Goal: Task Accomplishment & Management: Complete application form

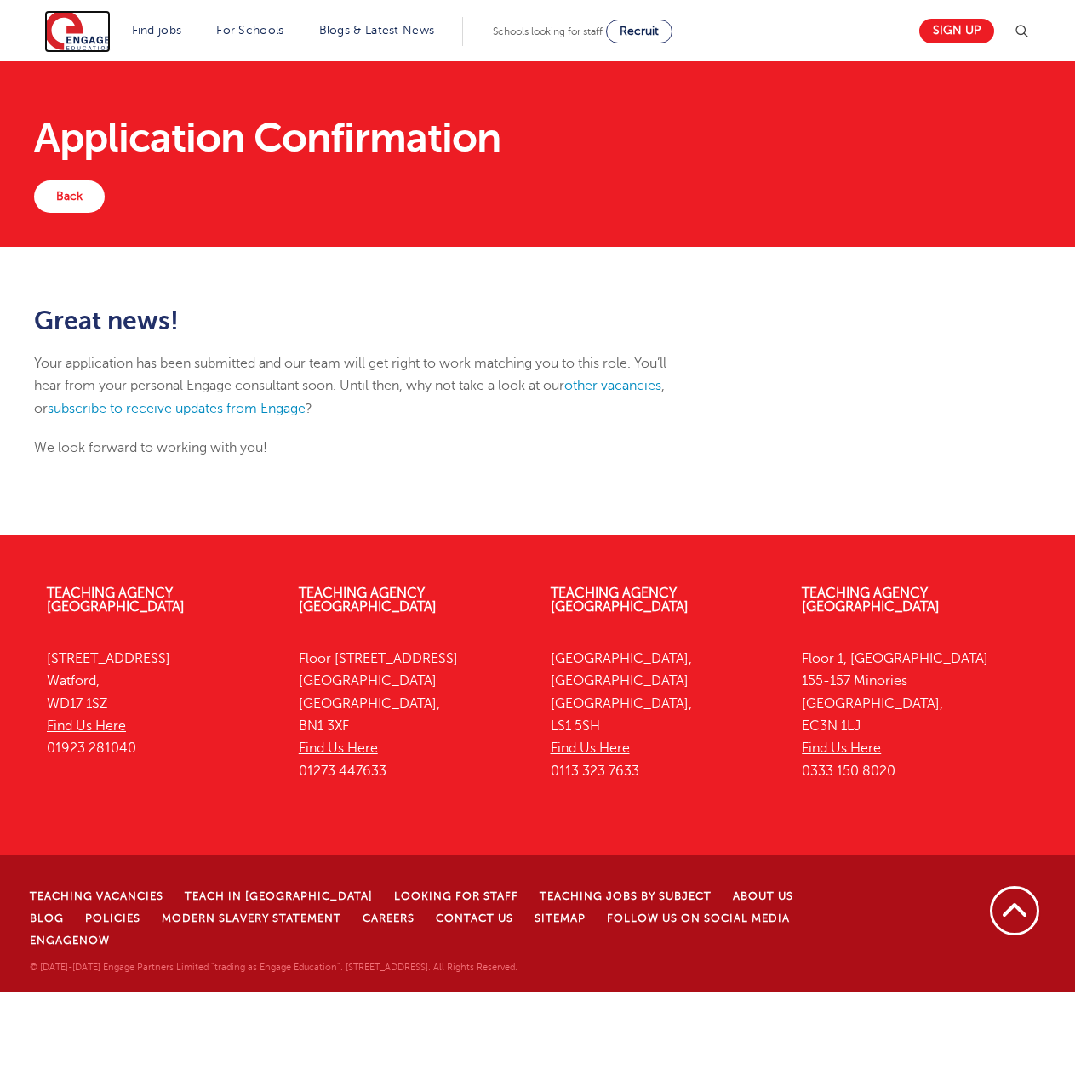
click at [82, 28] on img at bounding box center [77, 31] width 66 height 43
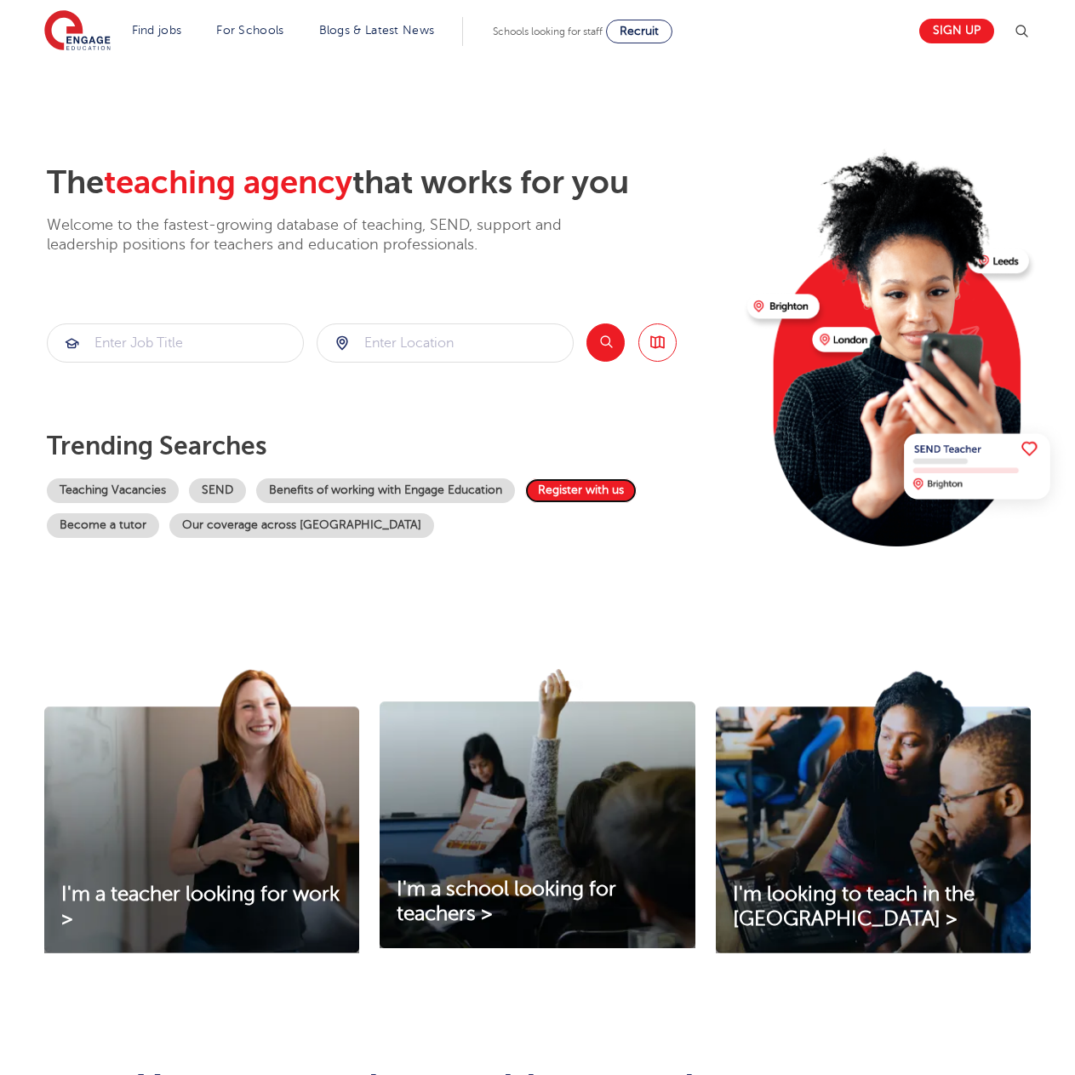
click at [594, 493] on link "Register with us" at bounding box center [580, 490] width 111 height 25
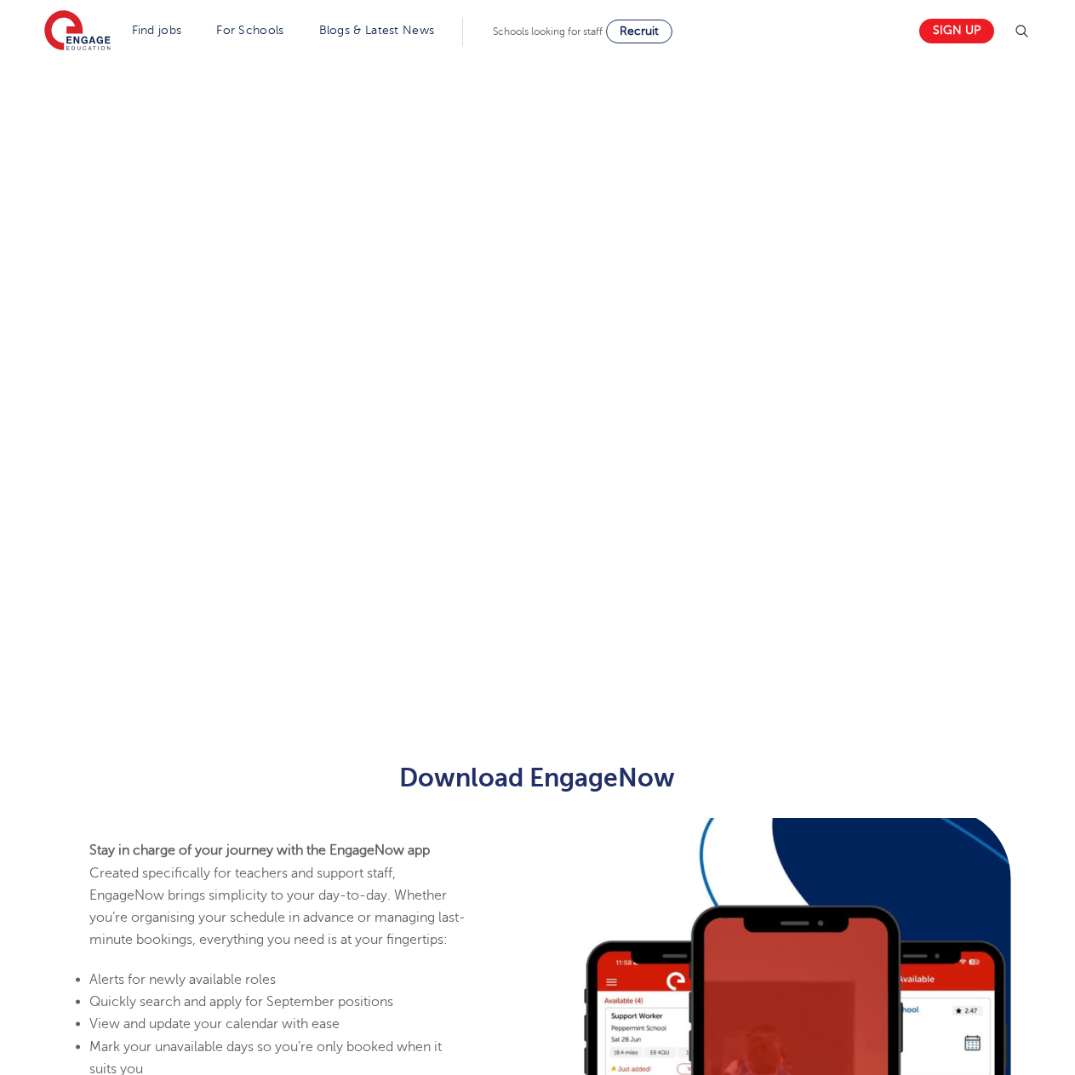
scroll to position [628, 0]
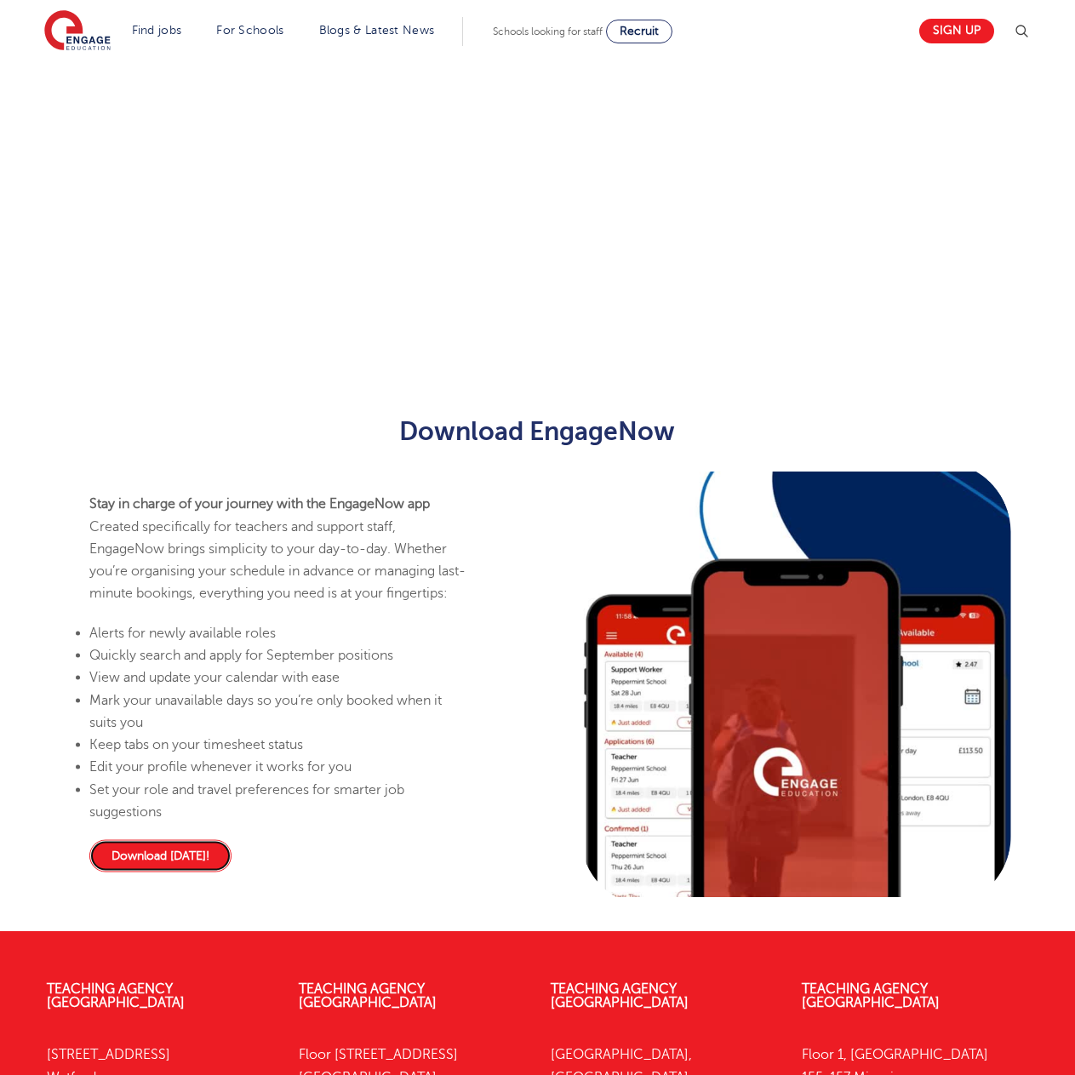
click at [145, 866] on link "Download today!" at bounding box center [160, 856] width 142 height 32
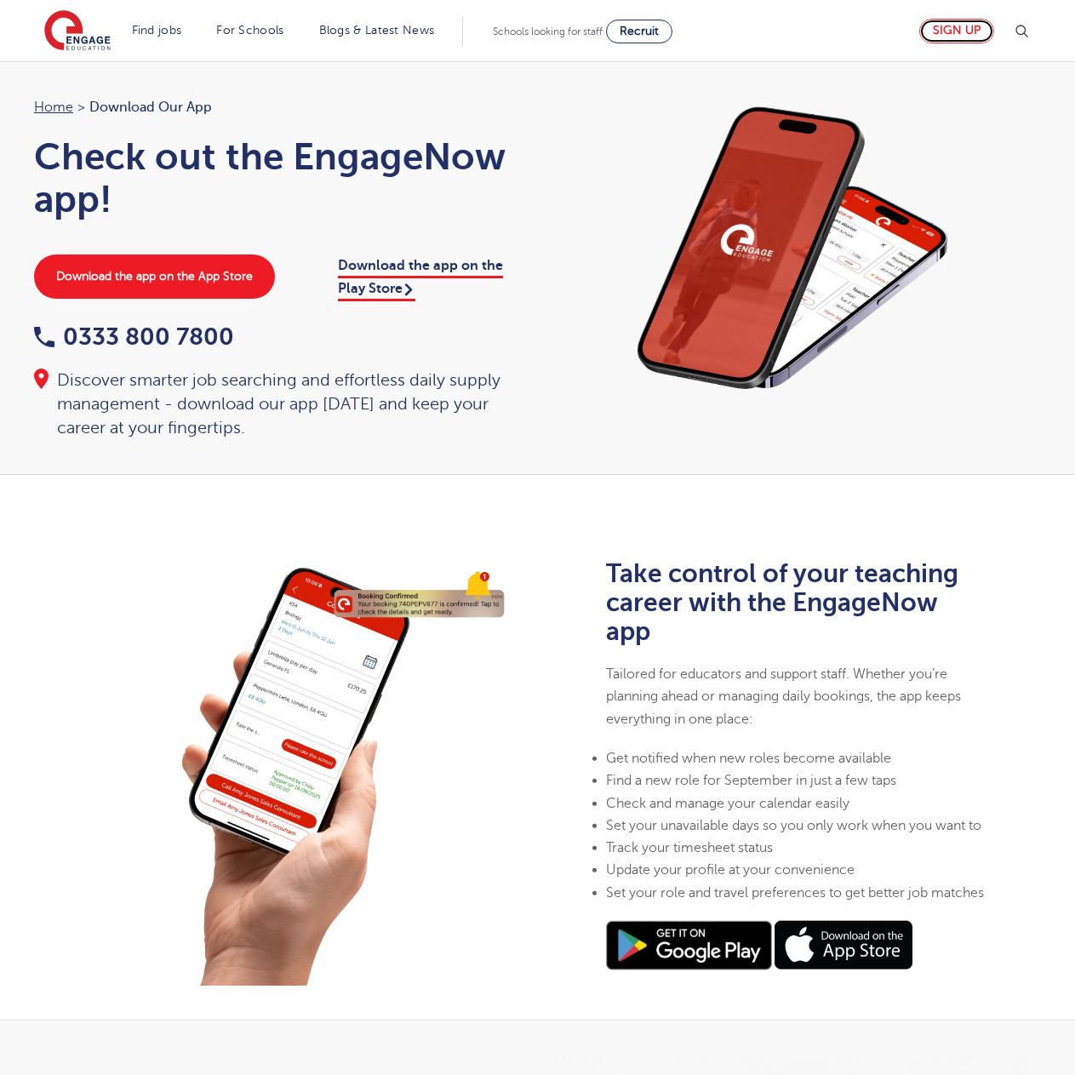
click at [952, 25] on link "Sign up" at bounding box center [956, 31] width 75 height 25
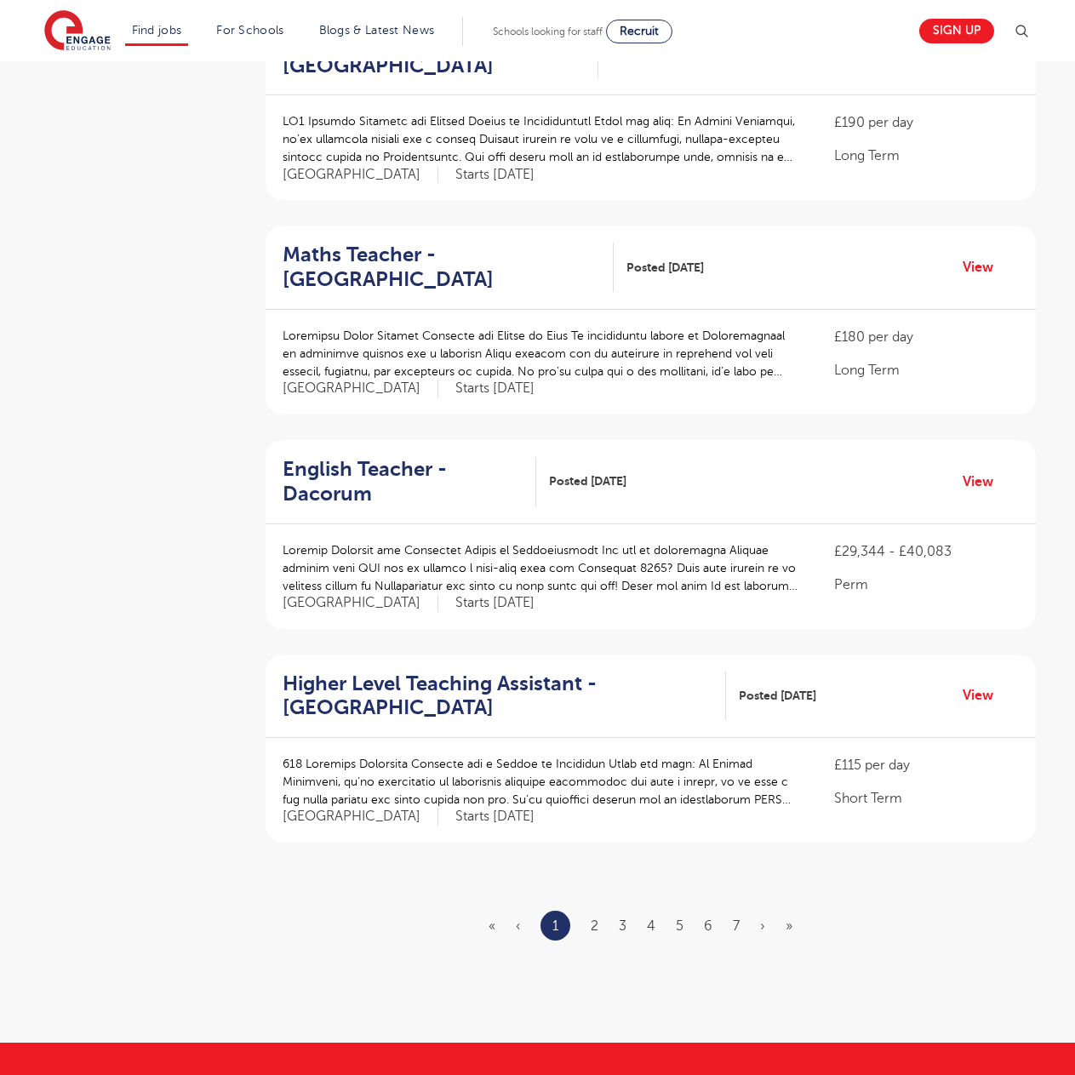
scroll to position [1531, 0]
click at [594, 917] on link "2" at bounding box center [594, 924] width 8 height 15
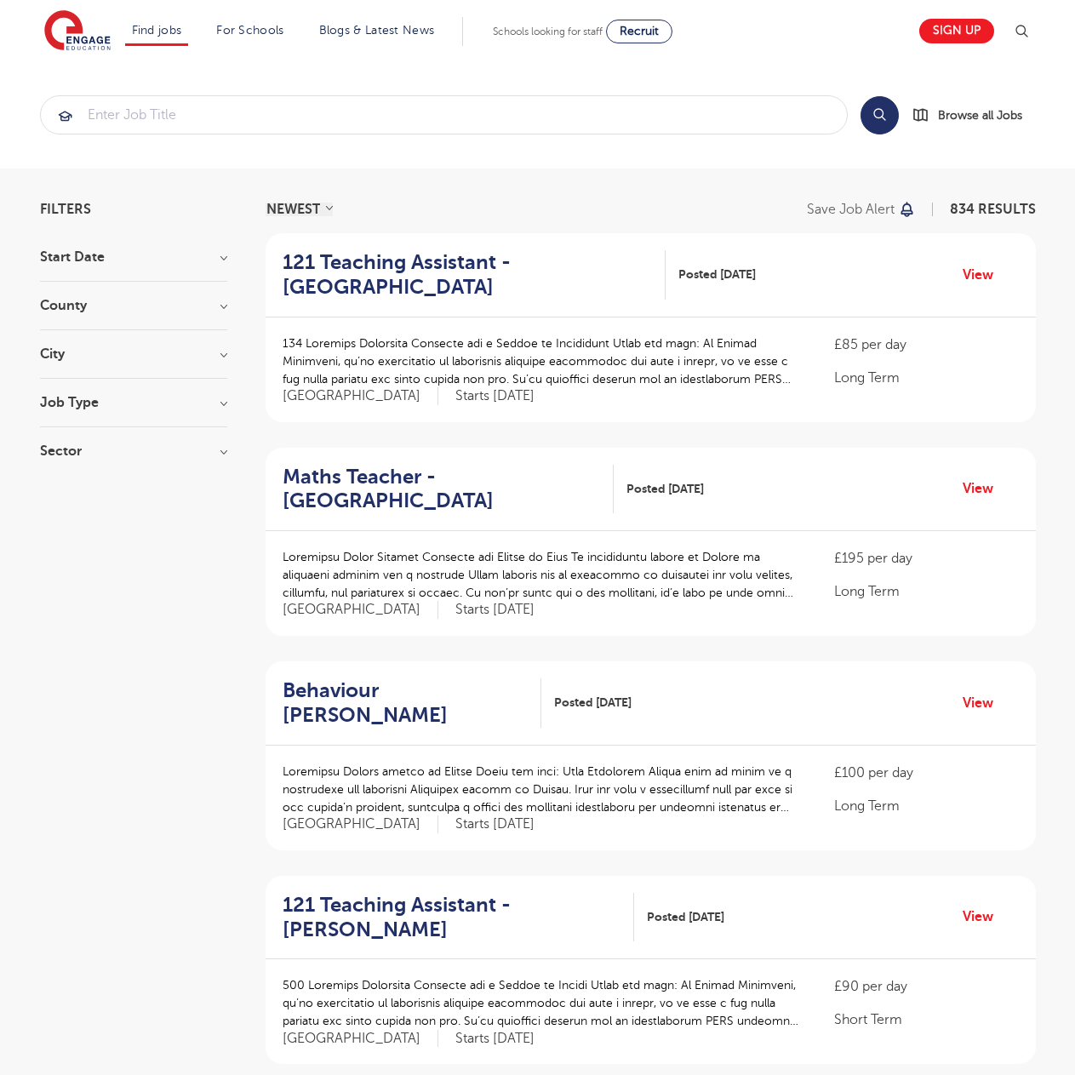
click at [220, 307] on h3 "County" at bounding box center [133, 306] width 187 height 14
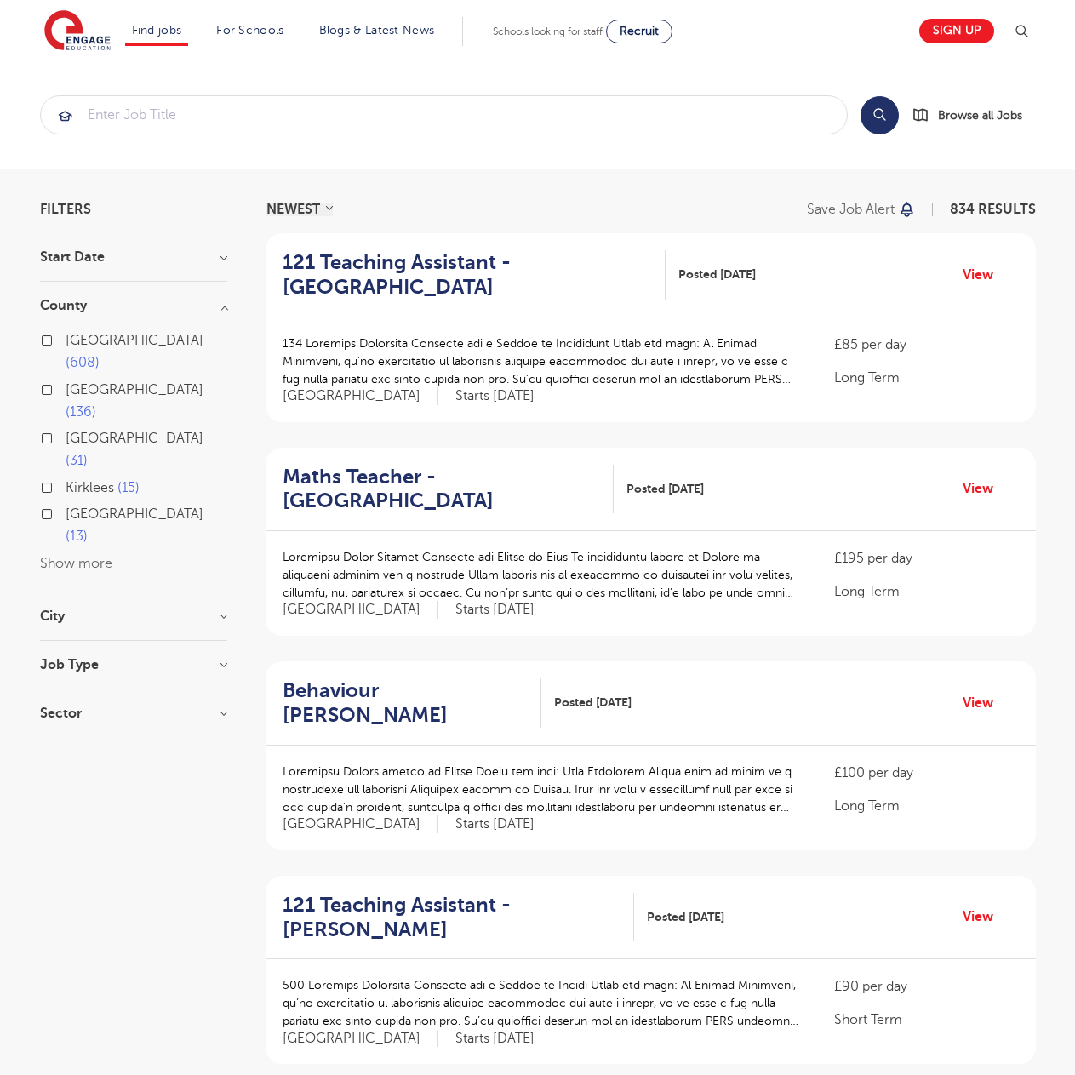
click at [224, 609] on h3 "City" at bounding box center [133, 616] width 187 height 14
click at [66, 379] on label "Hertfordshire 136" at bounding box center [147, 401] width 162 height 45
click at [66, 382] on input "Hertfordshire 136" at bounding box center [71, 387] width 11 height 11
checkbox input "true"
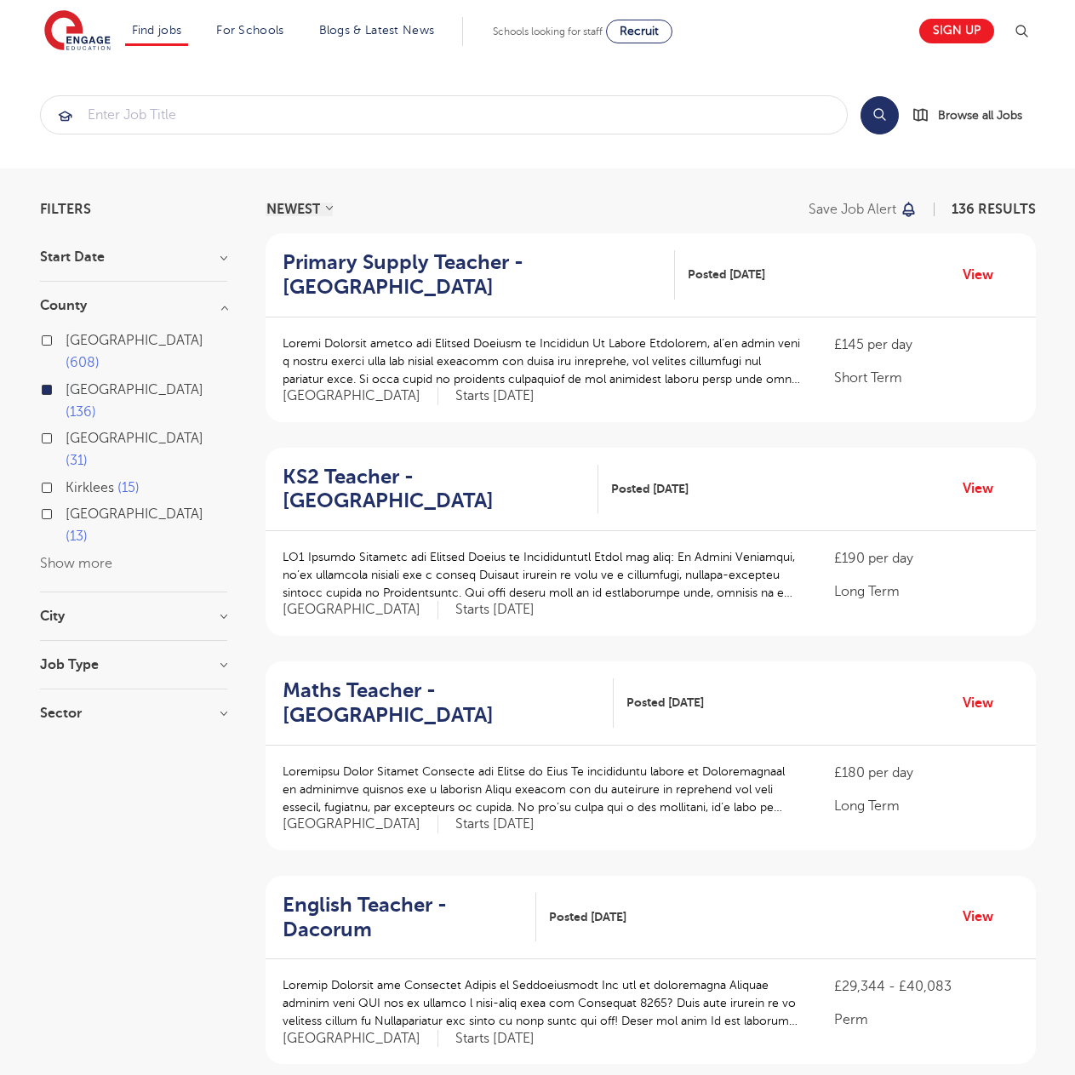
click at [66, 339] on label "London 608" at bounding box center [147, 351] width 162 height 45
click at [66, 339] on input "London 608" at bounding box center [71, 338] width 11 height 11
checkbox input "true"
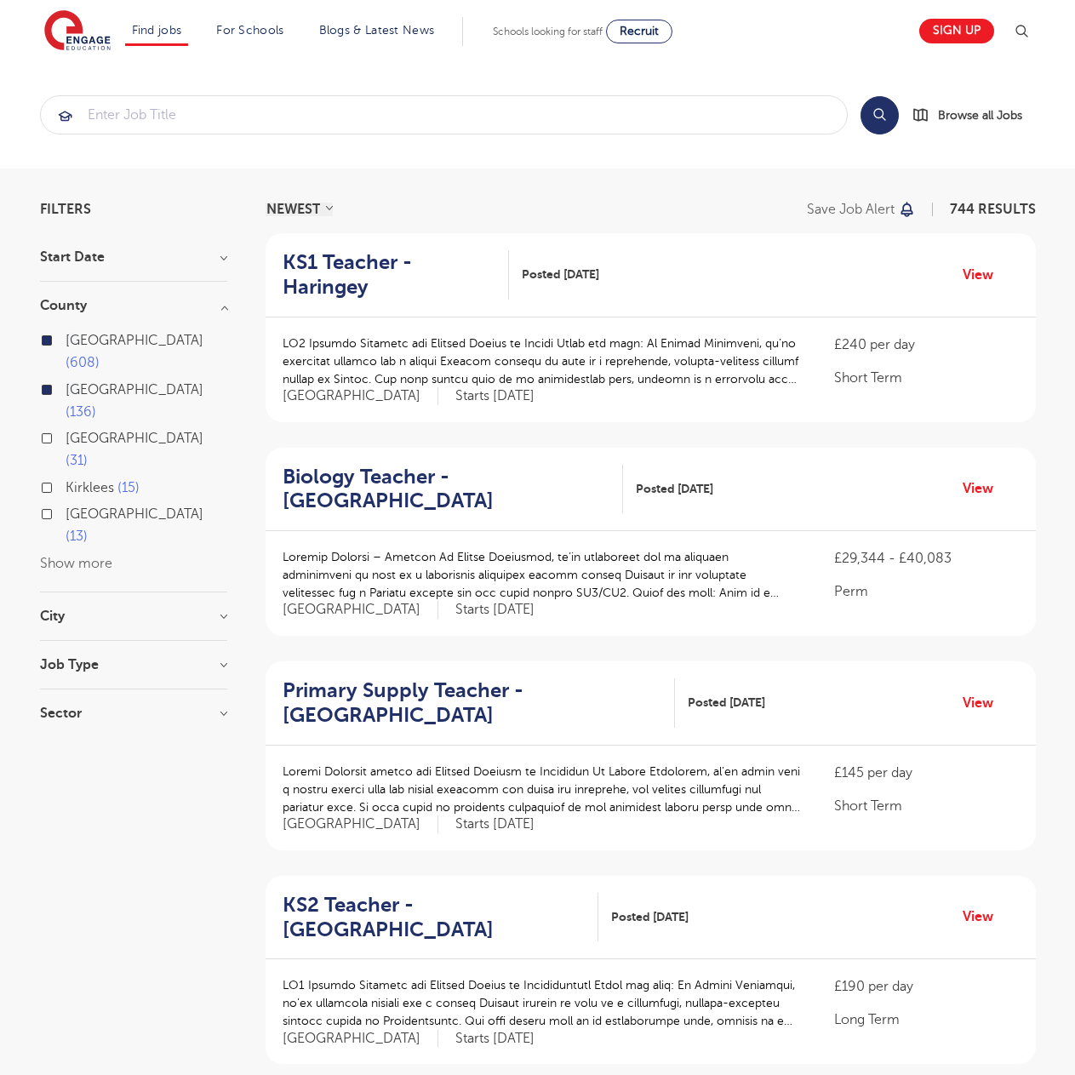
click at [66, 503] on label "East Sussex 13" at bounding box center [147, 525] width 162 height 45
click at [66, 506] on input "East Sussex 13" at bounding box center [71, 511] width 11 height 11
checkbox input "true"
click at [224, 609] on h3 "City" at bounding box center [133, 616] width 187 height 14
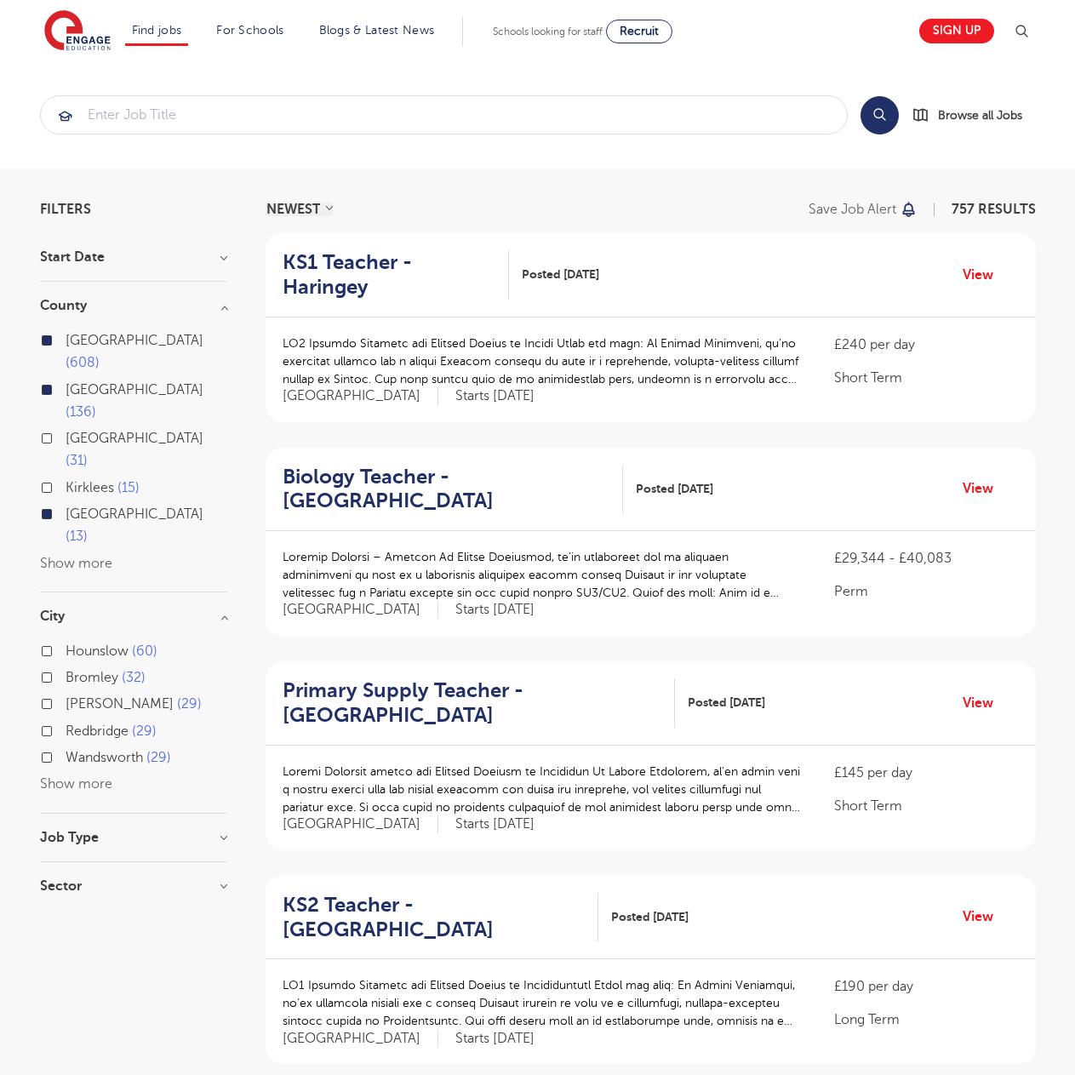
click at [71, 776] on button "Show more" at bounding box center [76, 783] width 72 height 15
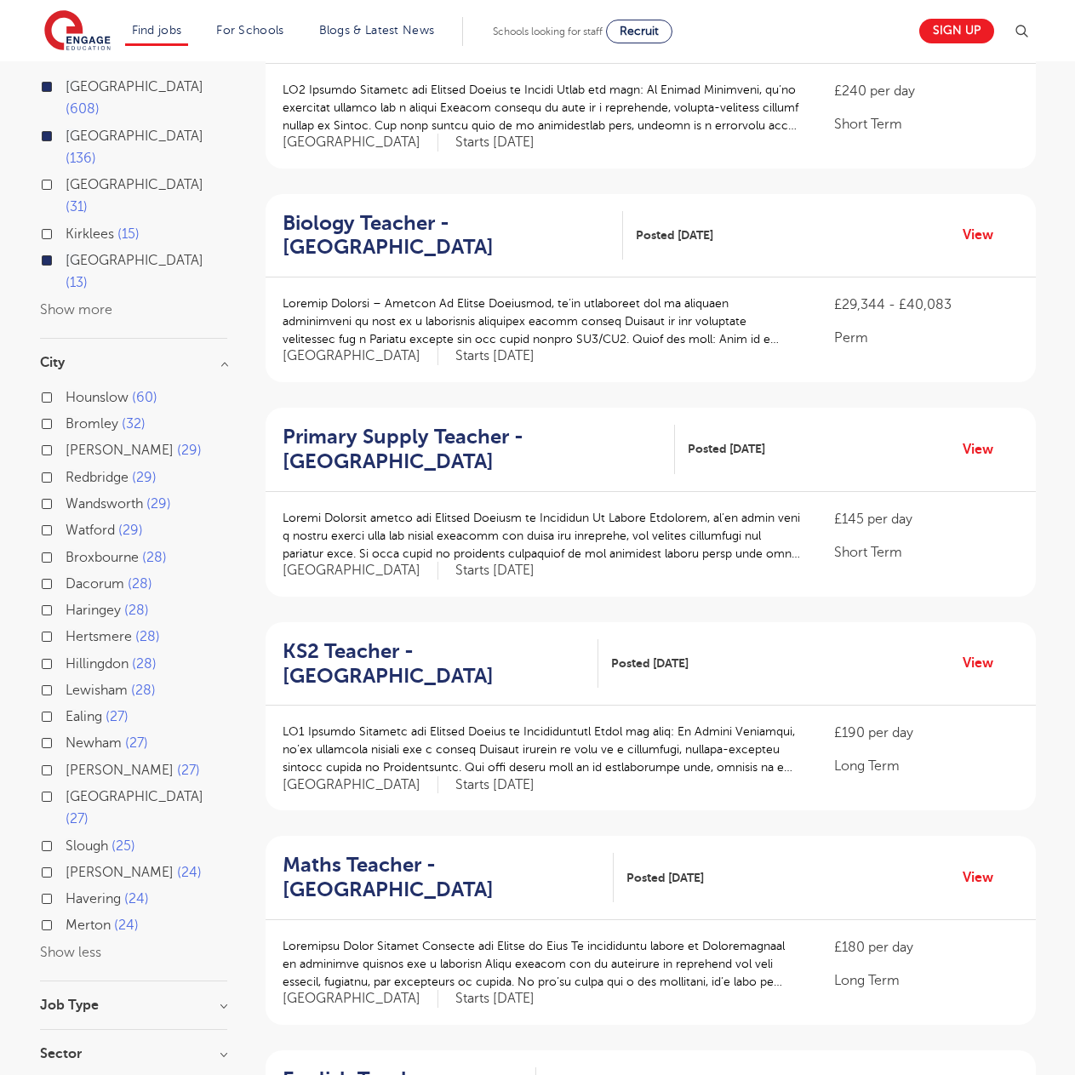
scroll to position [254, 0]
click at [220, 355] on h3 "City" at bounding box center [133, 362] width 187 height 14
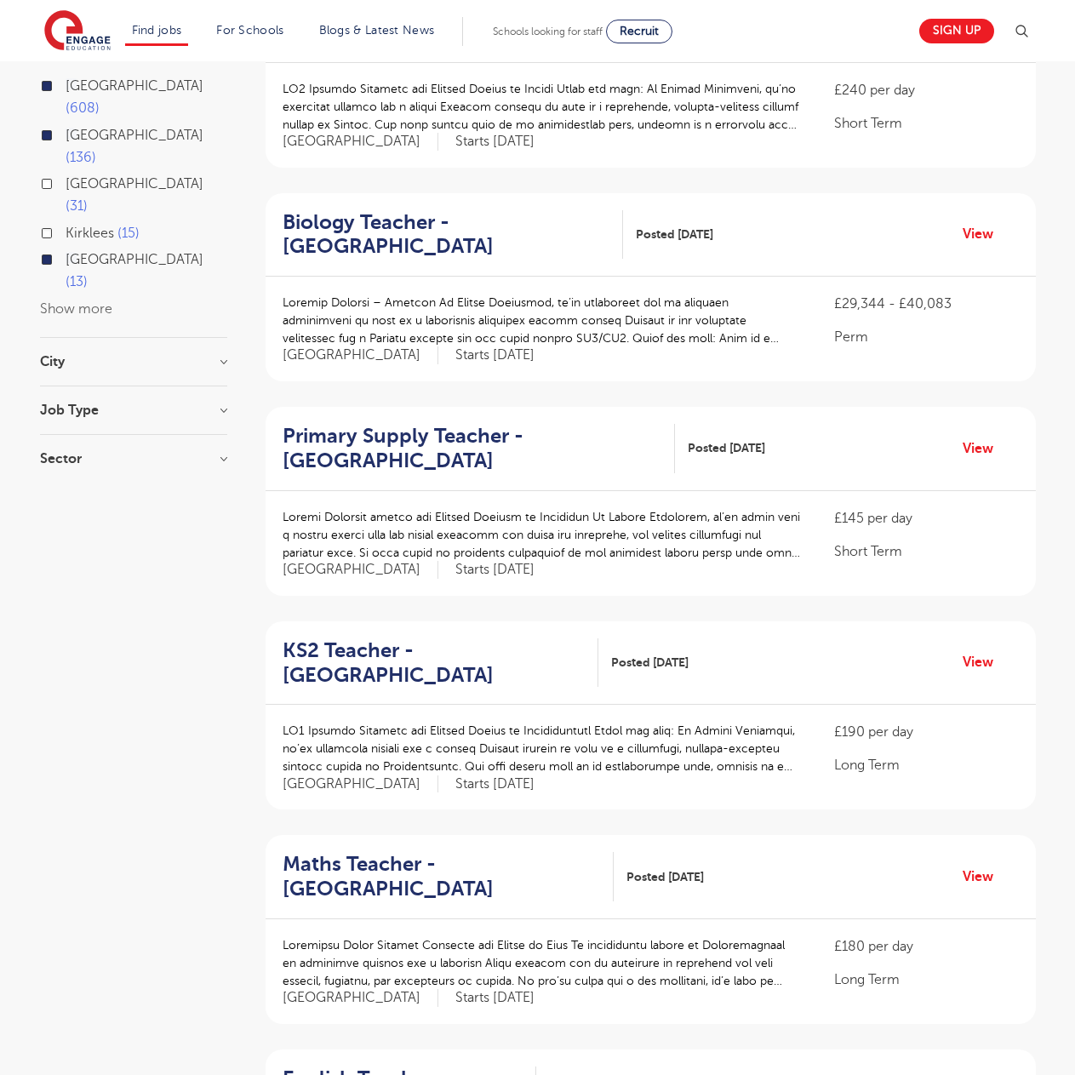
click at [221, 403] on h3 "Job Type" at bounding box center [133, 410] width 187 height 14
click at [223, 522] on h3 "Sector" at bounding box center [133, 529] width 187 height 14
click at [224, 522] on h3 "Sector" at bounding box center [133, 529] width 187 height 14
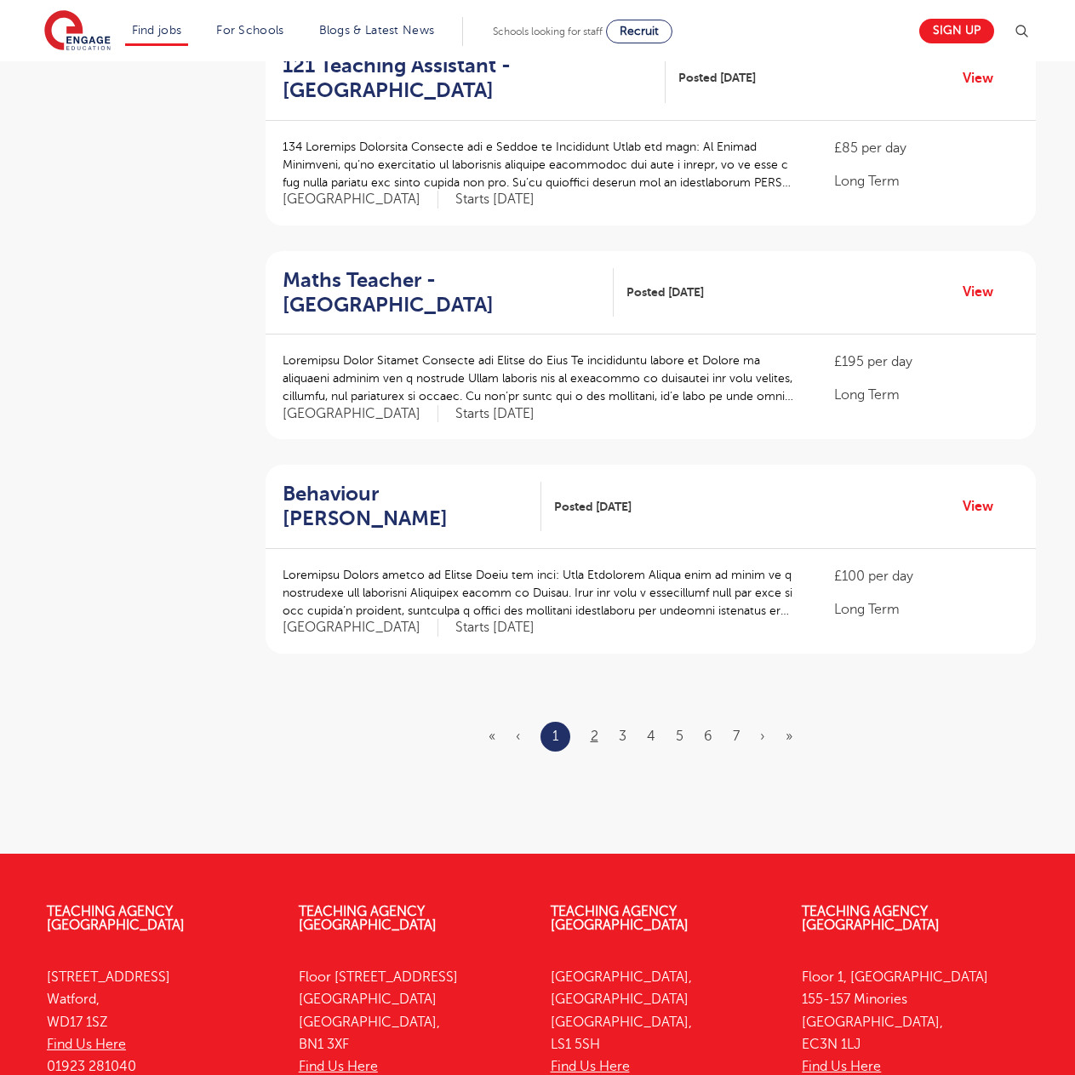
scroll to position [1696, 0]
click at [596, 727] on link "2" at bounding box center [594, 734] width 8 height 15
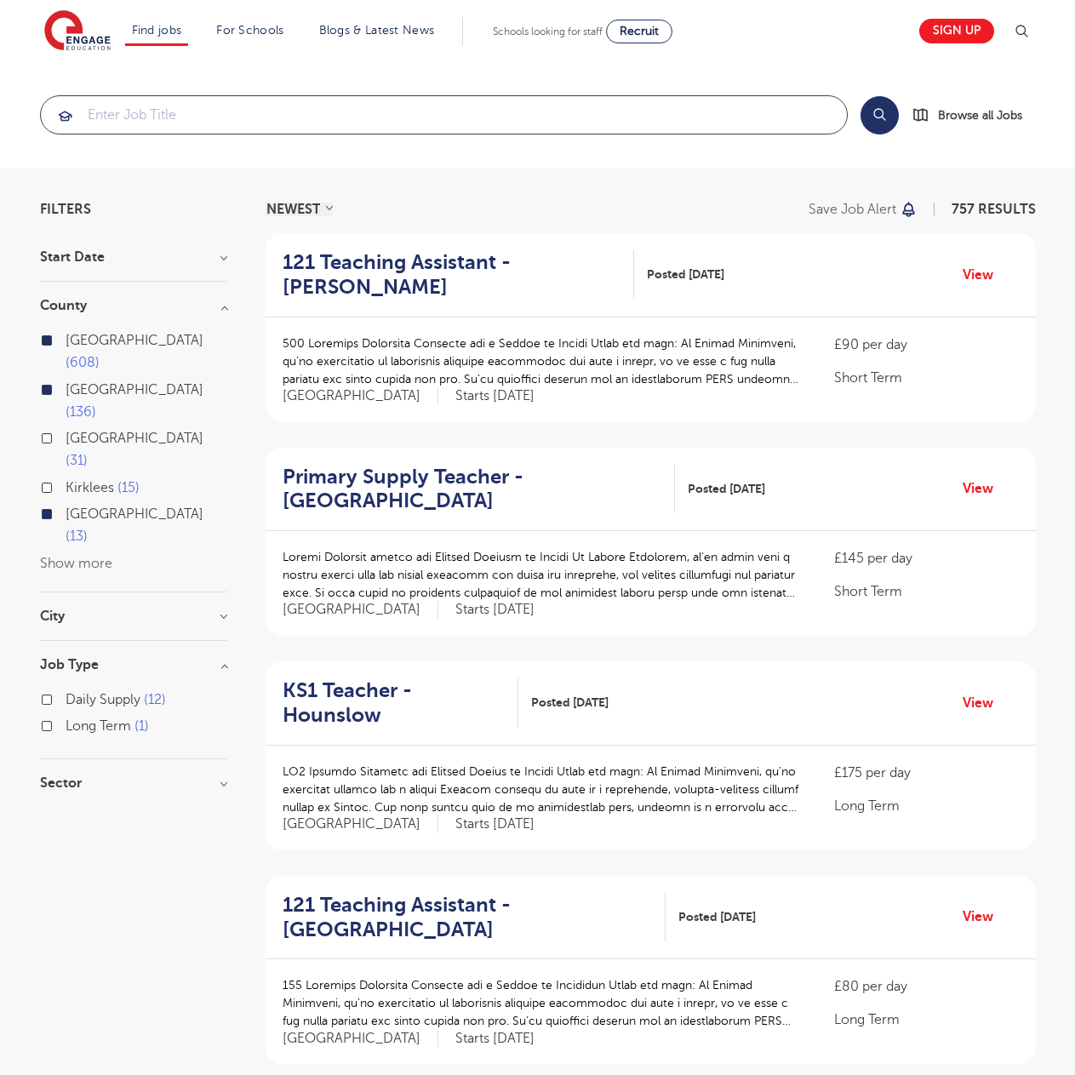
click at [239, 118] on input "search" at bounding box center [444, 114] width 806 height 37
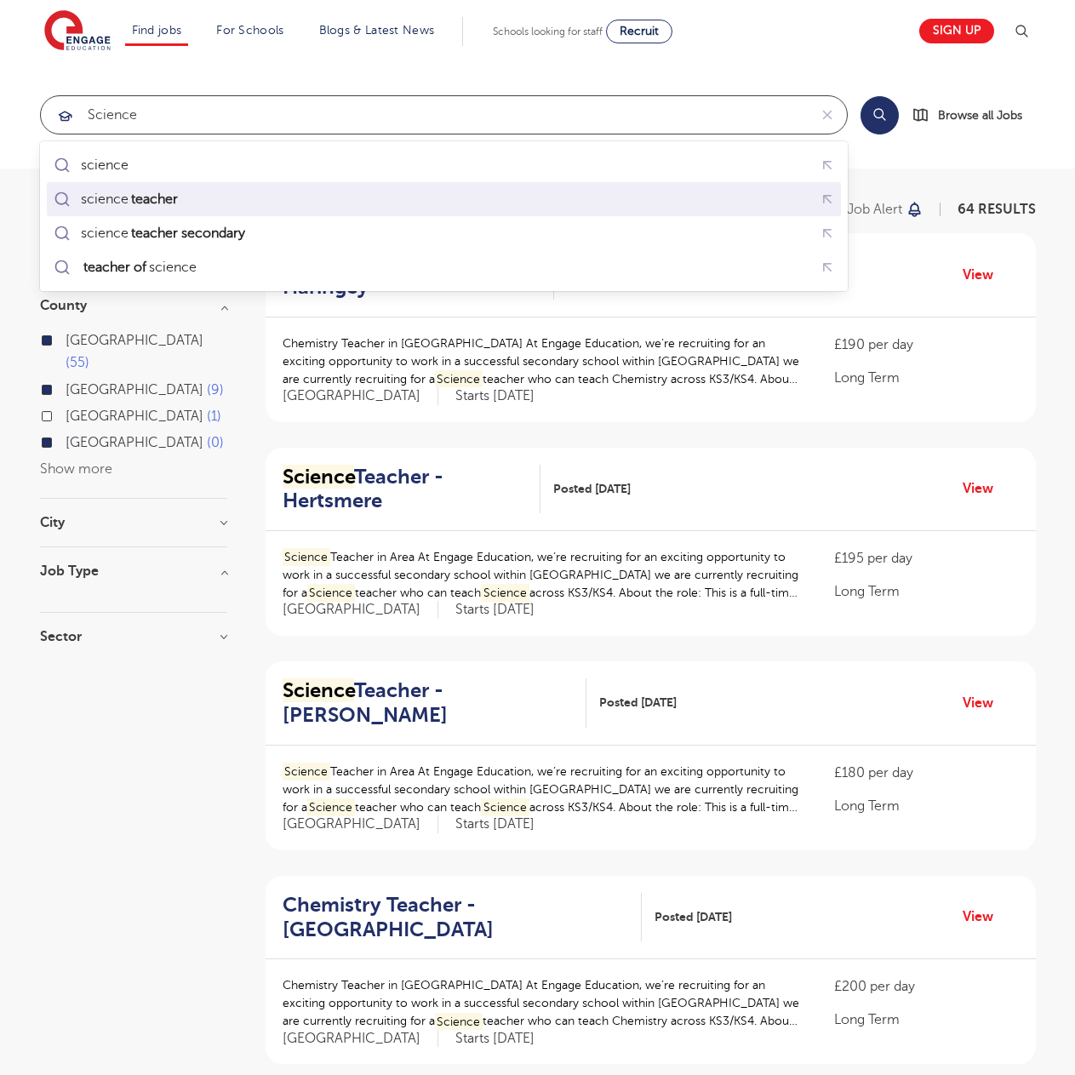
click at [175, 200] on mark "teacher" at bounding box center [154, 199] width 52 height 20
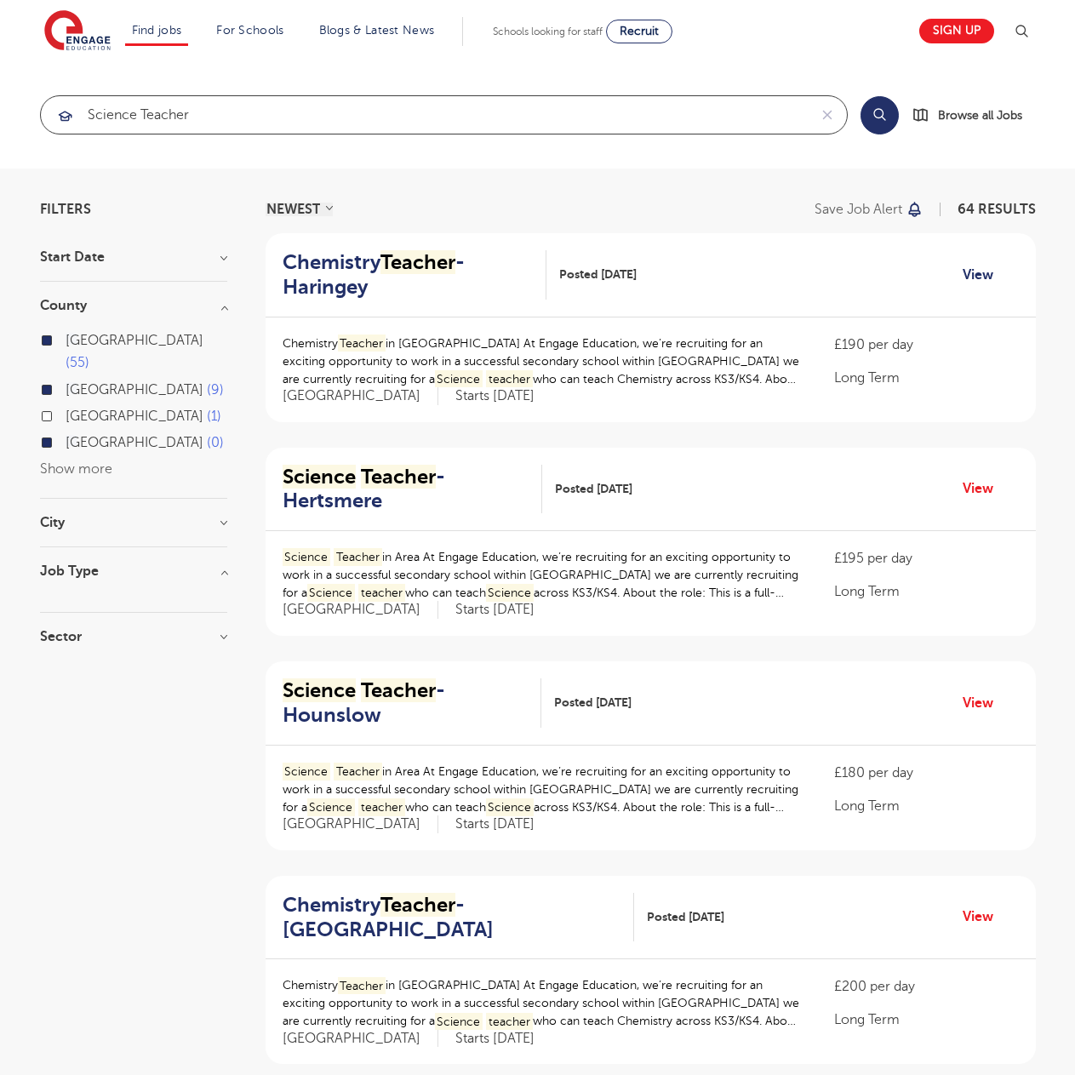
type input "science teacher"
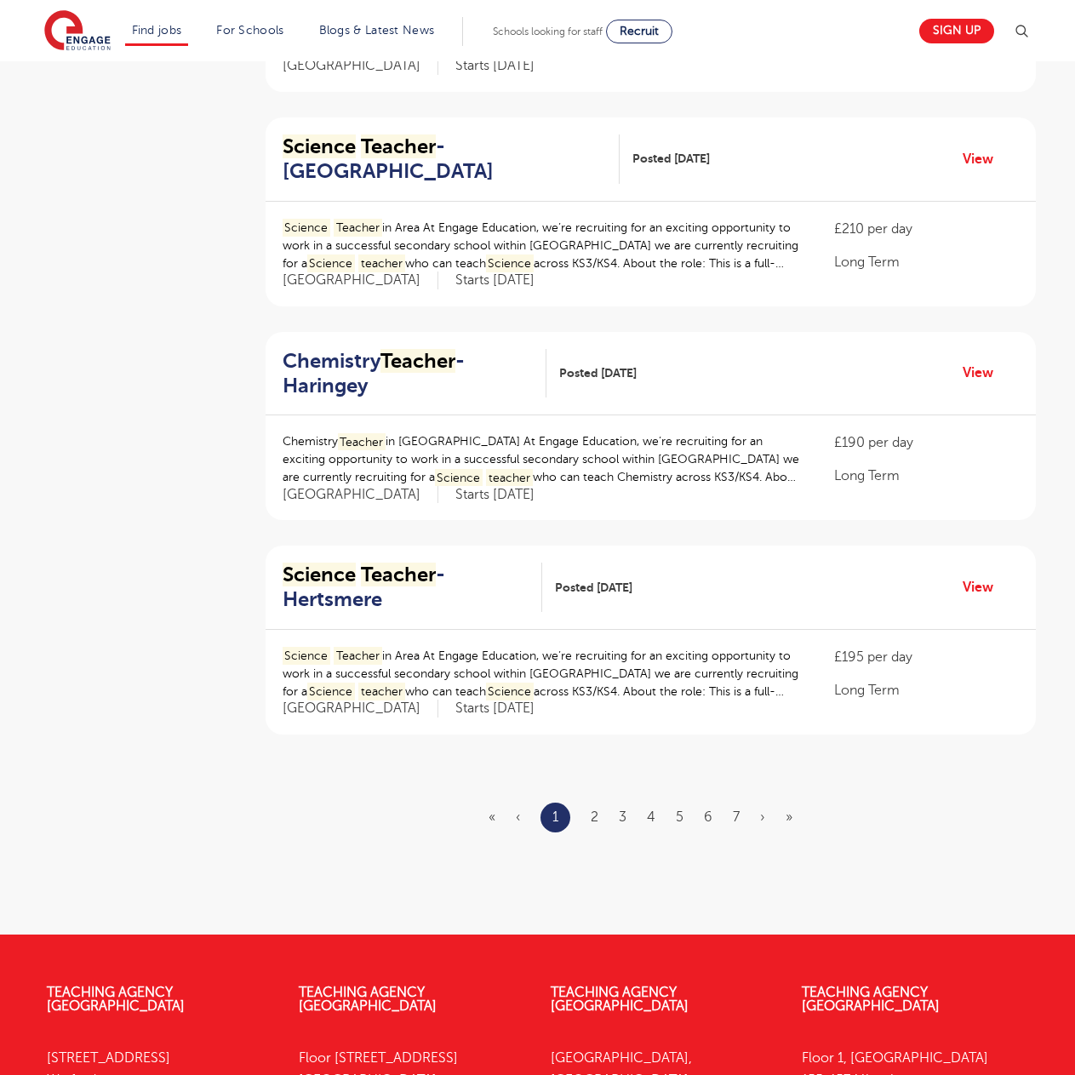
scroll to position [1615, 0]
click at [595, 814] on link "2" at bounding box center [594, 815] width 8 height 15
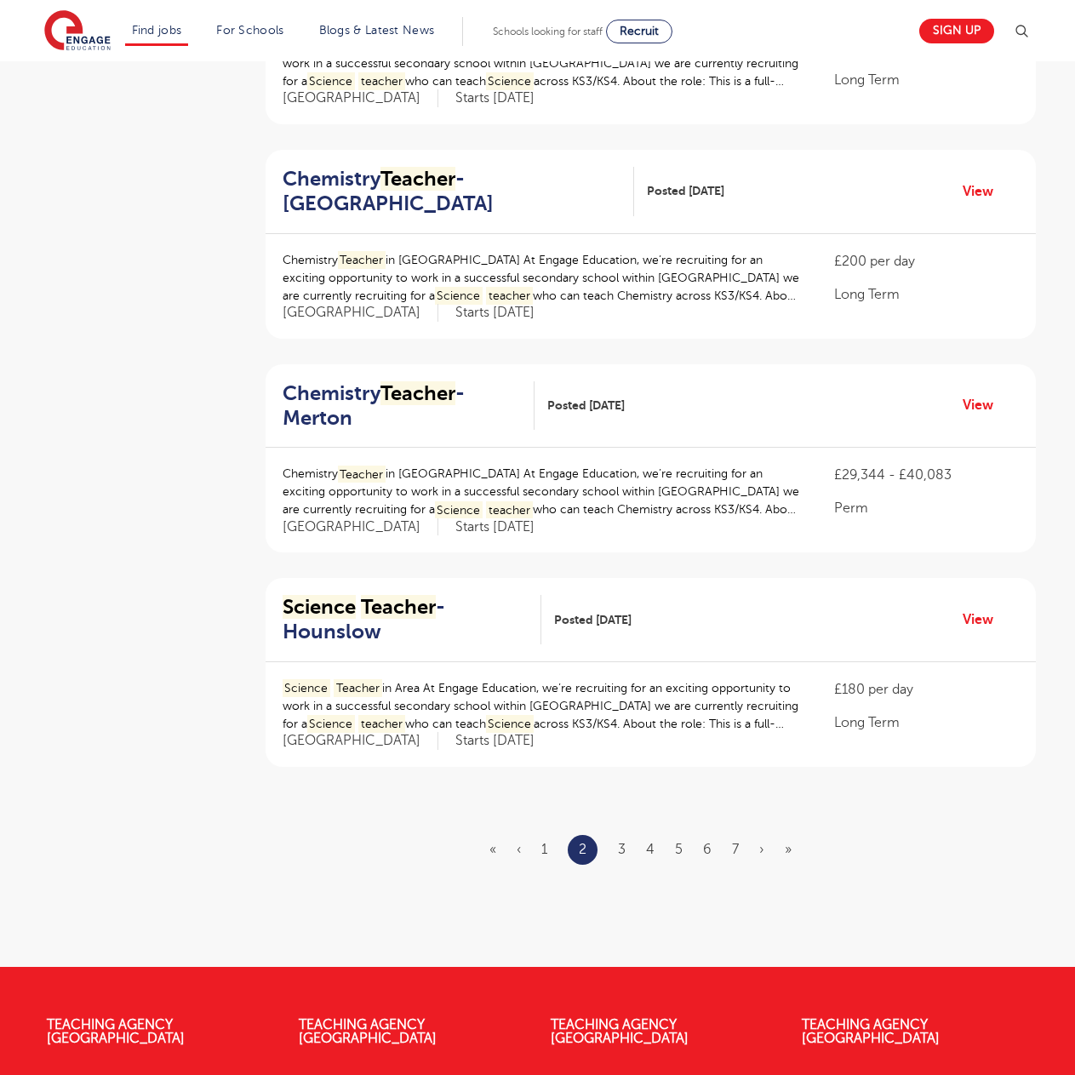
scroll to position [1700, 0]
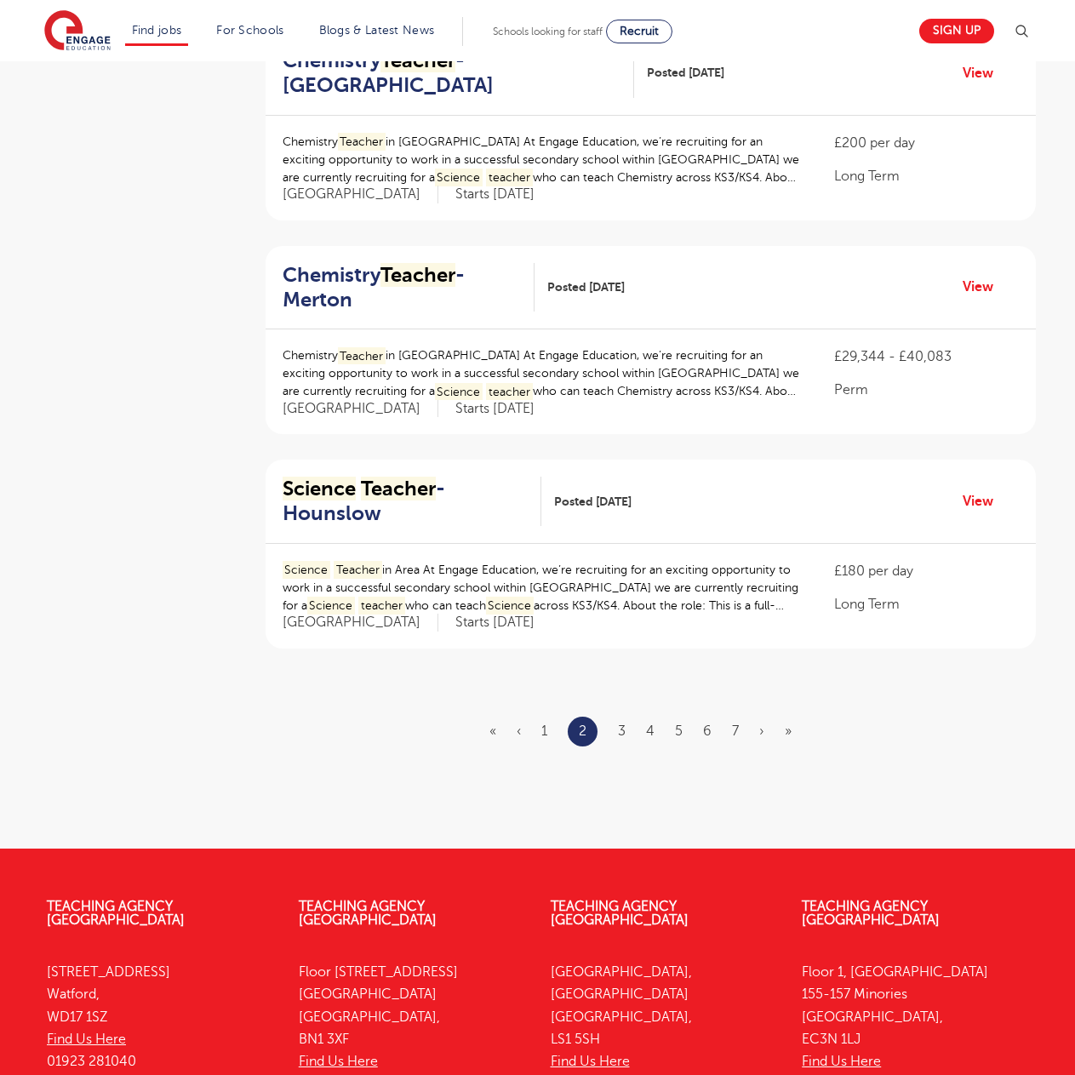
drag, startPoint x: 975, startPoint y: 499, endPoint x: 307, endPoint y: 786, distance: 726.9
click at [619, 732] on link "3" at bounding box center [622, 730] width 8 height 15
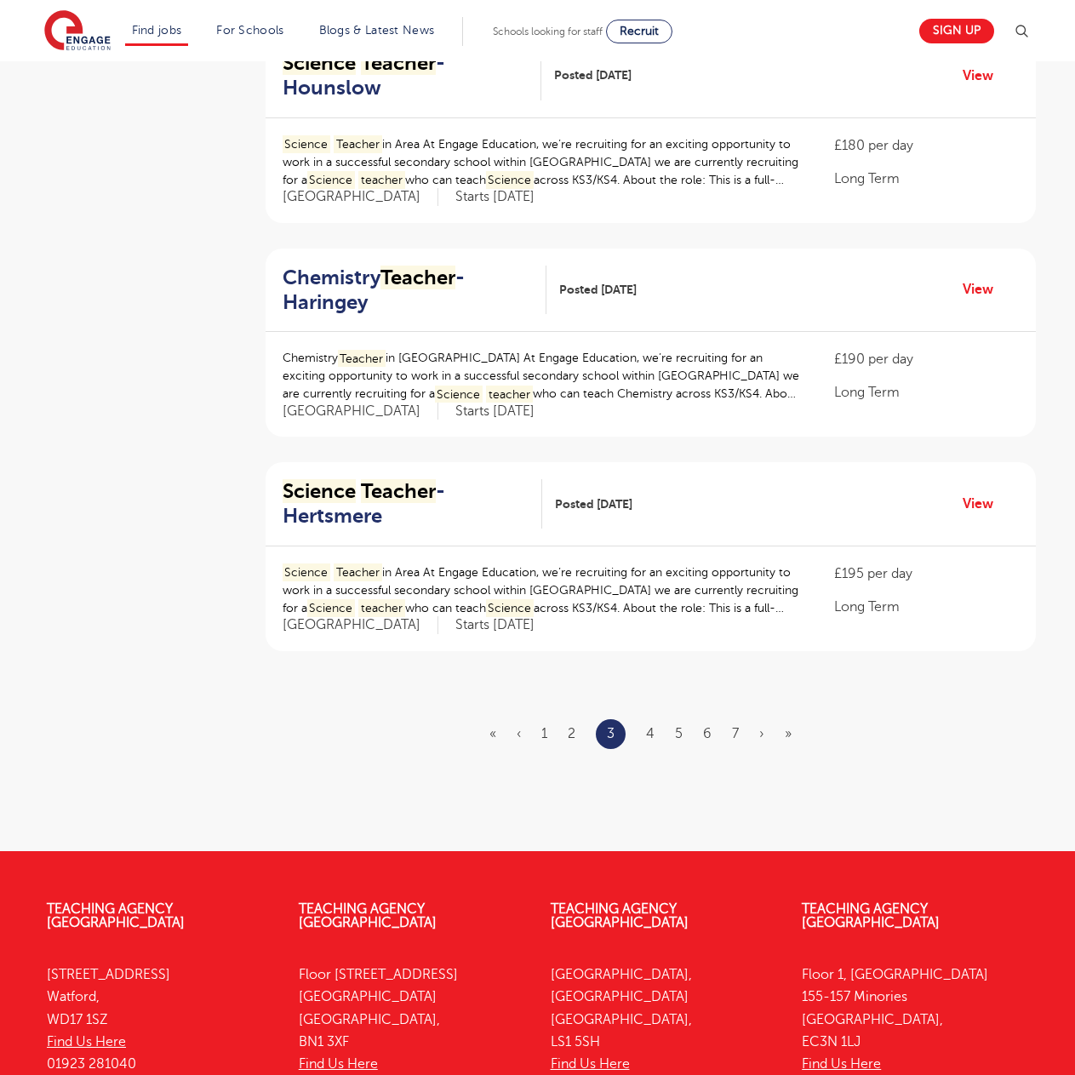
scroll to position [1699, 0]
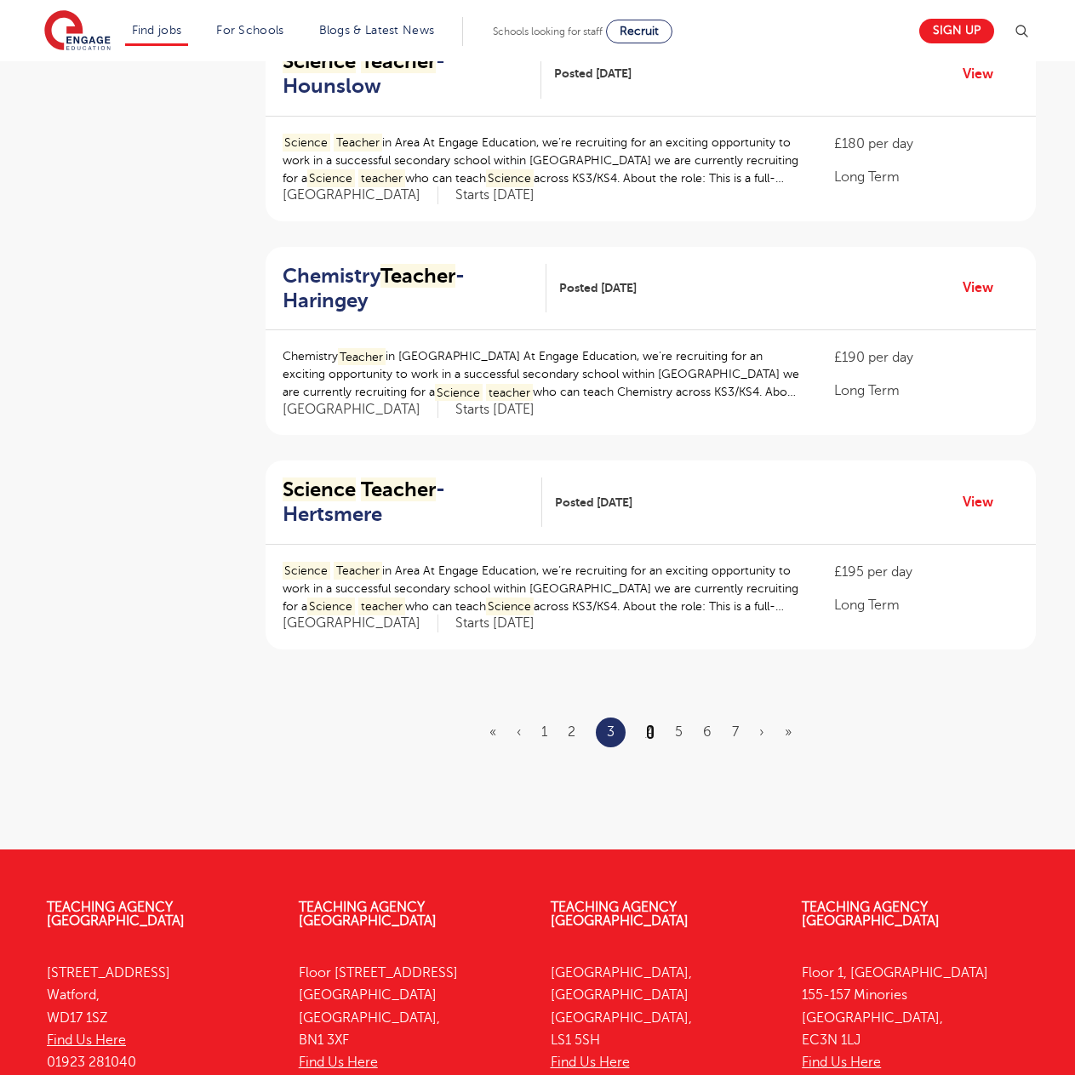
click at [647, 731] on link "4" at bounding box center [650, 731] width 9 height 15
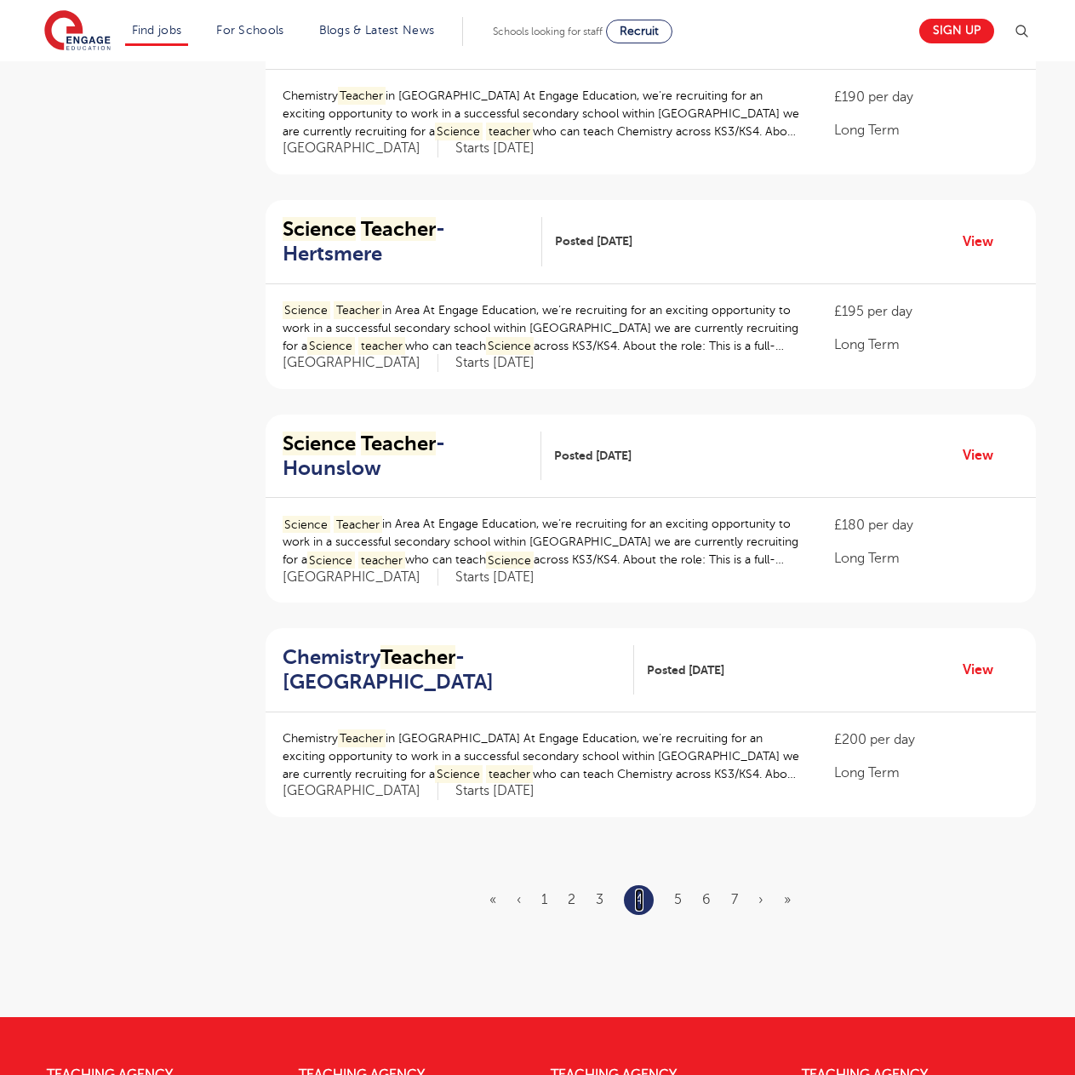
scroll to position [1532, 0]
click at [679, 899] on link "5" at bounding box center [678, 898] width 8 height 15
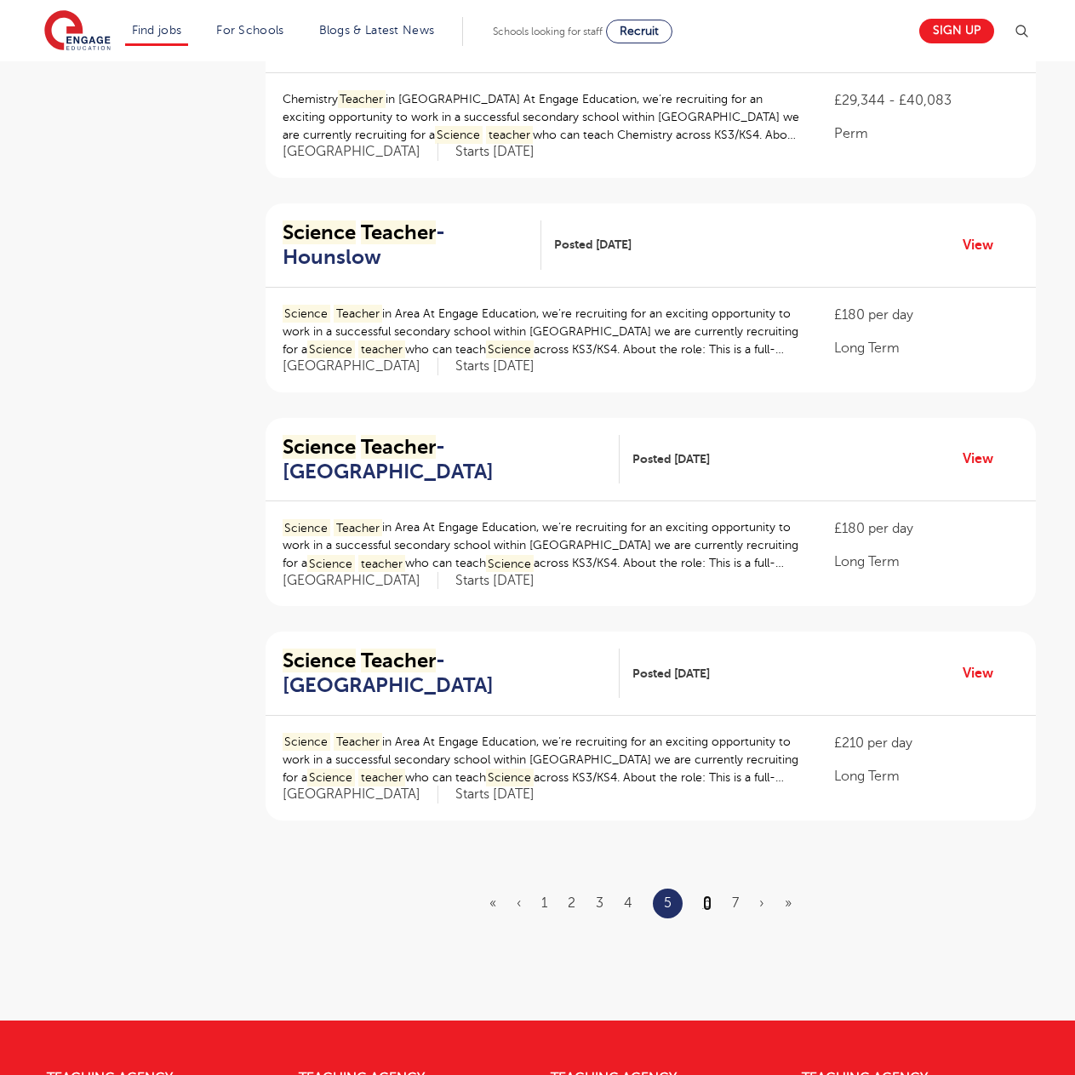
scroll to position [1529, 0]
click at [706, 907] on link "6" at bounding box center [707, 901] width 9 height 15
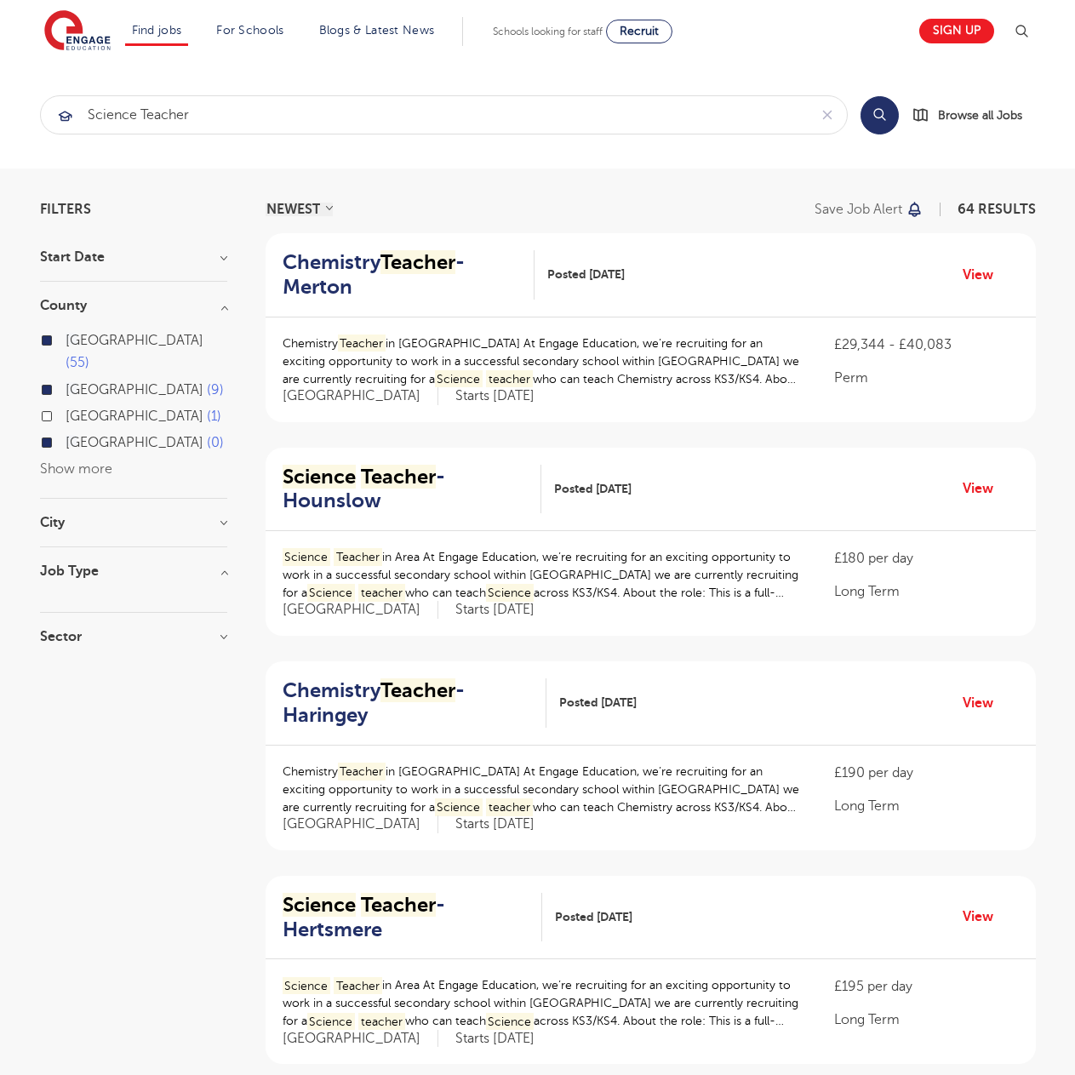
scroll to position [1, 0]
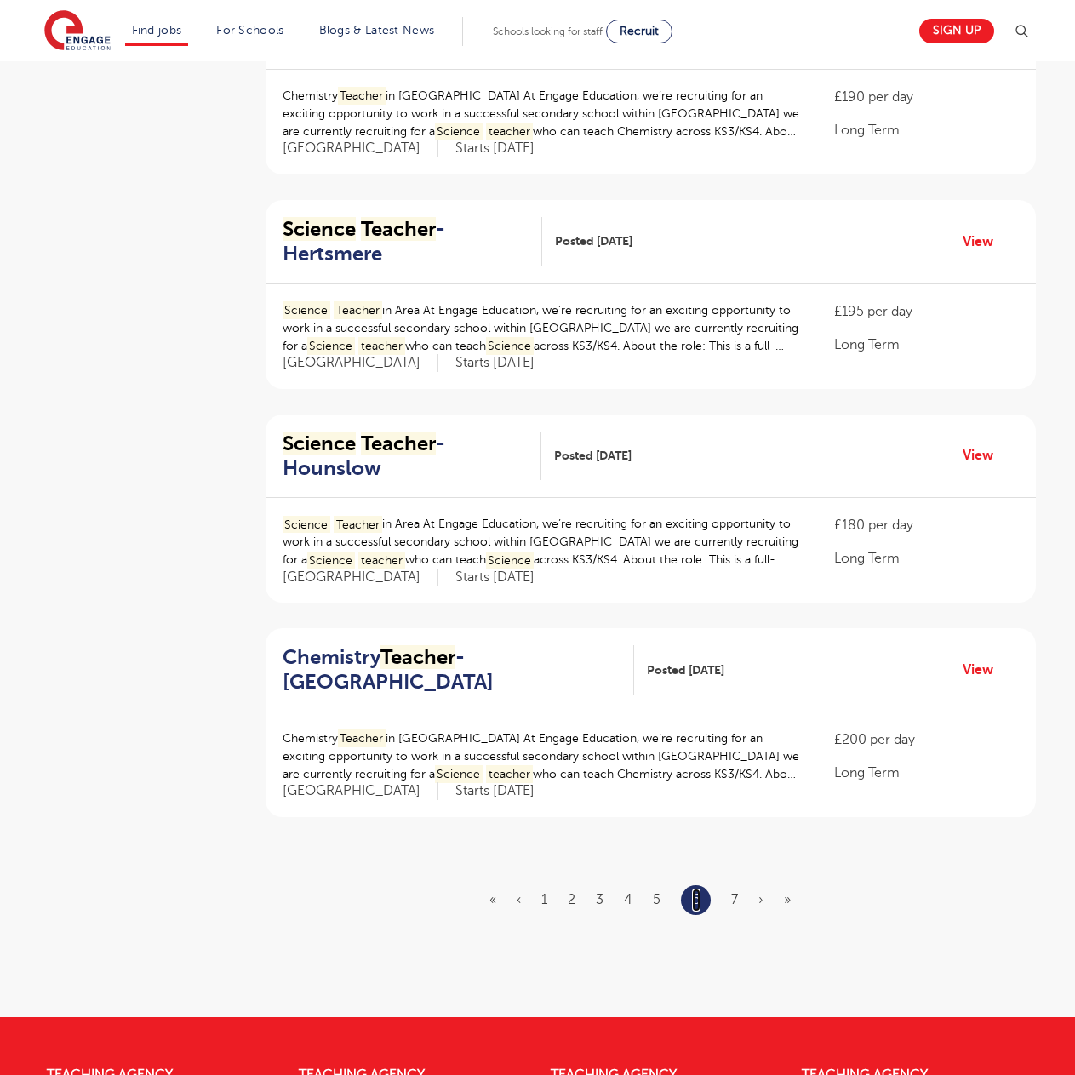
scroll to position [1532, 0]
click at [734, 897] on link "7" at bounding box center [734, 898] width 7 height 15
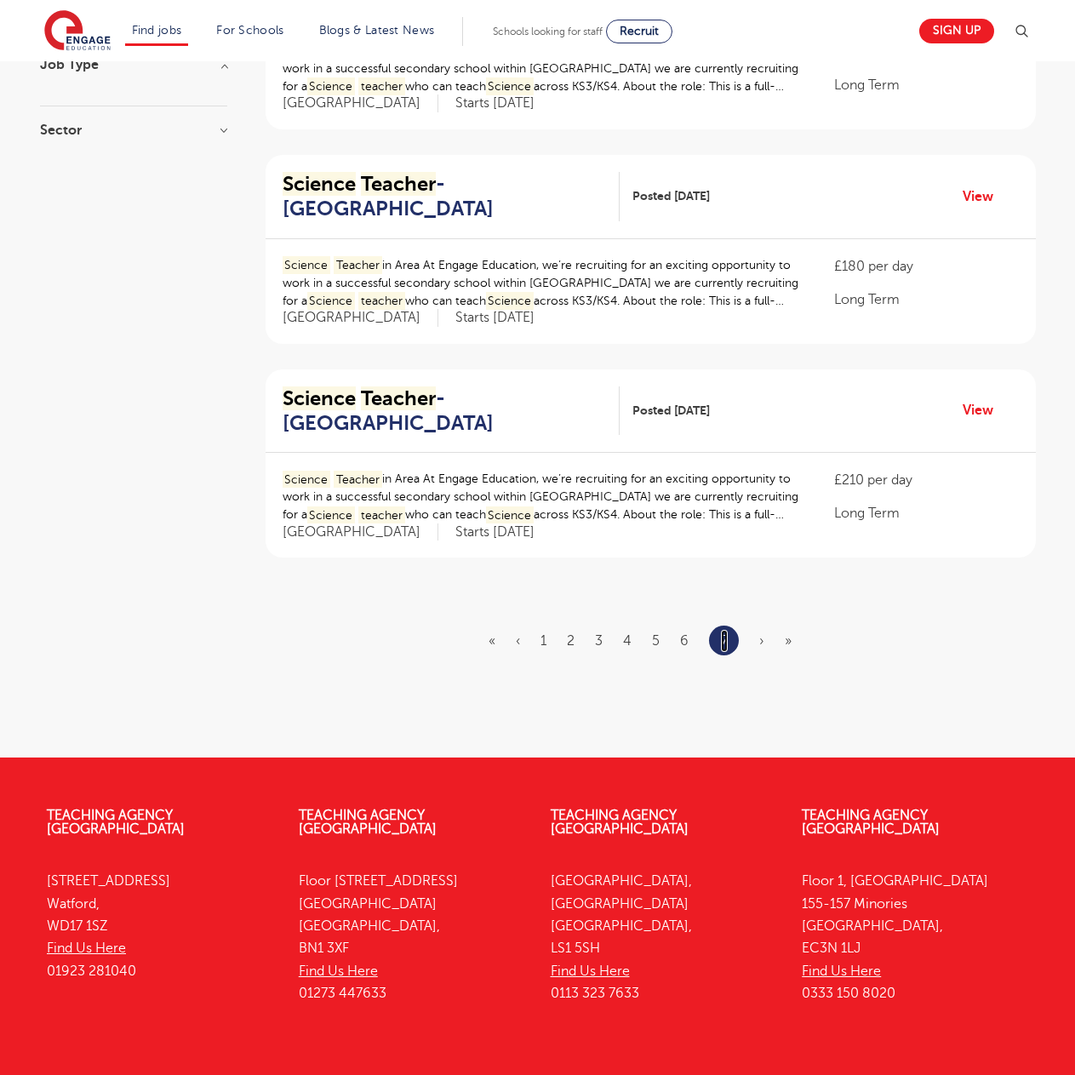
scroll to position [510, 0]
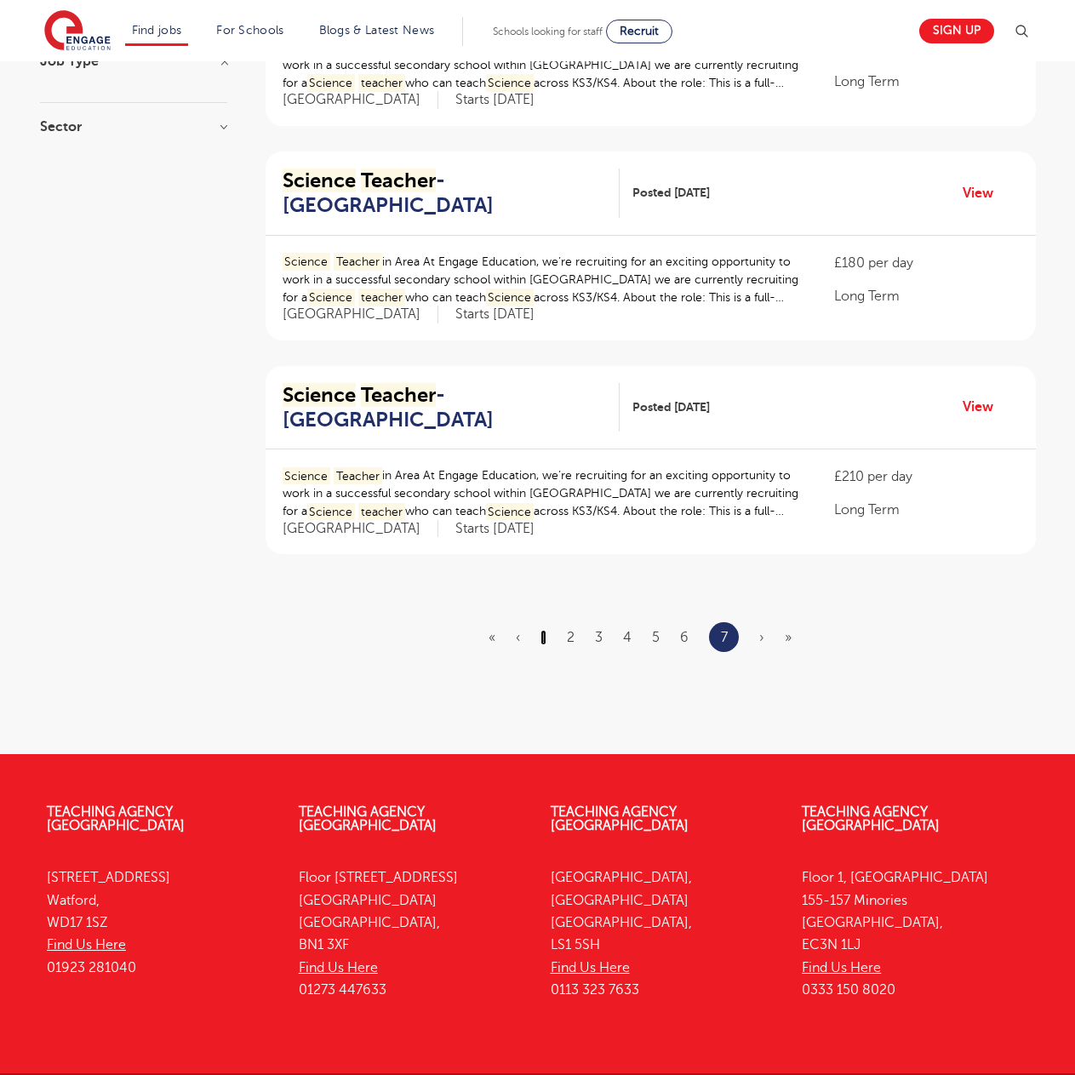
click at [542, 634] on link "1" at bounding box center [543, 637] width 6 height 15
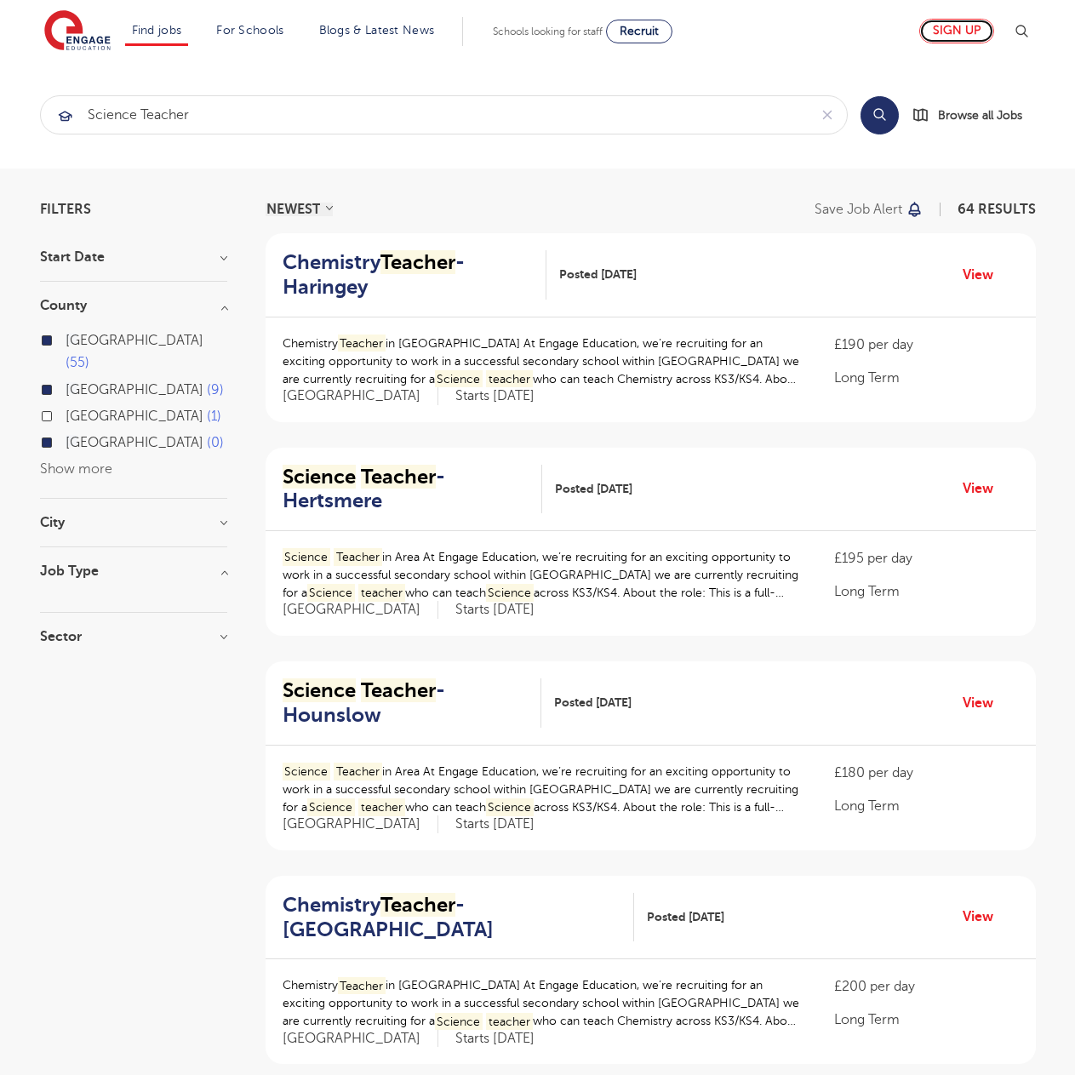
click at [973, 31] on link "Sign up" at bounding box center [956, 31] width 75 height 25
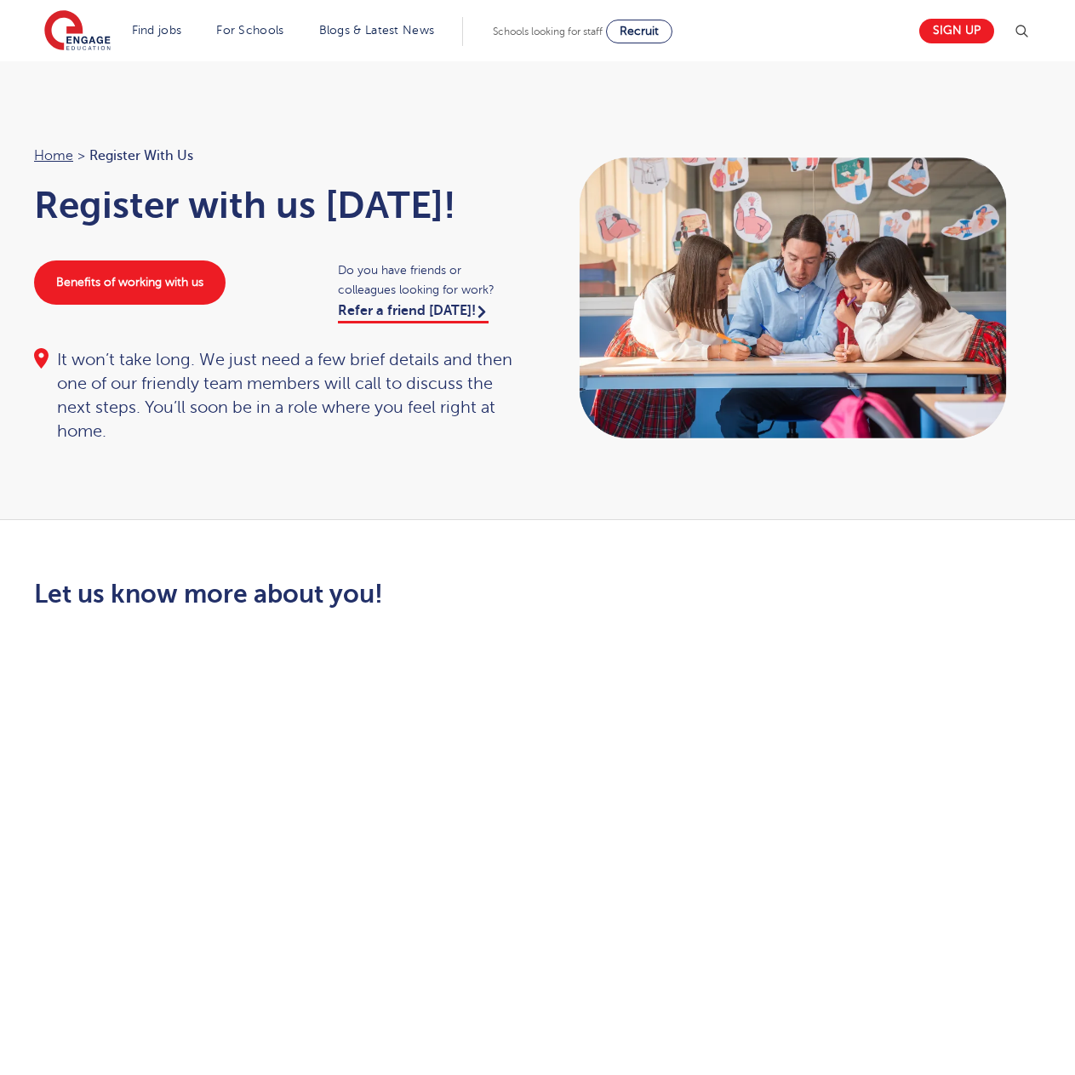
scroll to position [1, 0]
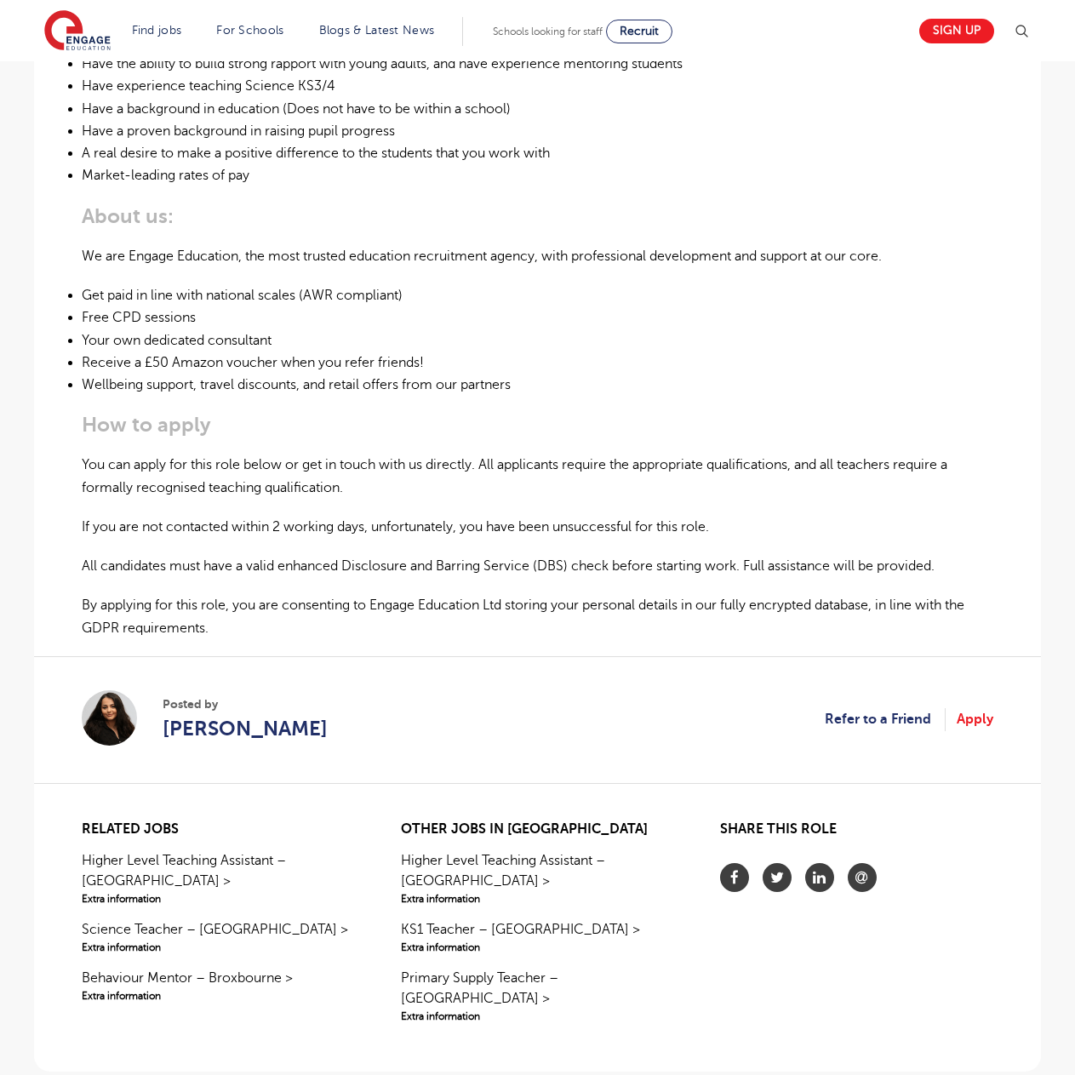
scroll to position [763, 0]
click at [976, 716] on link "Apply" at bounding box center [974, 718] width 37 height 22
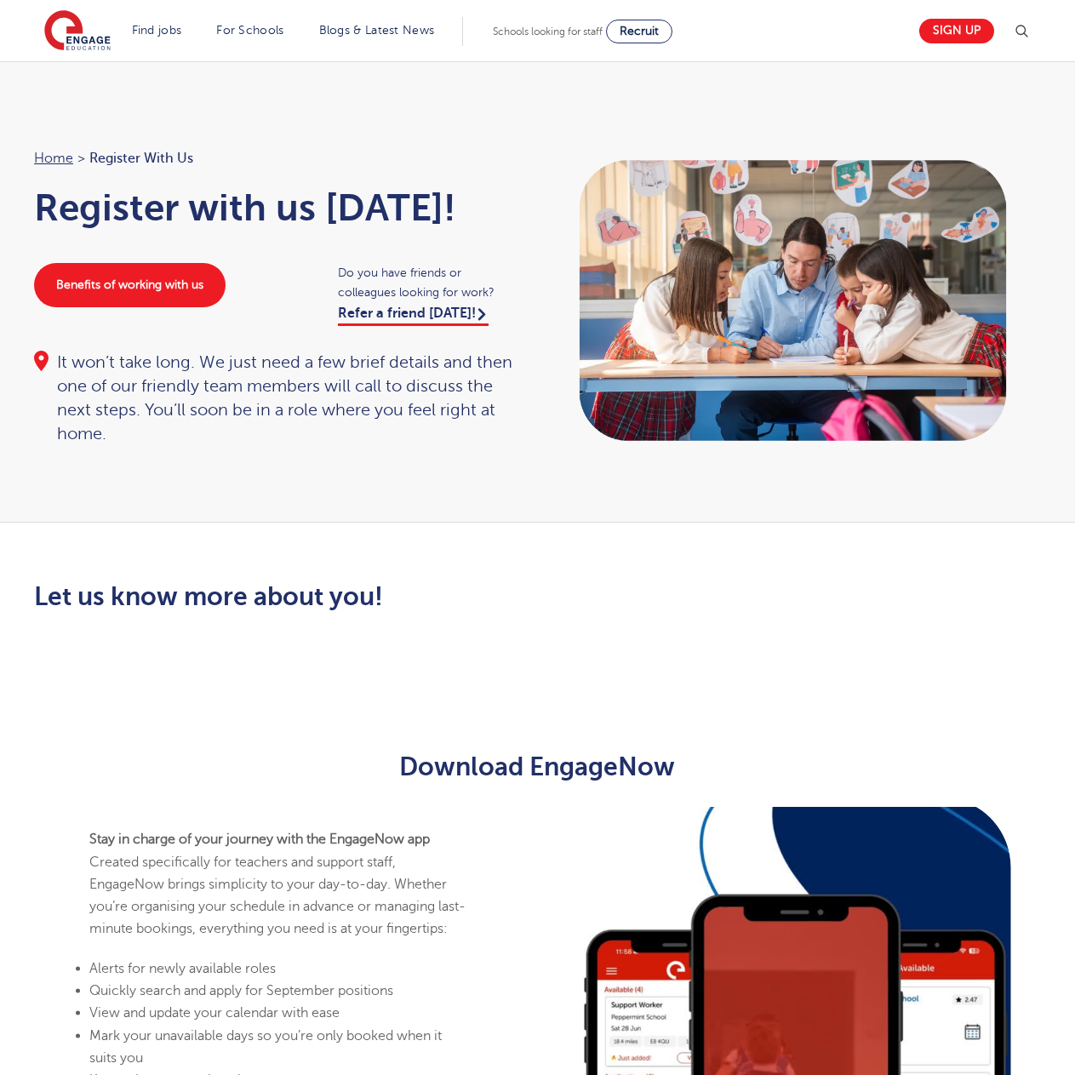
scroll to position [613, 0]
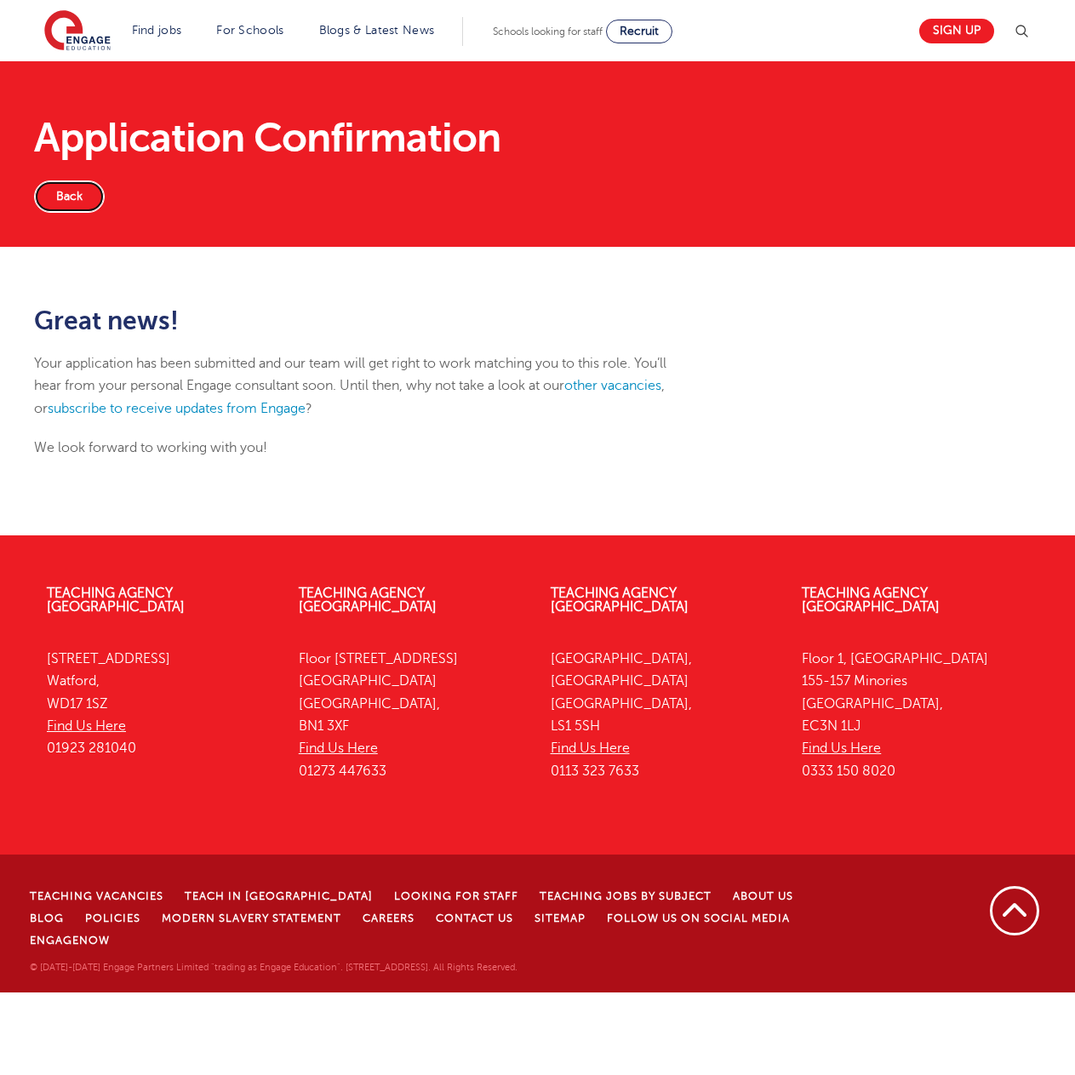
click at [66, 193] on link "Back" at bounding box center [69, 196] width 71 height 32
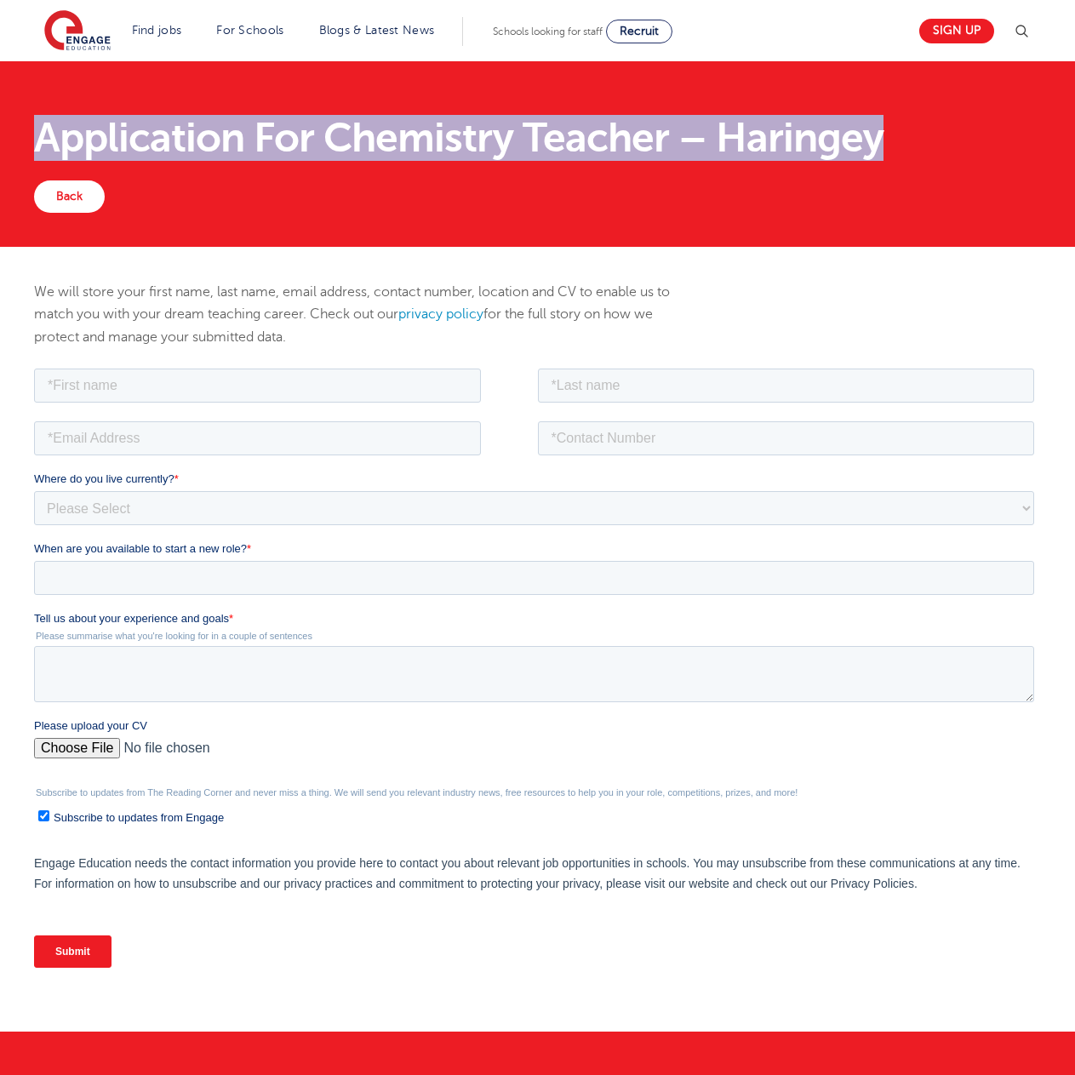
drag, startPoint x: 38, startPoint y: 130, endPoint x: 879, endPoint y: 142, distance: 840.7
click at [879, 142] on h1 "Application For Chemistry Teacher – Haringey" at bounding box center [537, 137] width 1007 height 41
copy h1 "Application For Chemistry Teacher – Haringey"
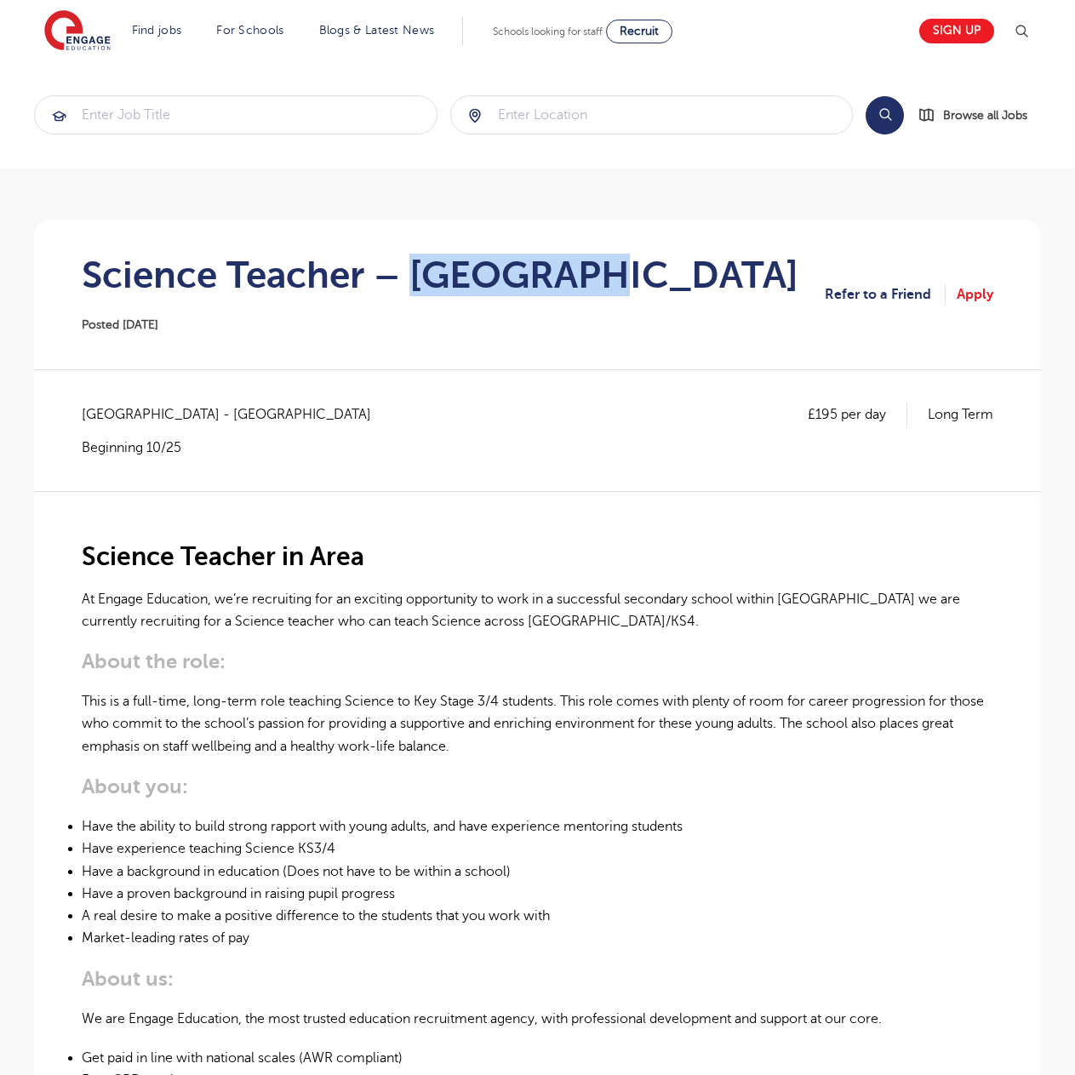
drag, startPoint x: 414, startPoint y: 281, endPoint x: 589, endPoint y: 282, distance: 174.4
click at [589, 282] on h1 "Science Teacher – Hertsmere" at bounding box center [440, 275] width 716 height 43
copy h1 "Hertsmere"
click at [979, 289] on link "Apply" at bounding box center [974, 294] width 37 height 22
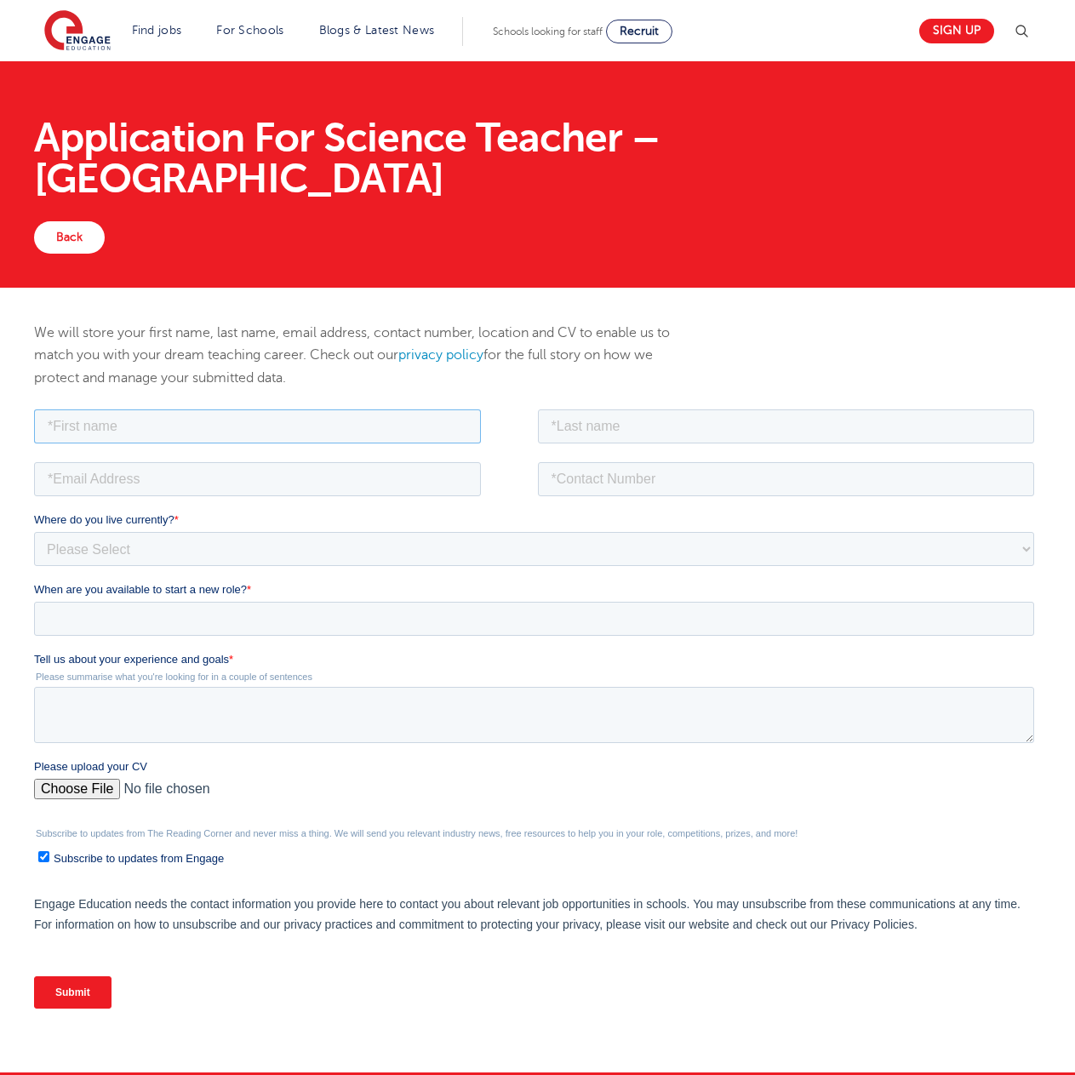
click at [98, 429] on input "text" at bounding box center [257, 425] width 447 height 34
type input "[PERSON_NAME]"
click at [69, 475] on input "email" at bounding box center [257, 478] width 447 height 34
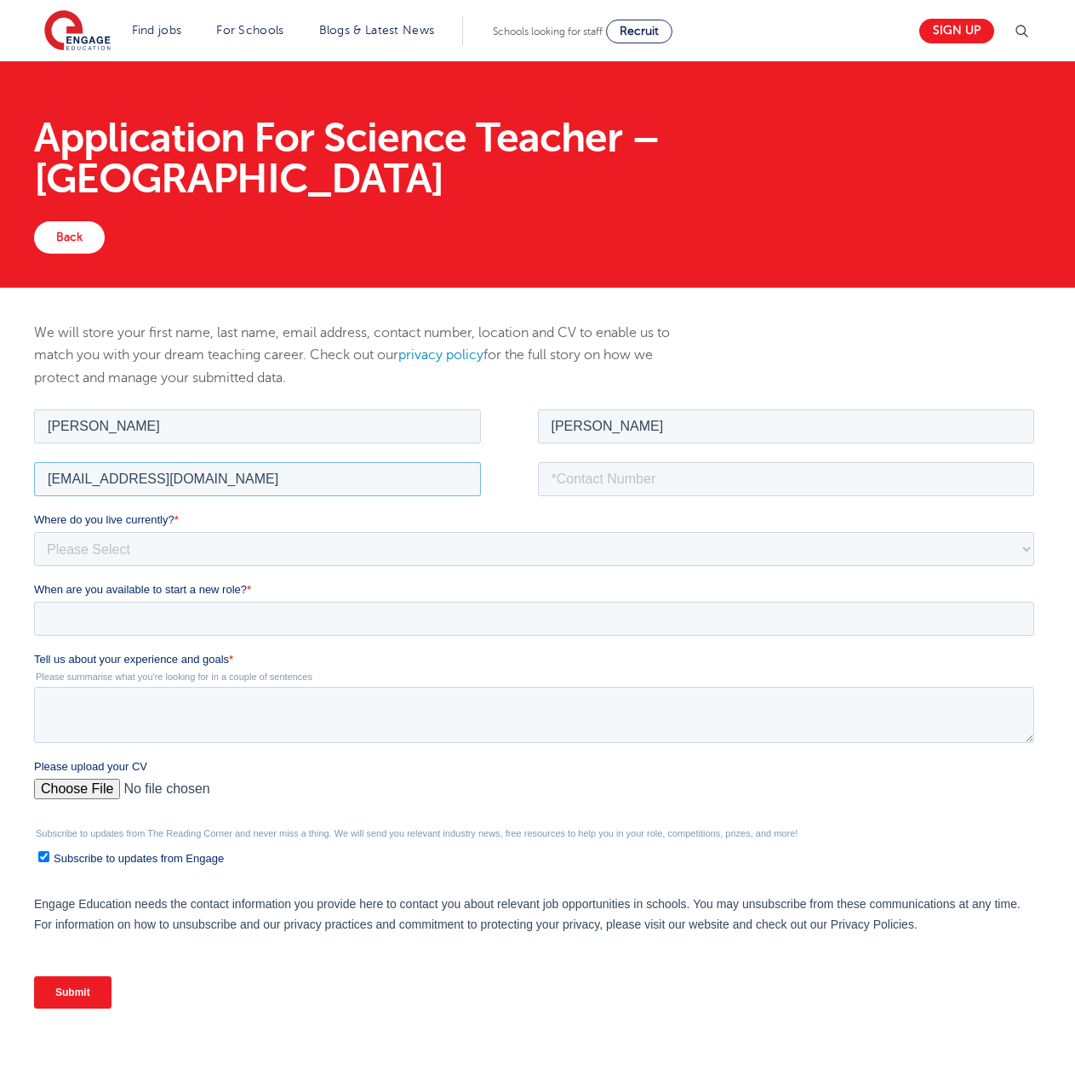
type input "[EMAIL_ADDRESS][DOMAIN_NAME]"
type input "[PHONE_NUMBER]"
click at [121, 550] on select "Please Select UK Canada Ireland Australia New Zealand Europe USA South Africa J…" at bounding box center [534, 548] width 1000 height 34
select select "Australia"
click at [34, 531] on select "Please Select UK Canada Ireland Australia New Zealand Europe USA South Africa J…" at bounding box center [534, 548] width 1000 height 34
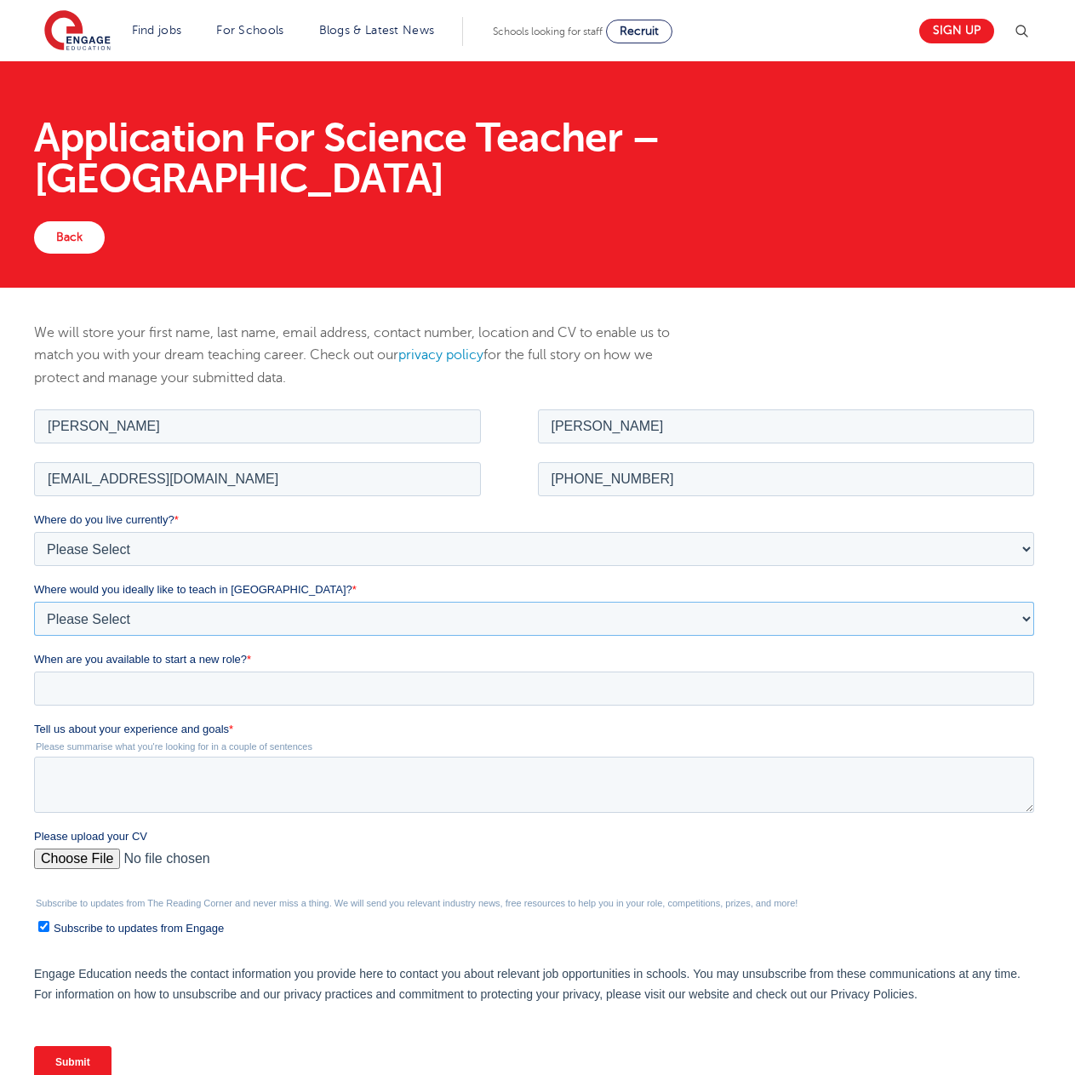
click at [1023, 613] on select "Please Select I'm flexible! London Any city in England Greater London/Home Coun…" at bounding box center [534, 618] width 1000 height 34
select select "Greater London/Home Counties"
click at [34, 601] on select "Please Select I'm flexible! London Any city in England Greater London/Home Coun…" at bounding box center [534, 618] width 1000 height 34
click at [136, 691] on input "When are you available to start a new role? *" at bounding box center [534, 687] width 1000 height 34
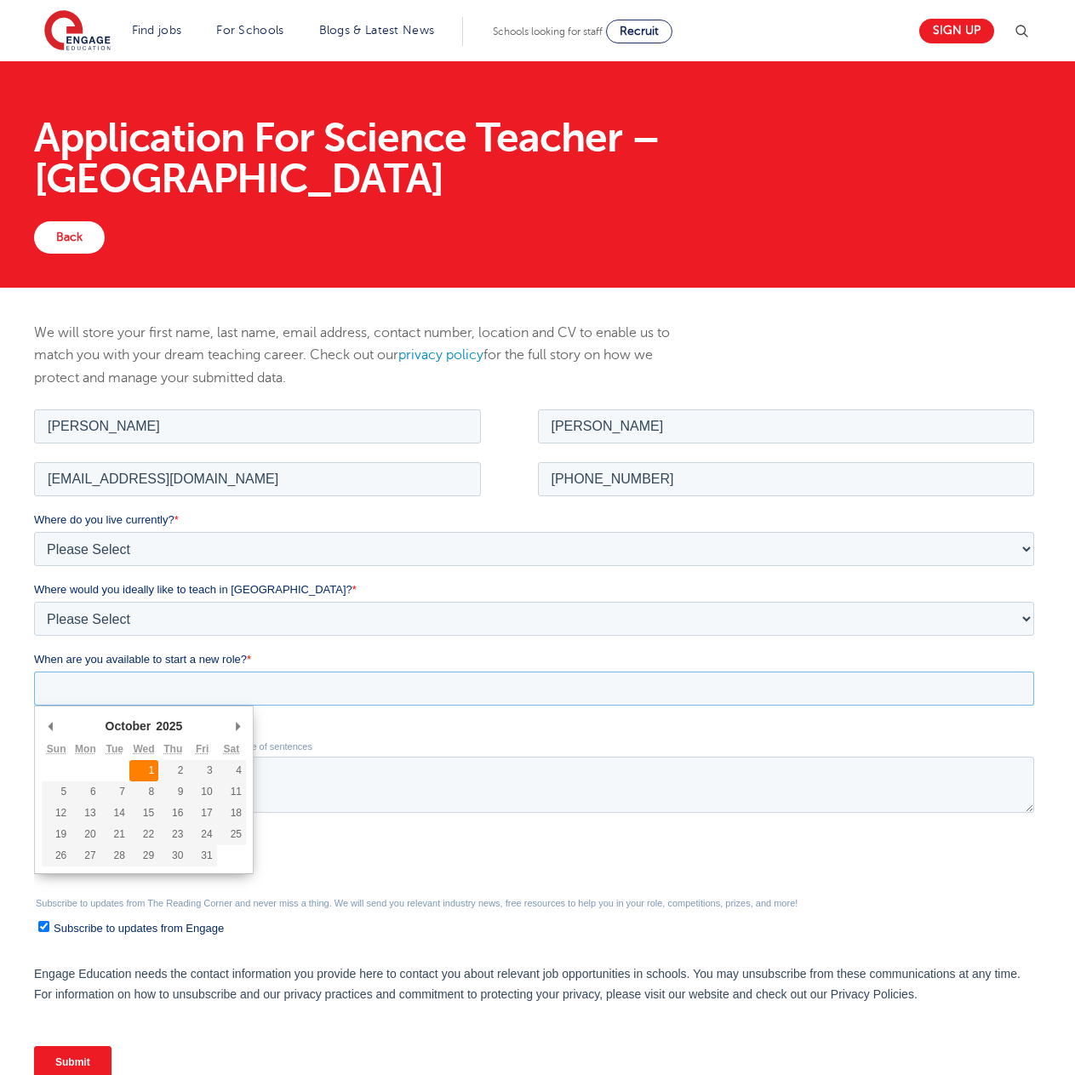
type div "2025-10-01"
type input "2025/10/01"
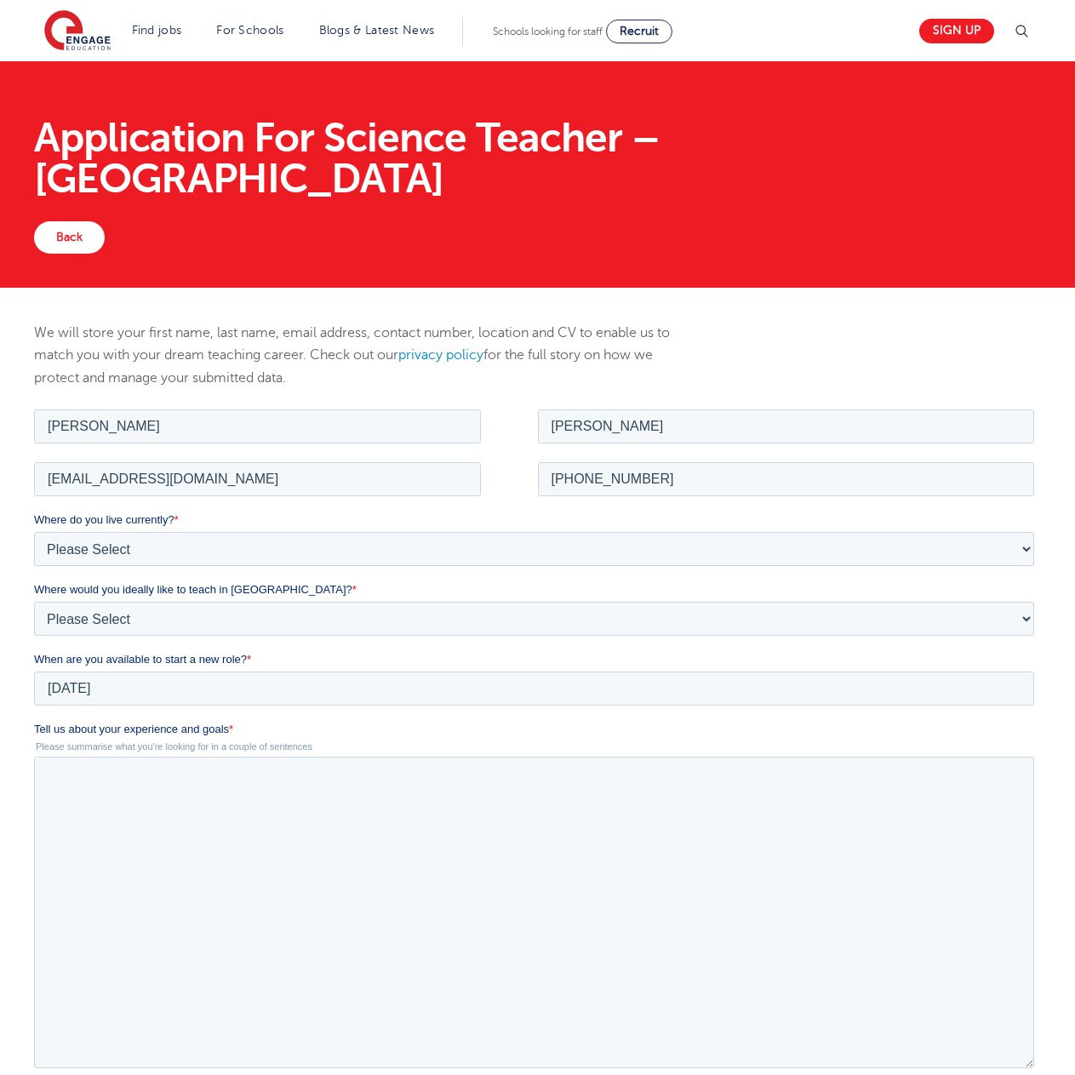
drag, startPoint x: 1029, startPoint y: 809, endPoint x: 1012, endPoint y: 1064, distance: 255.8
click at [1012, 1064] on textarea "Tell us about your experience and goals *" at bounding box center [534, 911] width 1000 height 311
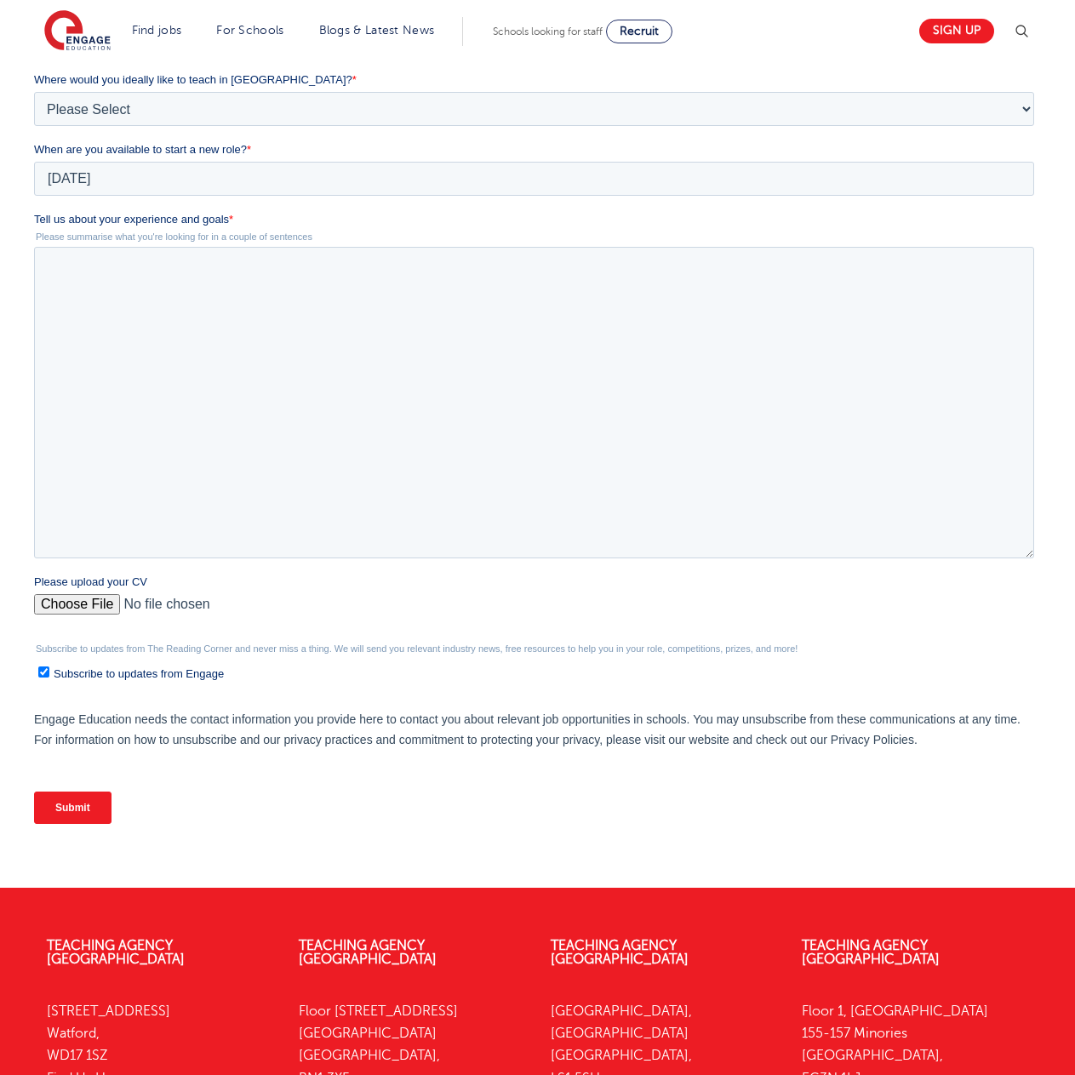
scroll to position [511, 0]
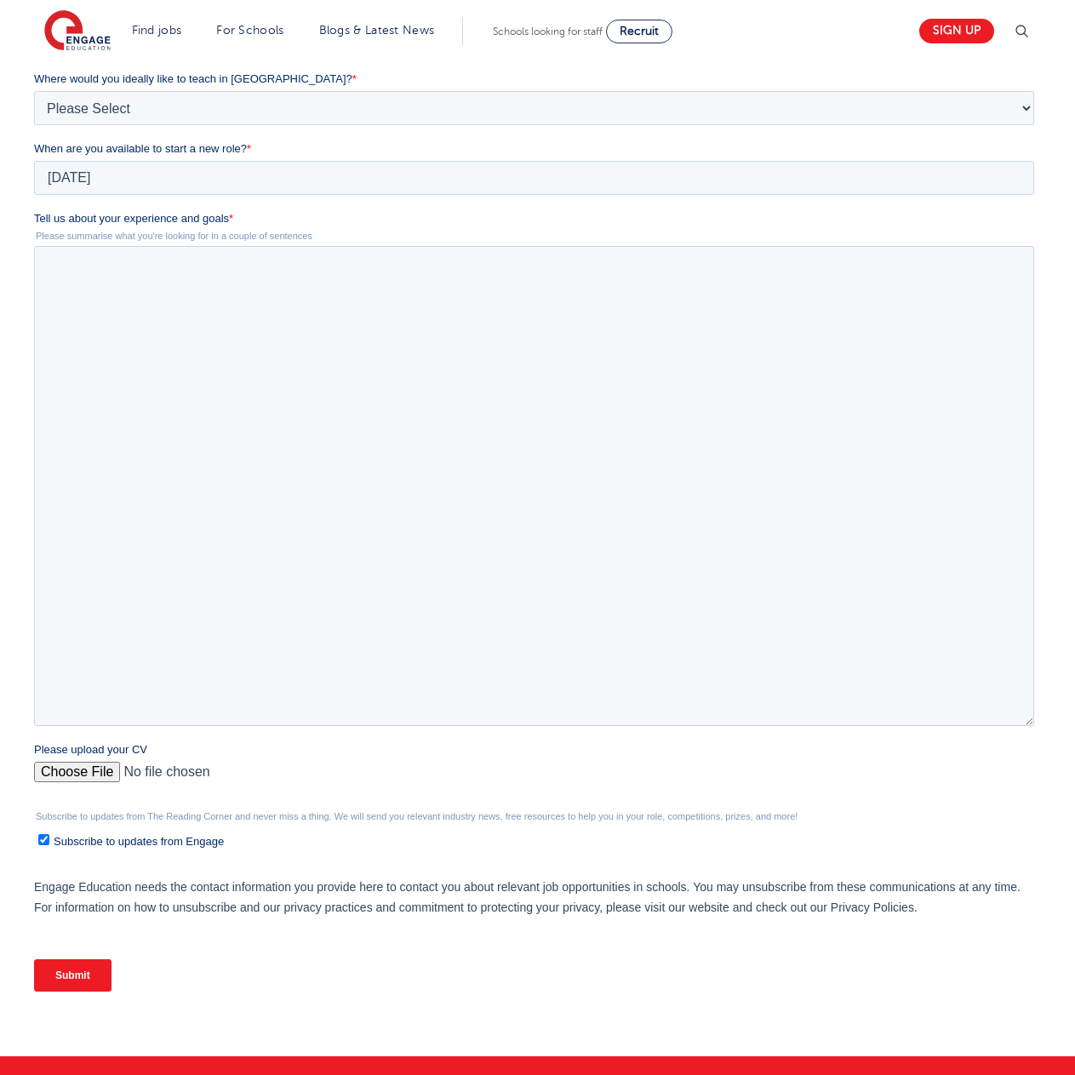
drag, startPoint x: 1029, startPoint y: 553, endPoint x: 1030, endPoint y: 722, distance: 169.3
click at [1030, 722] on textarea "Tell us about your experience and goals *" at bounding box center [534, 486] width 1000 height 480
click at [54, 261] on textarea "Tell us about your experience and goals *" at bounding box center [534, 486] width 1000 height 481
paste textarea "I would like to take a moment of your time to introduce myself to you. My name …"
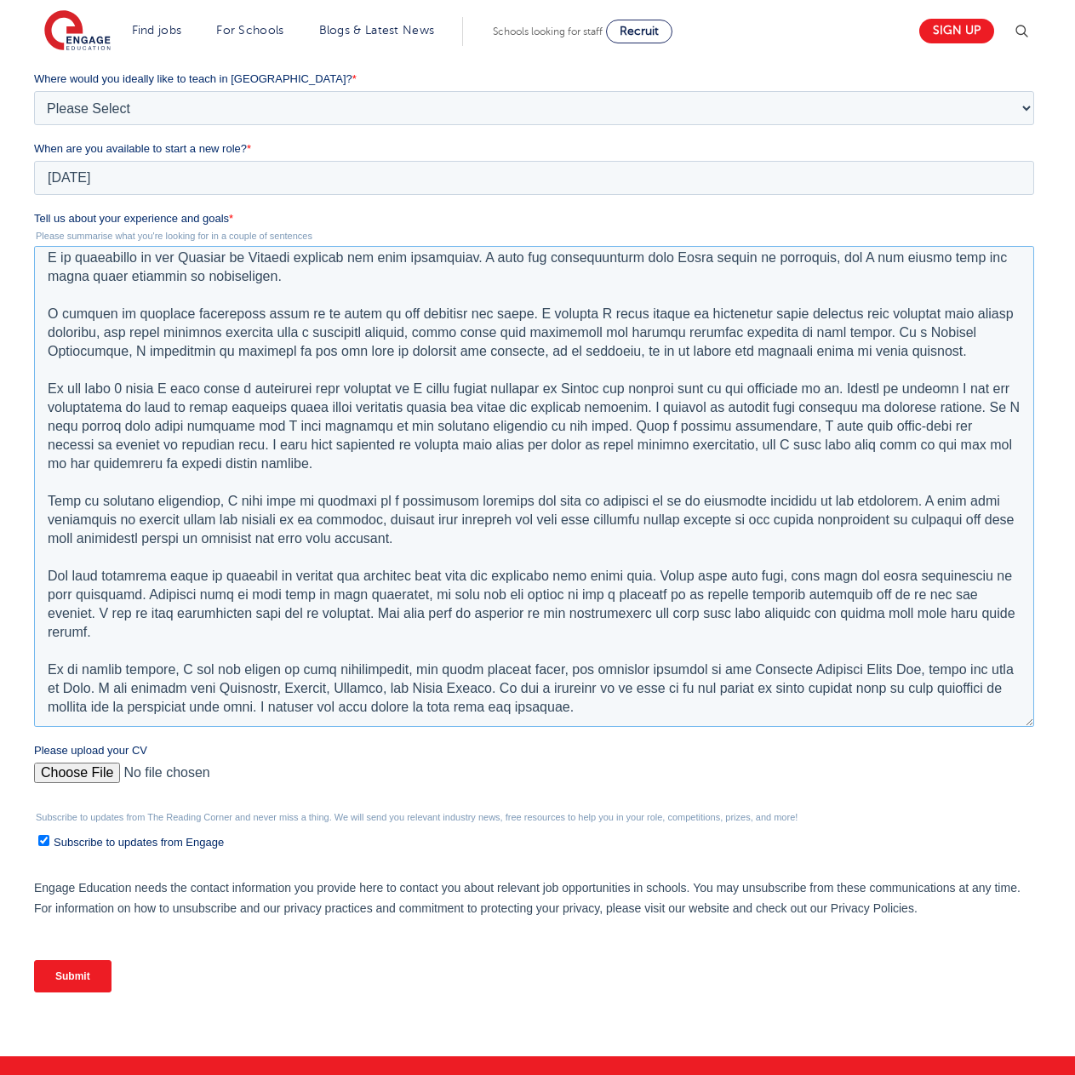
scroll to position [0, 0]
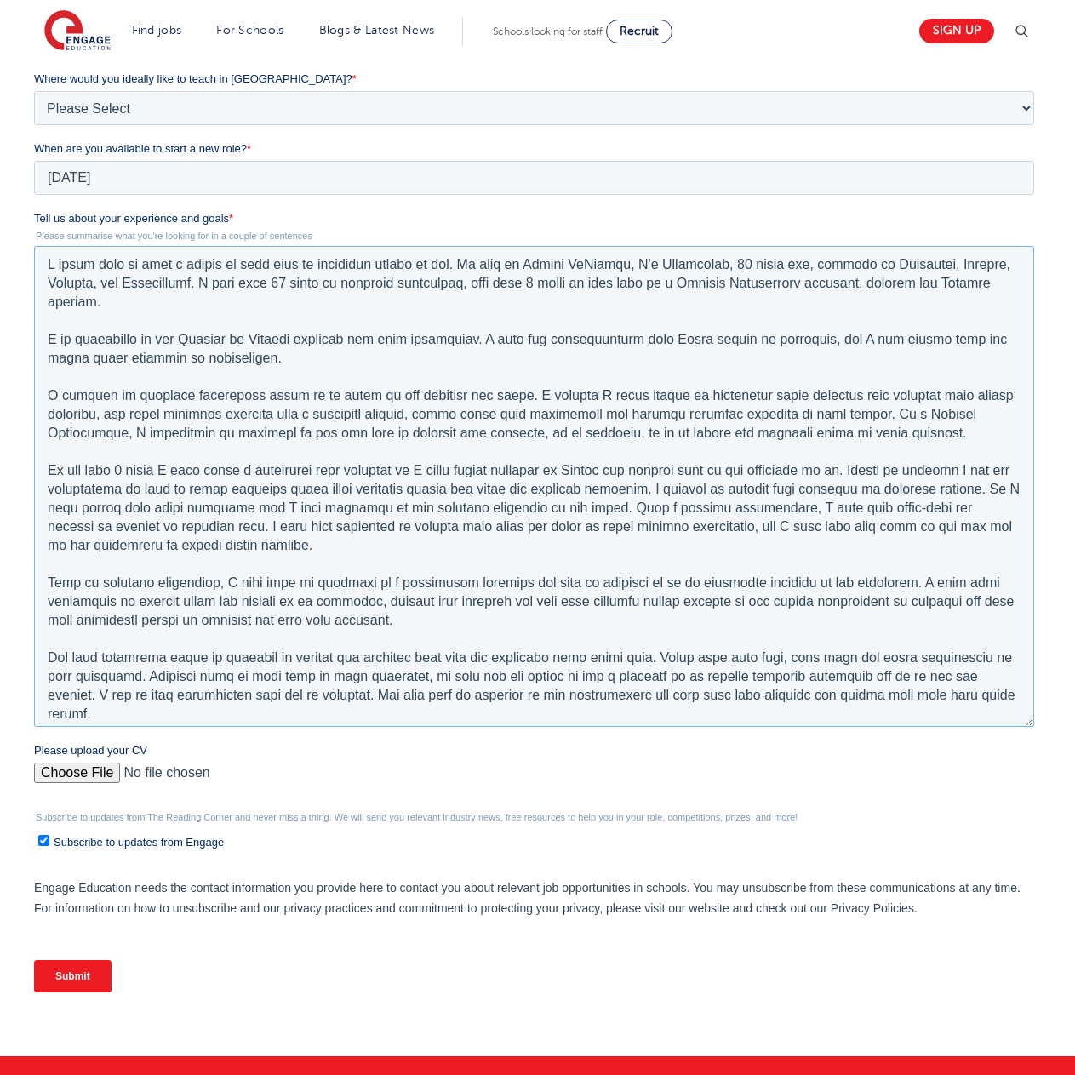
drag, startPoint x: 1024, startPoint y: 460, endPoint x: 1076, endPoint y: 96, distance: 367.8
drag, startPoint x: 45, startPoint y: 259, endPoint x: 467, endPoint y: 258, distance: 422.0
click at [467, 258] on textarea "Tell us about your experience and goals *" at bounding box center [534, 486] width 1000 height 481
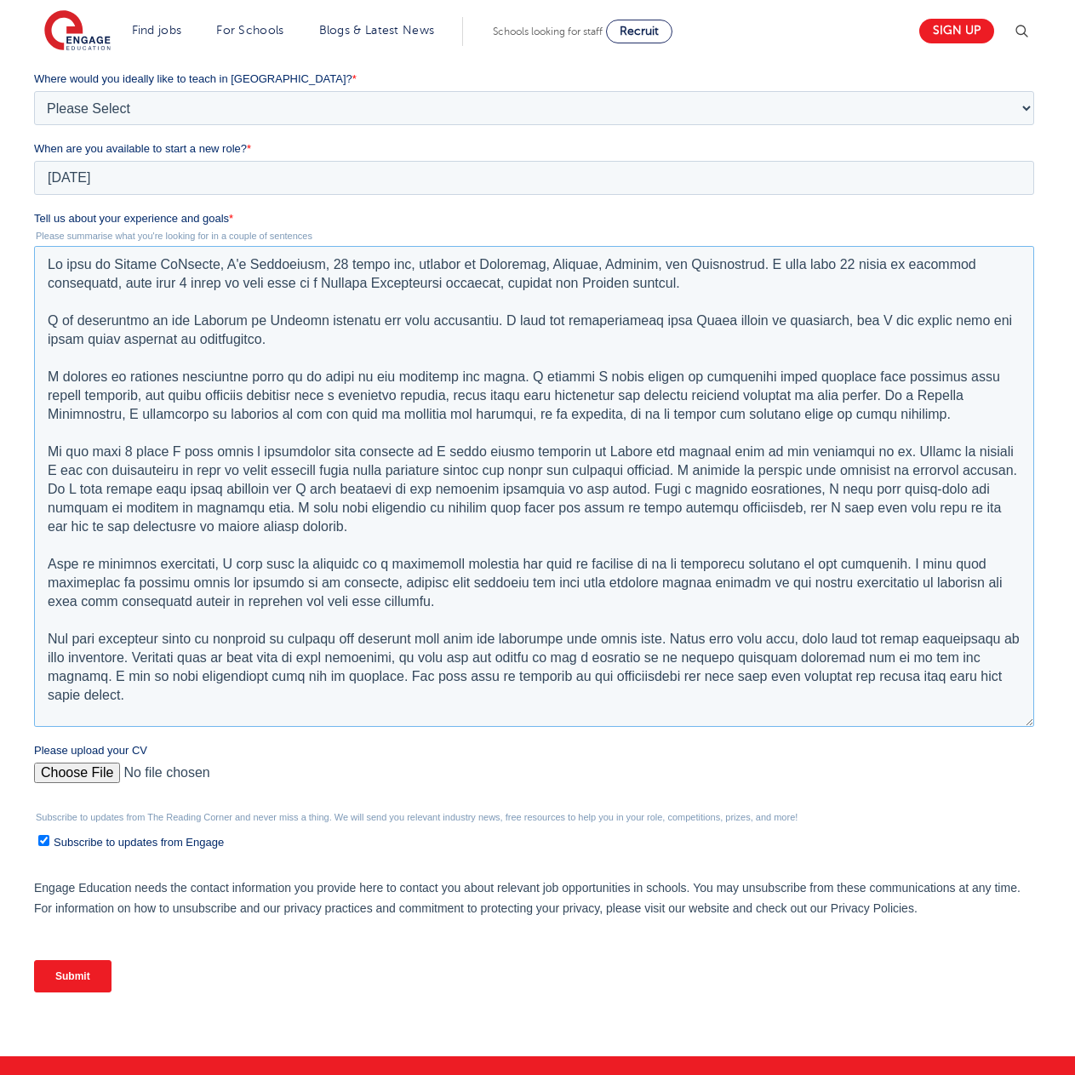
click at [684, 277] on textarea "Tell us about your experience and goals *" at bounding box center [534, 486] width 1000 height 481
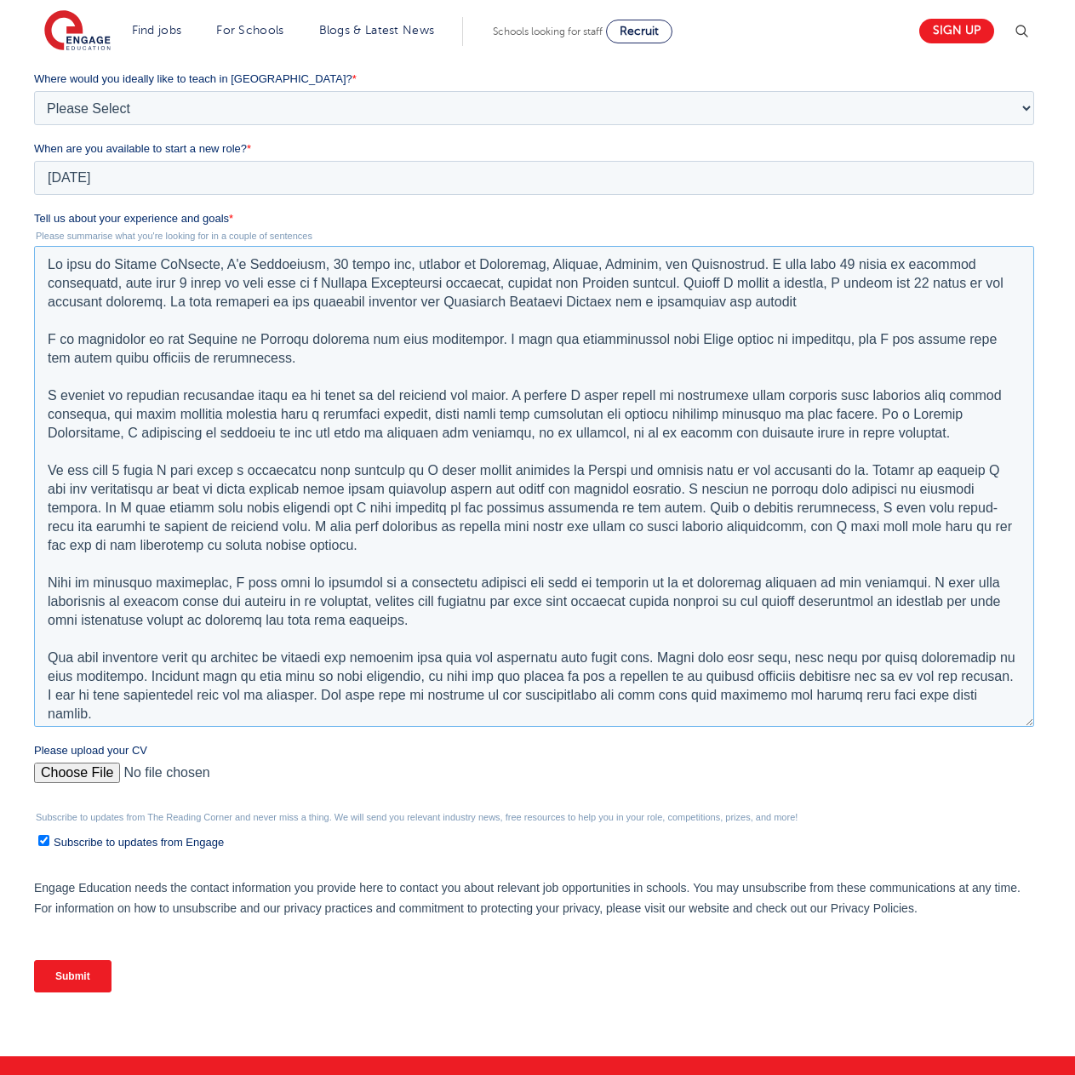
click at [667, 301] on textarea "Tell us about your experience and goals *" at bounding box center [534, 486] width 1000 height 481
click at [666, 300] on textarea "Tell us about your experience and goals *" at bounding box center [534, 486] width 1000 height 481
click at [781, 302] on textarea "Tell us about your experience and goals *" at bounding box center [534, 486] width 1000 height 481
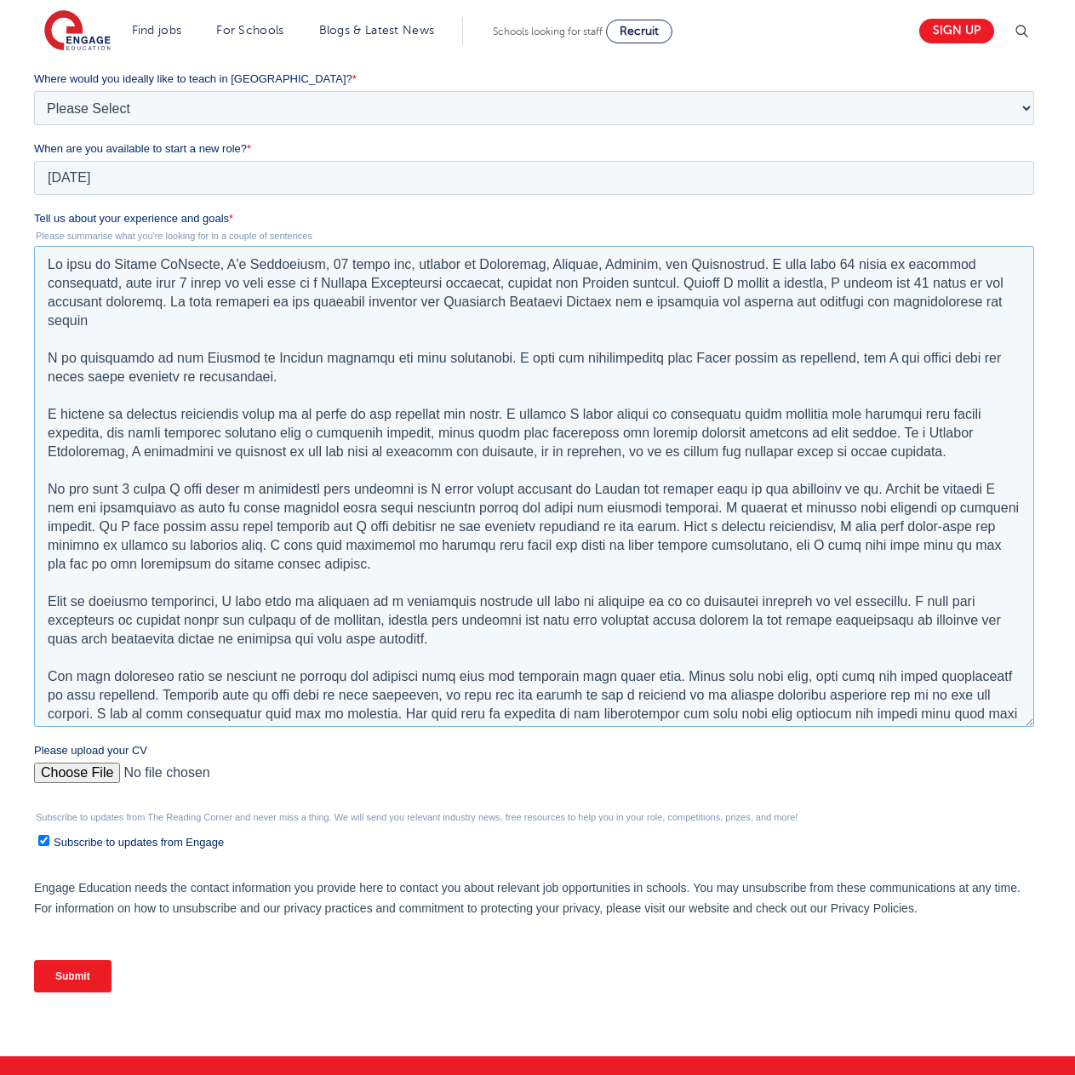
click at [851, 300] on textarea "Tell us about your experience and goals *" at bounding box center [534, 486] width 1000 height 481
click at [111, 321] on textarea "Tell us about your experience and goals *" at bounding box center [534, 486] width 1000 height 481
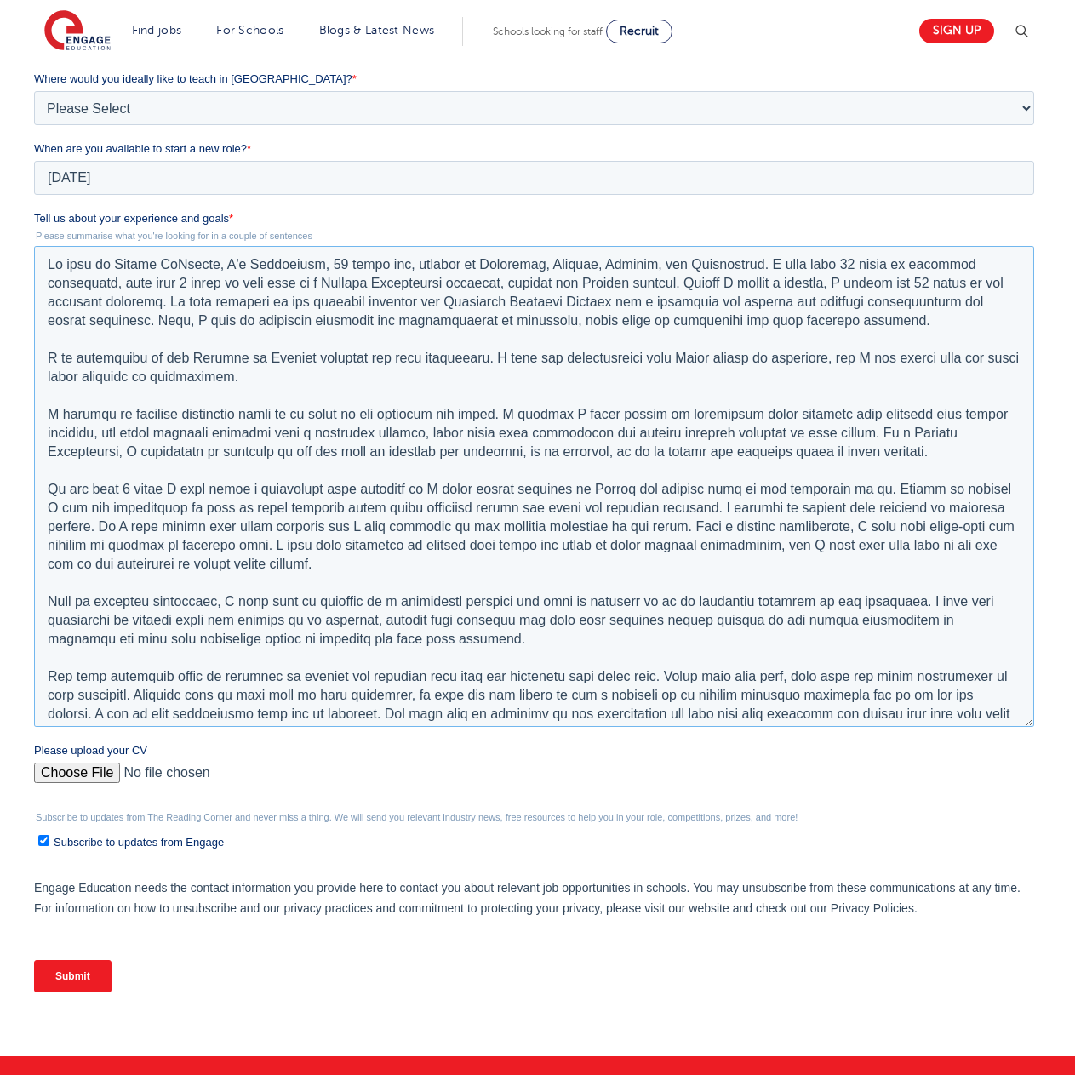
drag, startPoint x: 44, startPoint y: 357, endPoint x: 282, endPoint y: 397, distance: 241.7
click at [282, 397] on textarea "Tell us about your experience and goals *" at bounding box center [534, 486] width 1000 height 481
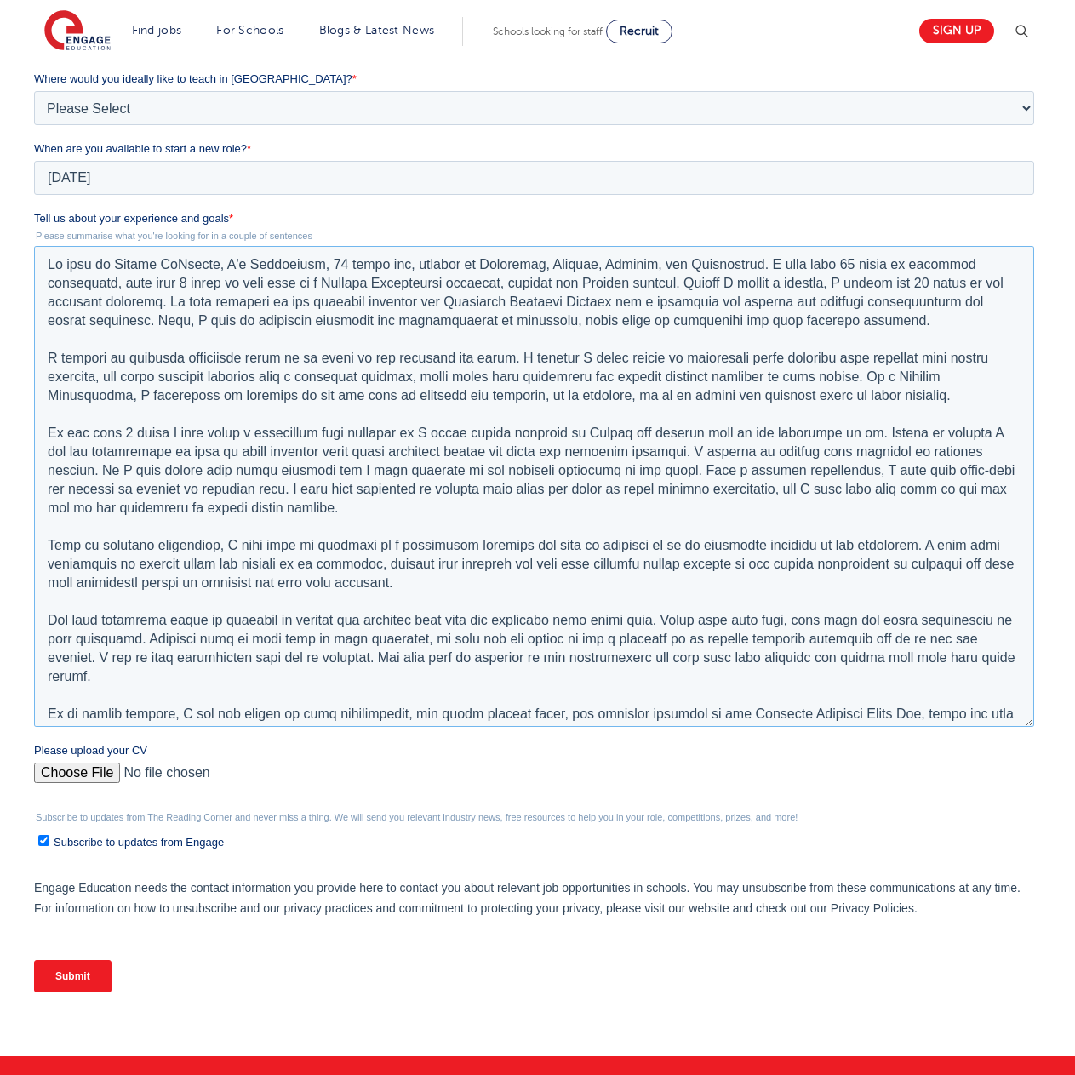
drag, startPoint x: 822, startPoint y: 374, endPoint x: 846, endPoint y: 376, distance: 23.9
click at [846, 376] on textarea "Tell us about your experience and goals *" at bounding box center [534, 486] width 1000 height 481
click at [175, 513] on textarea "Tell us about your experience and goals *" at bounding box center [534, 486] width 1000 height 481
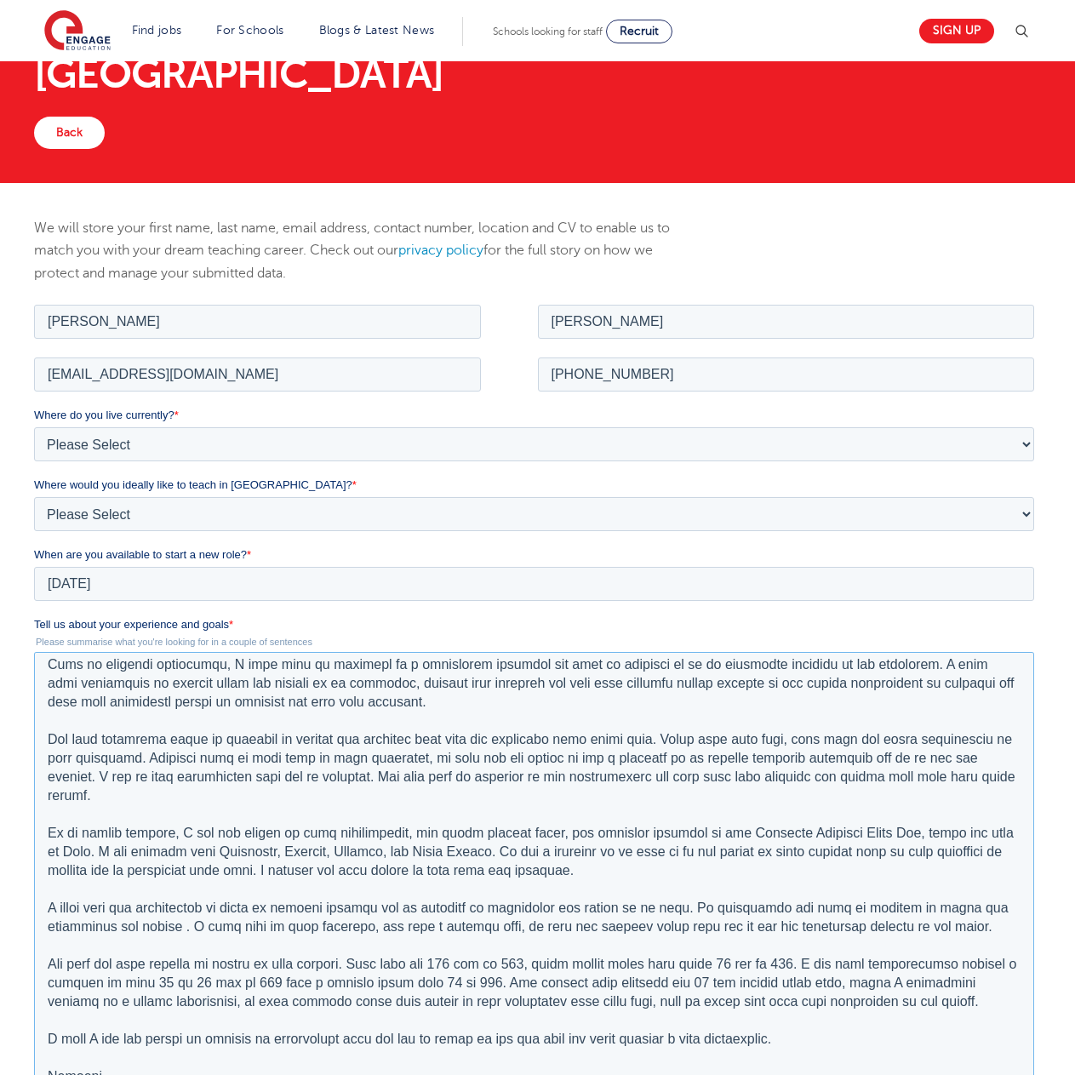
scroll to position [104, 0]
click at [48, 665] on textarea "Tell us about your experience and goals *" at bounding box center [534, 892] width 1000 height 481
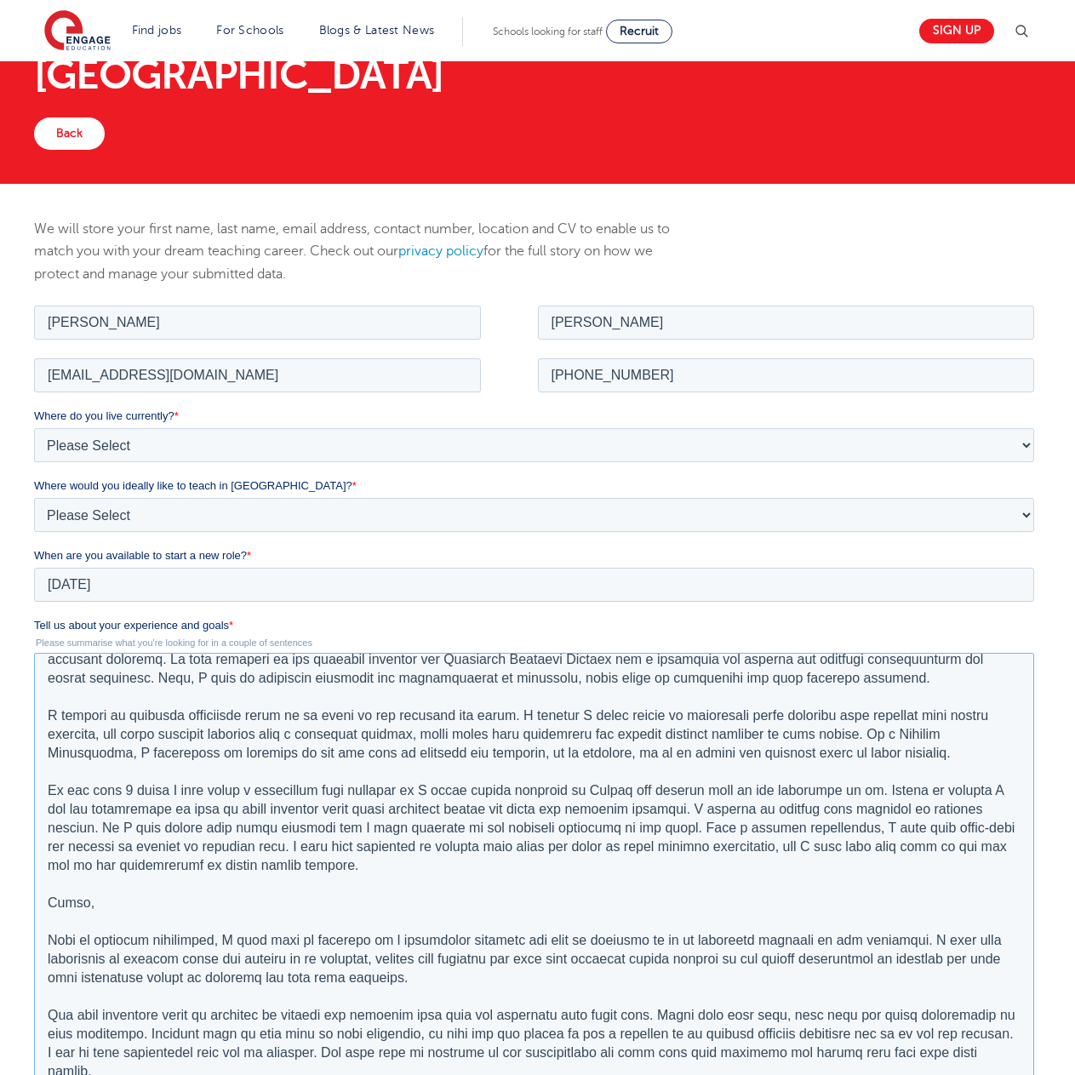
scroll to position [0, 0]
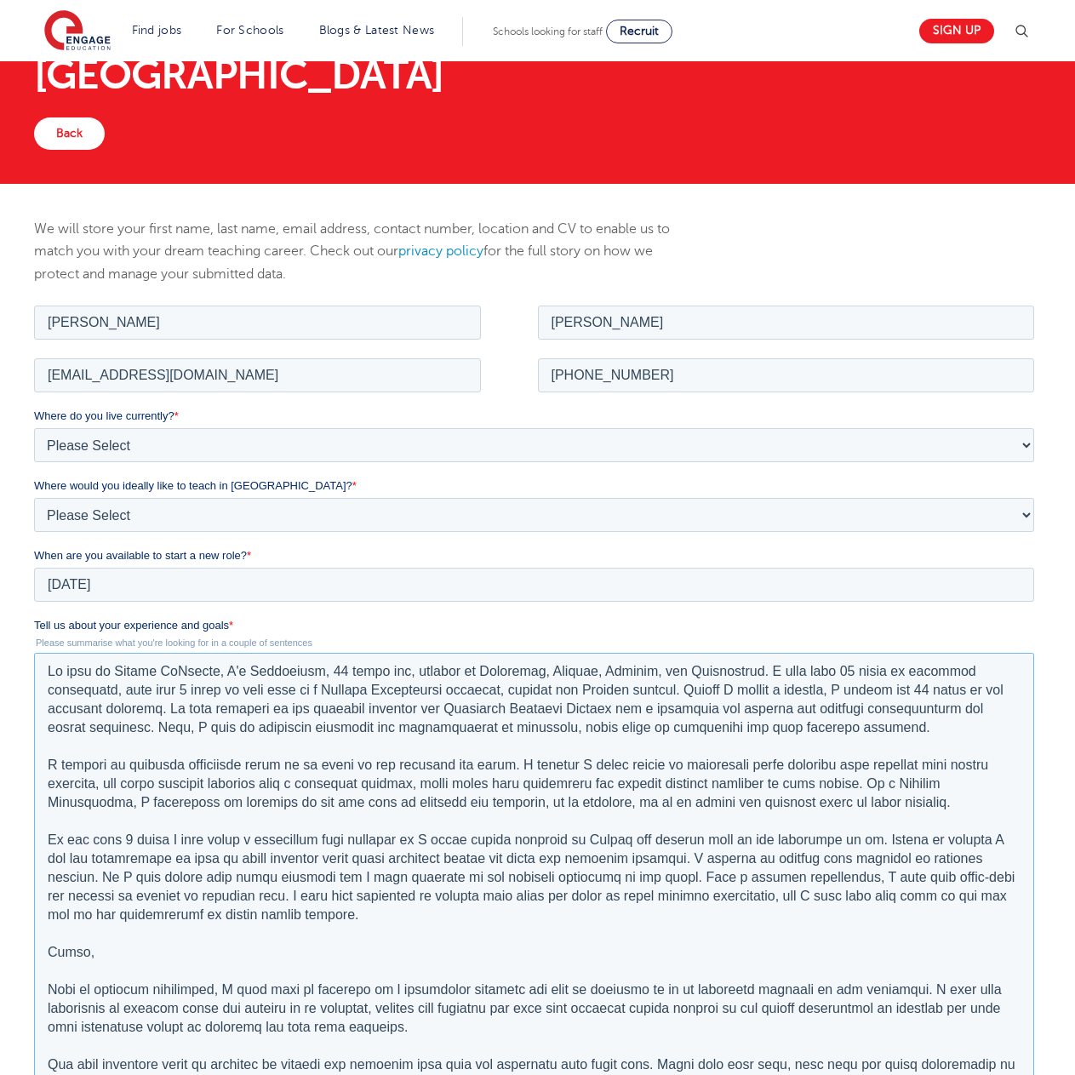
drag, startPoint x: 44, startPoint y: 948, endPoint x: 59, endPoint y: 972, distance: 27.9
click at [59, 972] on textarea "Tell us about your experience and goals *" at bounding box center [534, 892] width 1000 height 481
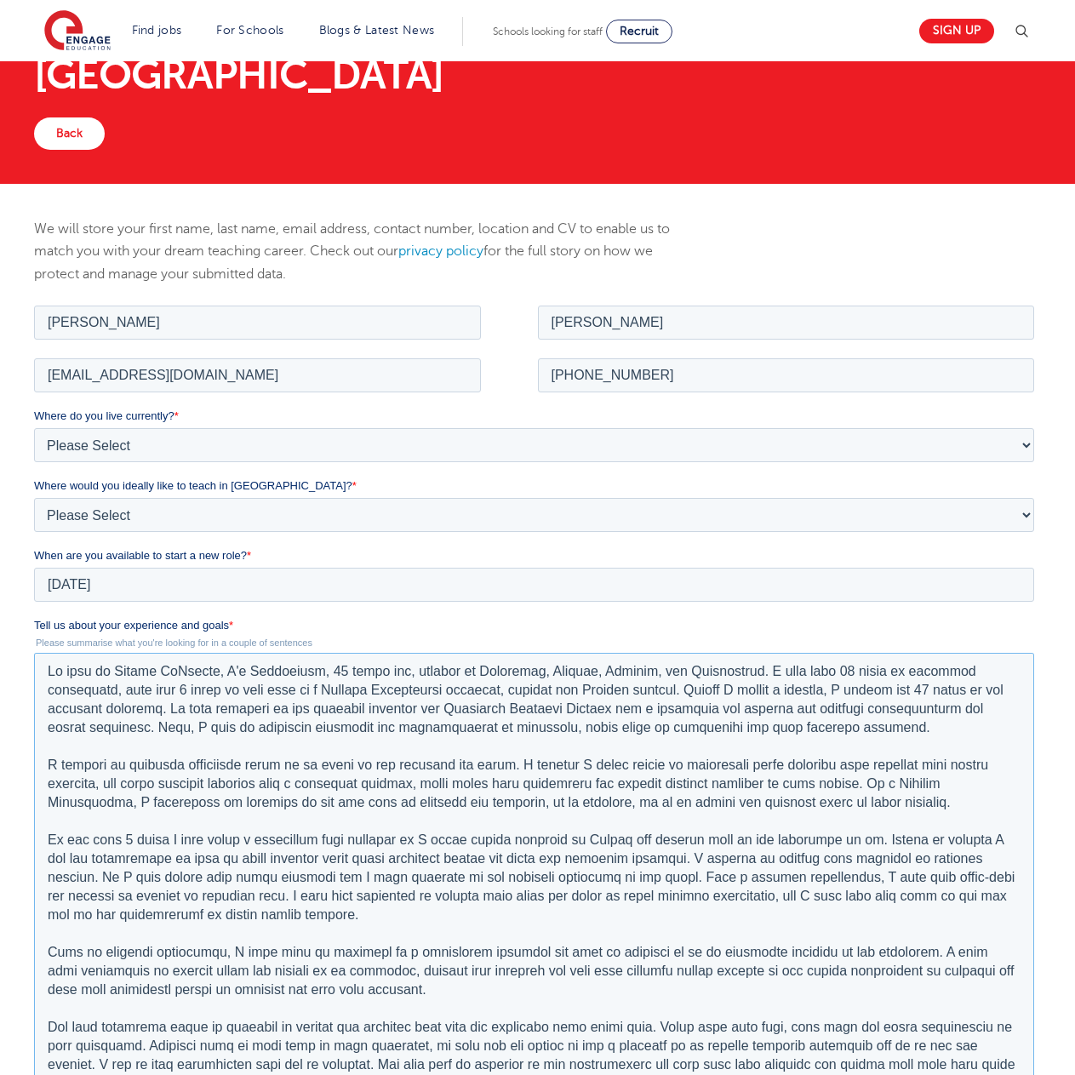
click at [48, 671] on textarea "Tell us about your experience and goals *" at bounding box center [534, 892] width 1000 height 481
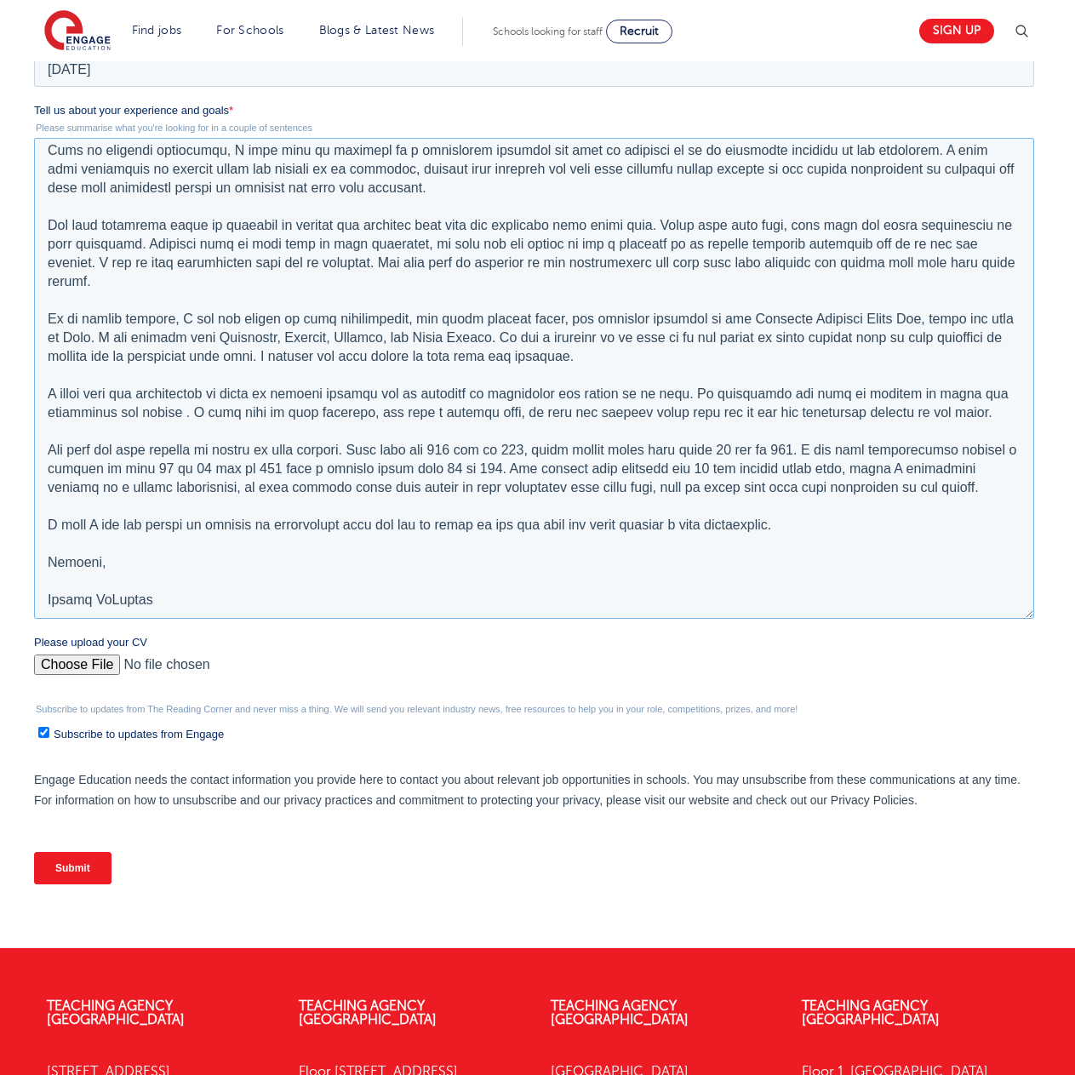
scroll to position [801, 0]
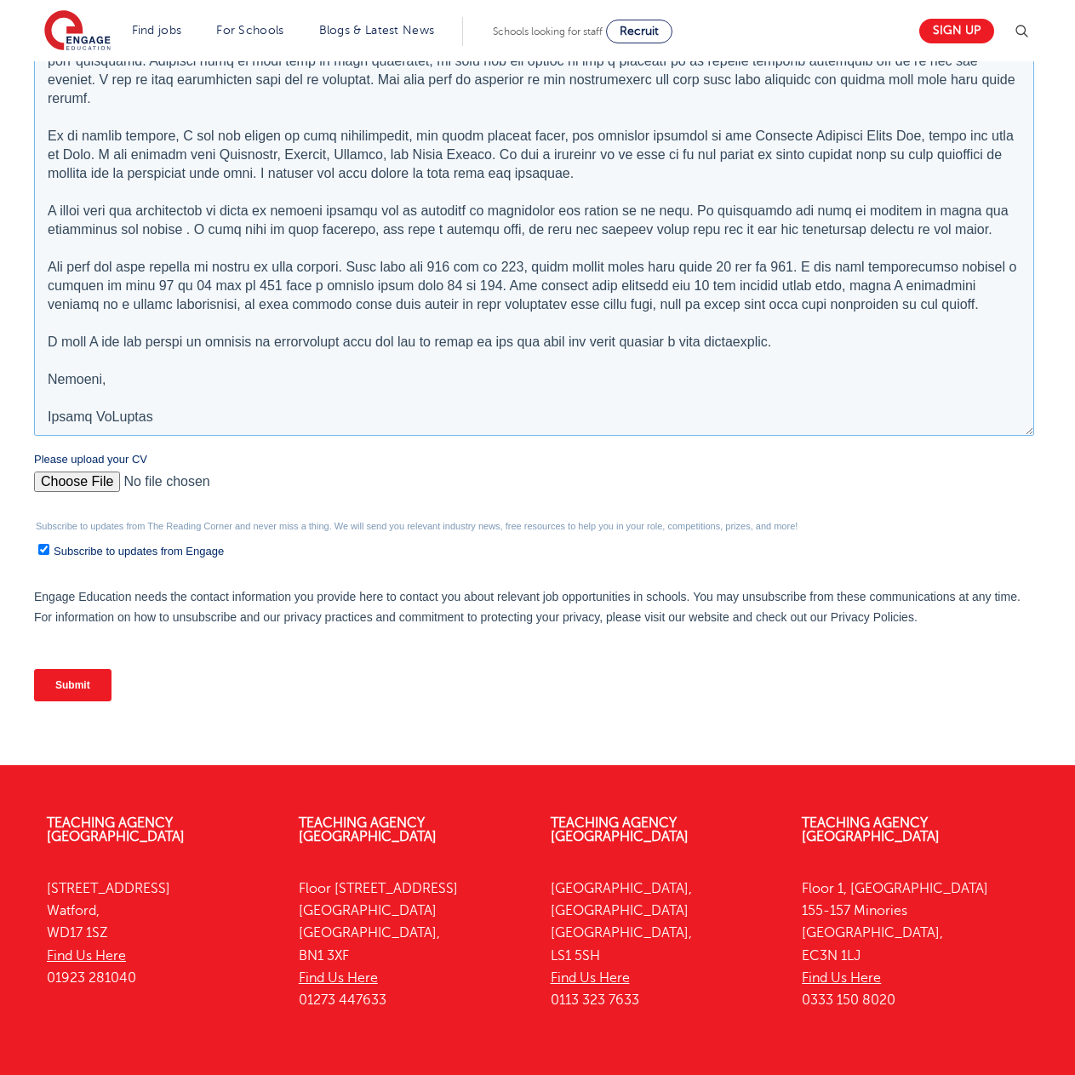
drag, startPoint x: 48, startPoint y: -28, endPoint x: 236, endPoint y: 407, distance: 473.7
click at [236, 407] on textarea "Tell us about your experience and goals *" at bounding box center [534, 195] width 1000 height 481
type textarea "Hello, My name is Darren McMartin, I'm Australian, 59 years old, teacher of Che…"
click at [100, 480] on input "Please upload your CV" at bounding box center [534, 488] width 1000 height 34
type input "C:\fakepath\Darren McMartin - Resume - 2025-09-01.pdf"
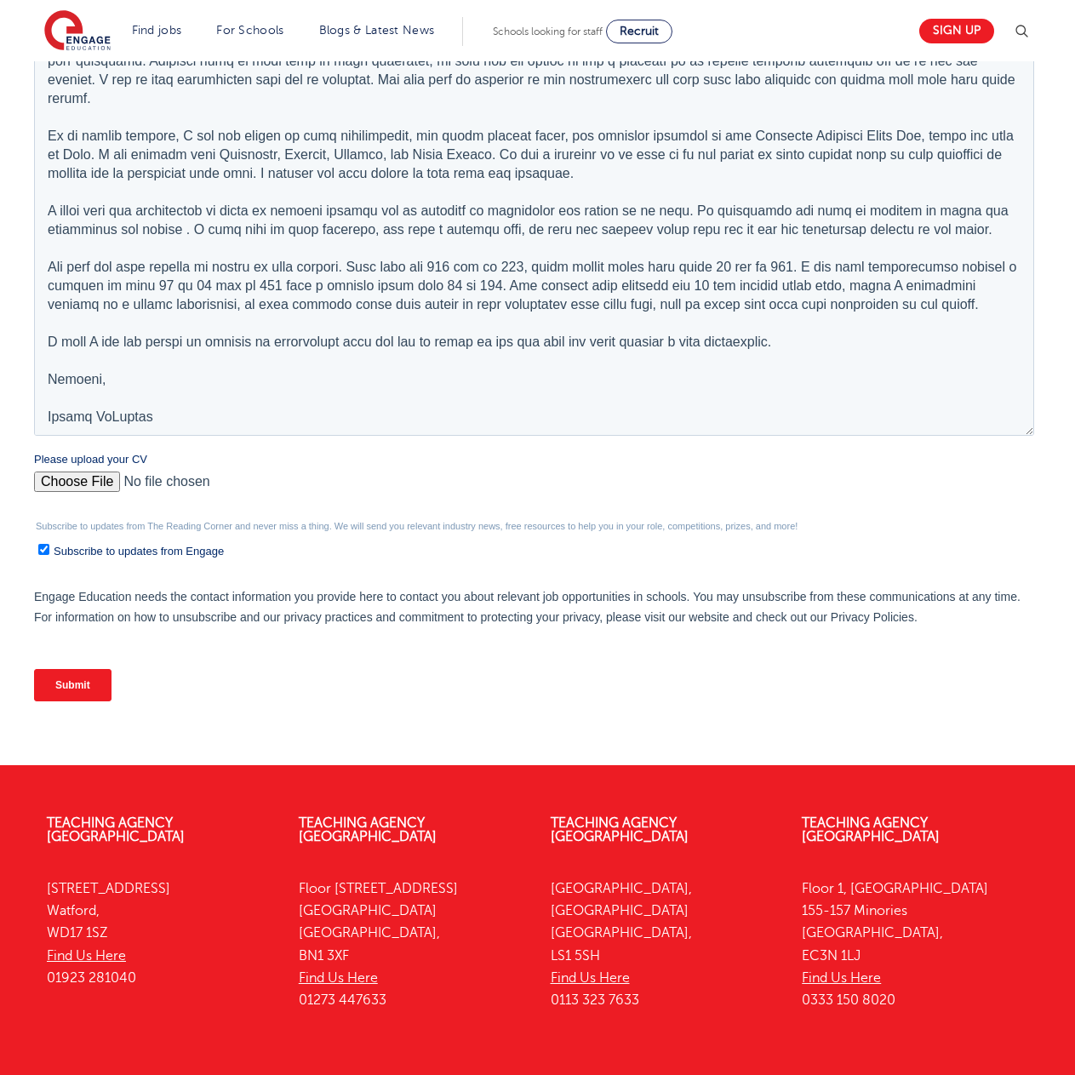
click at [71, 684] on input "Submit" at bounding box center [72, 685] width 77 height 32
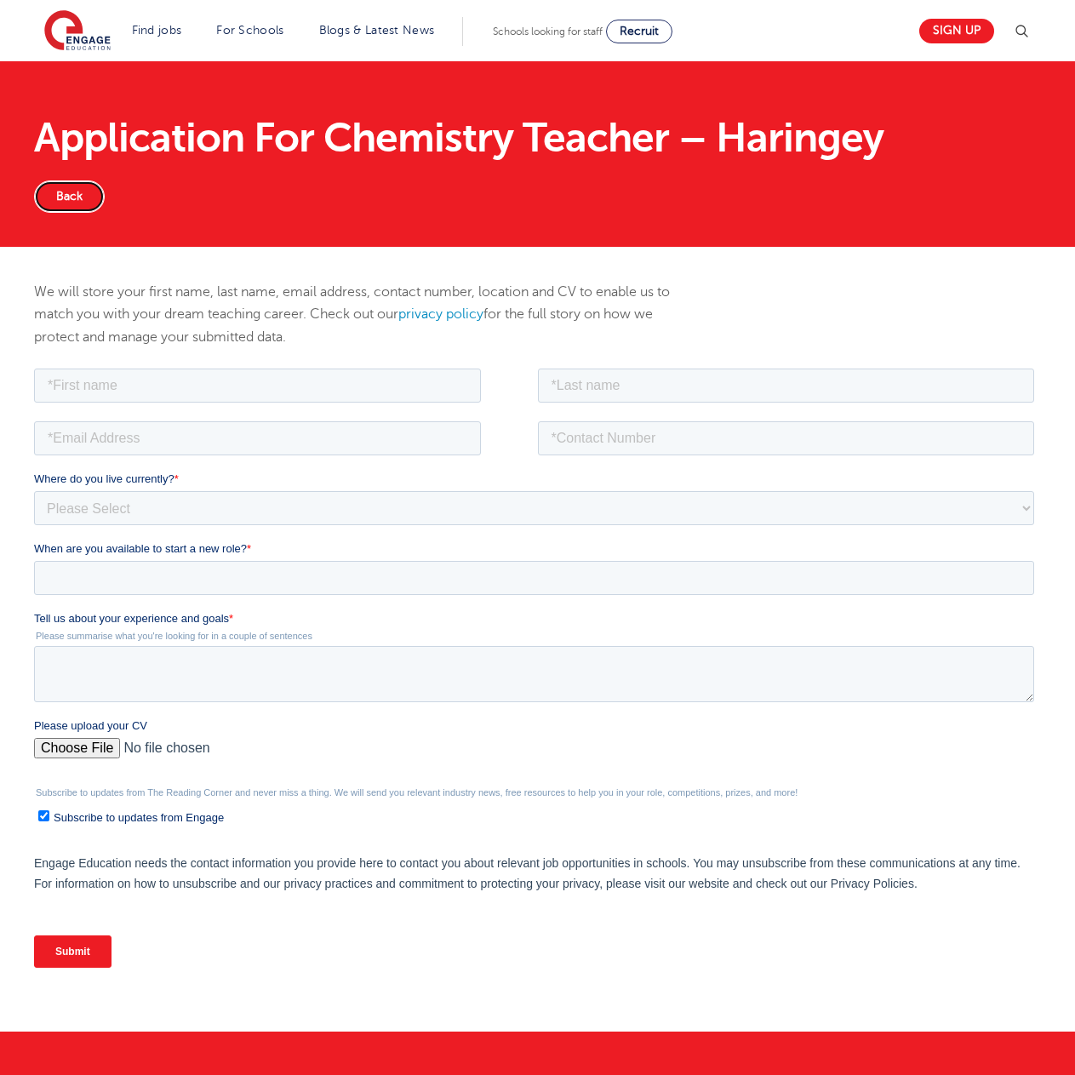
click at [72, 193] on link "Back" at bounding box center [69, 196] width 71 height 32
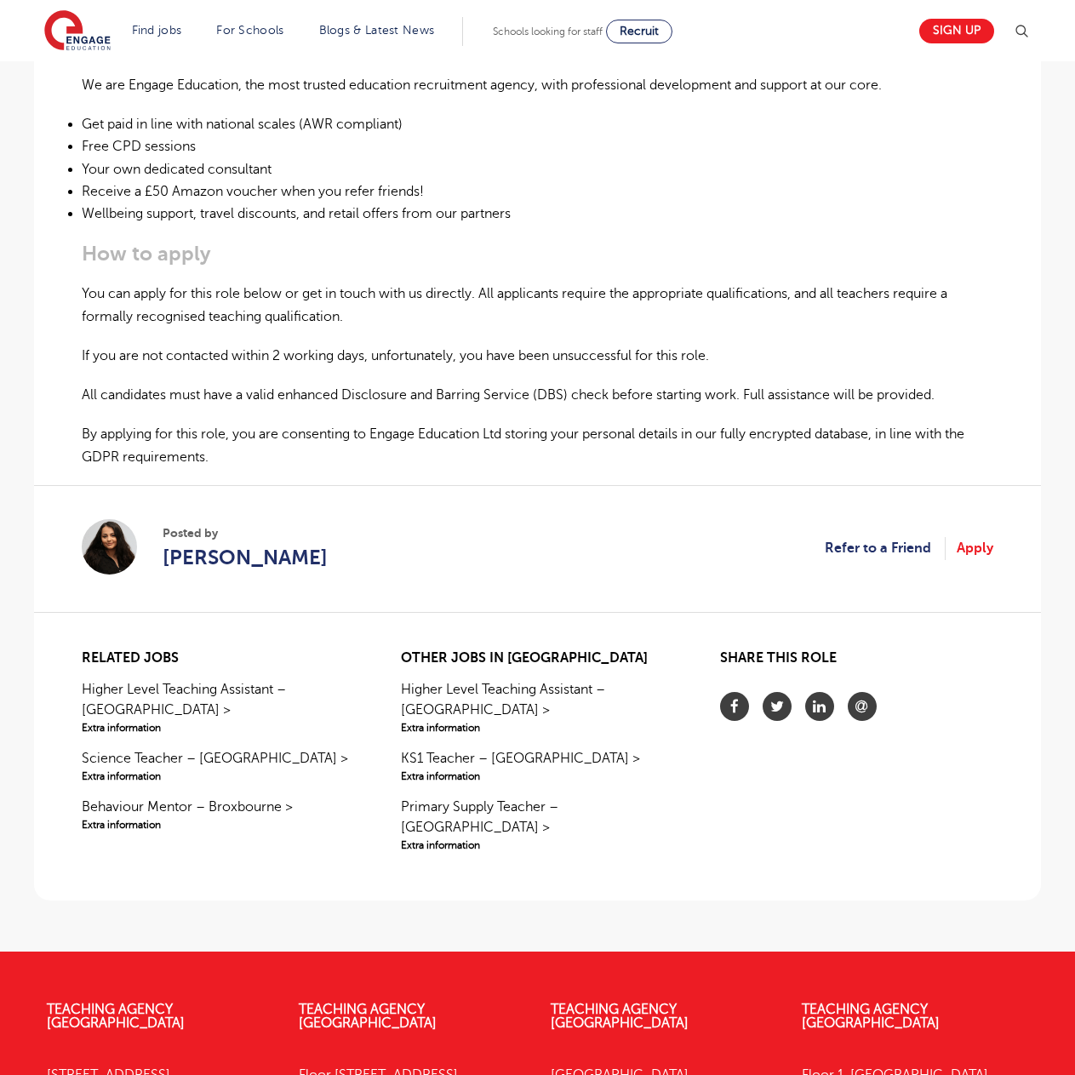
scroll to position [934, 0]
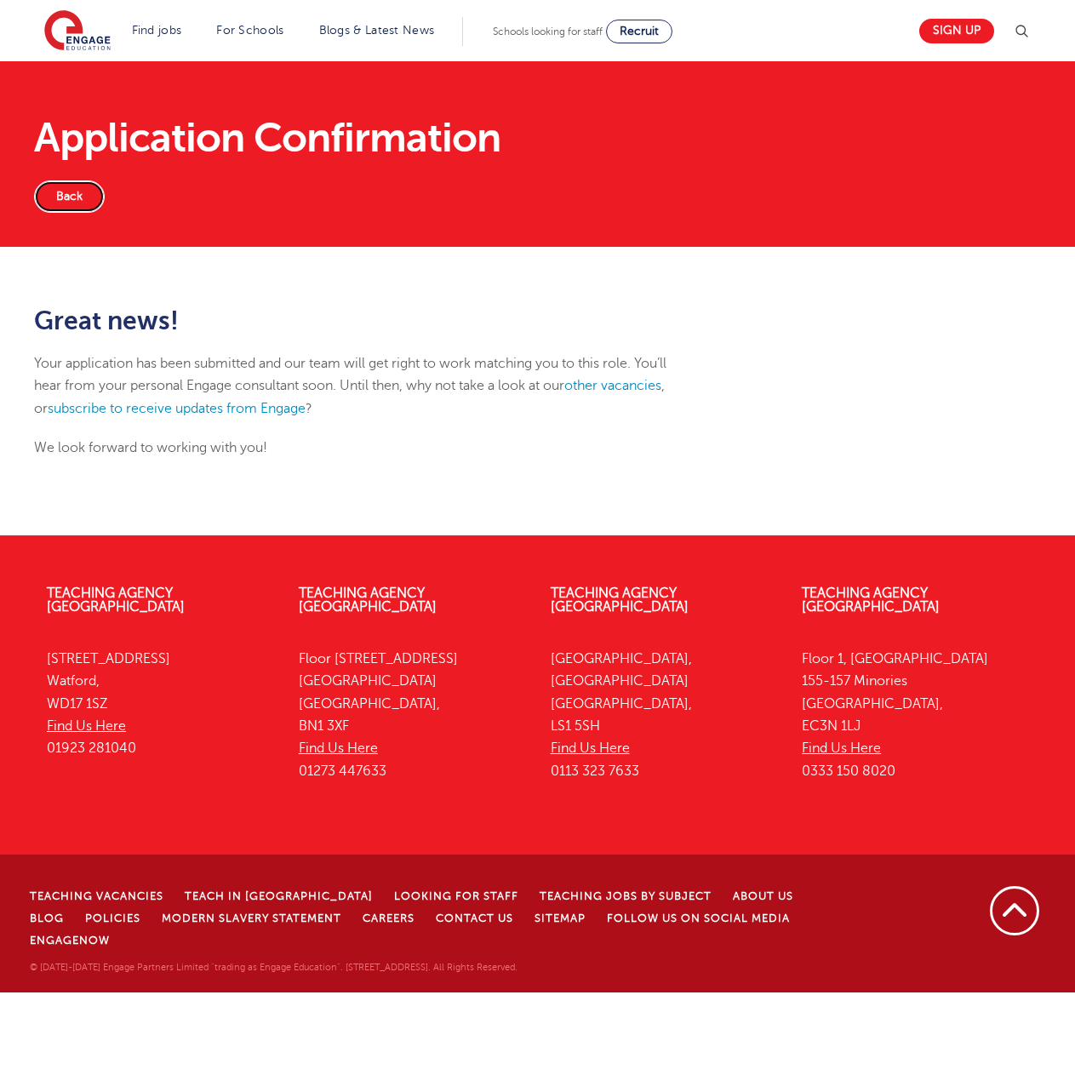
click at [55, 190] on link "Back" at bounding box center [69, 196] width 71 height 32
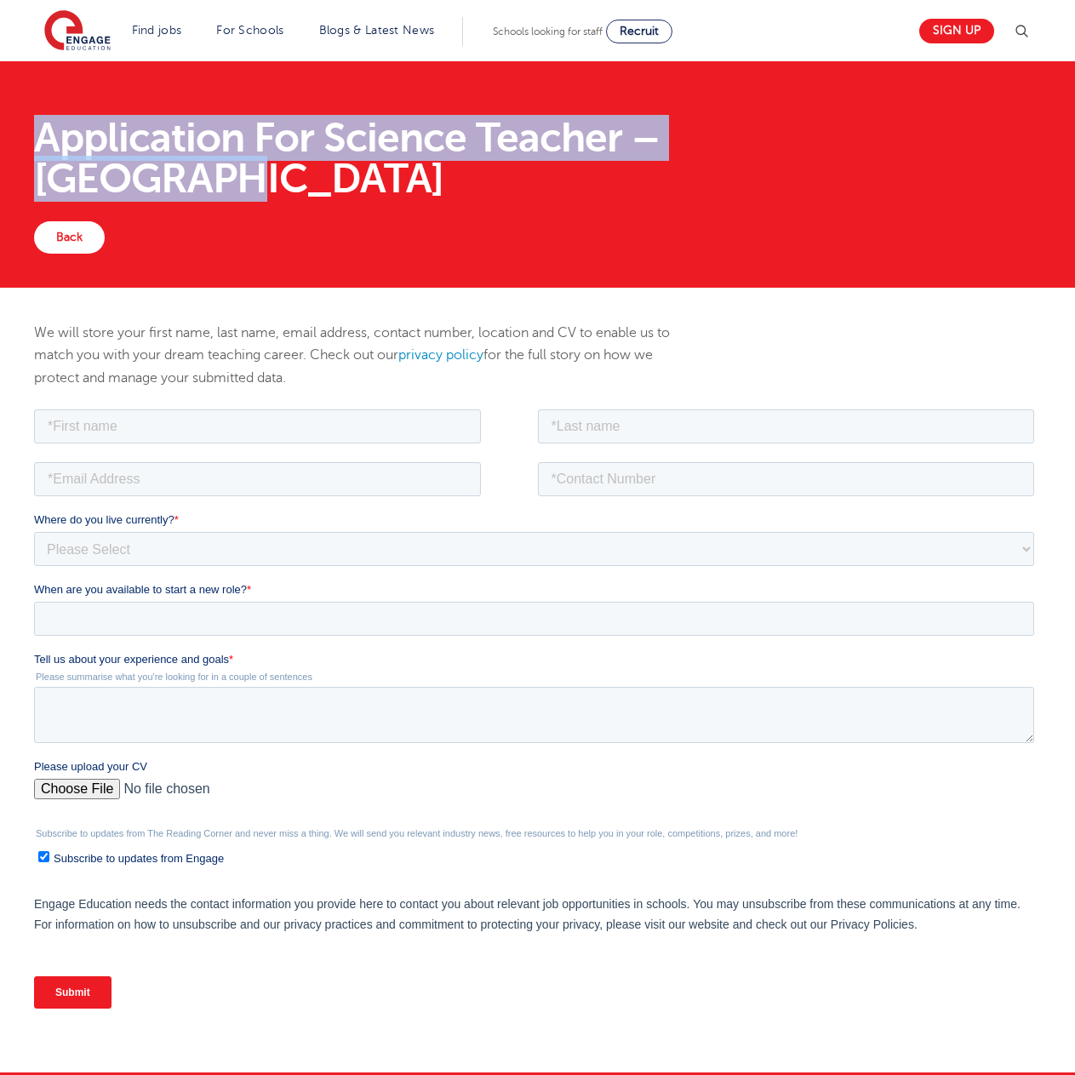
drag, startPoint x: 42, startPoint y: 131, endPoint x: 851, endPoint y: 128, distance: 809.1
click at [851, 128] on h1 "Application For Science Teacher – [GEOGRAPHIC_DATA]" at bounding box center [537, 158] width 1007 height 82
copy h1 "Application For Science Teacher – Hertsmere"
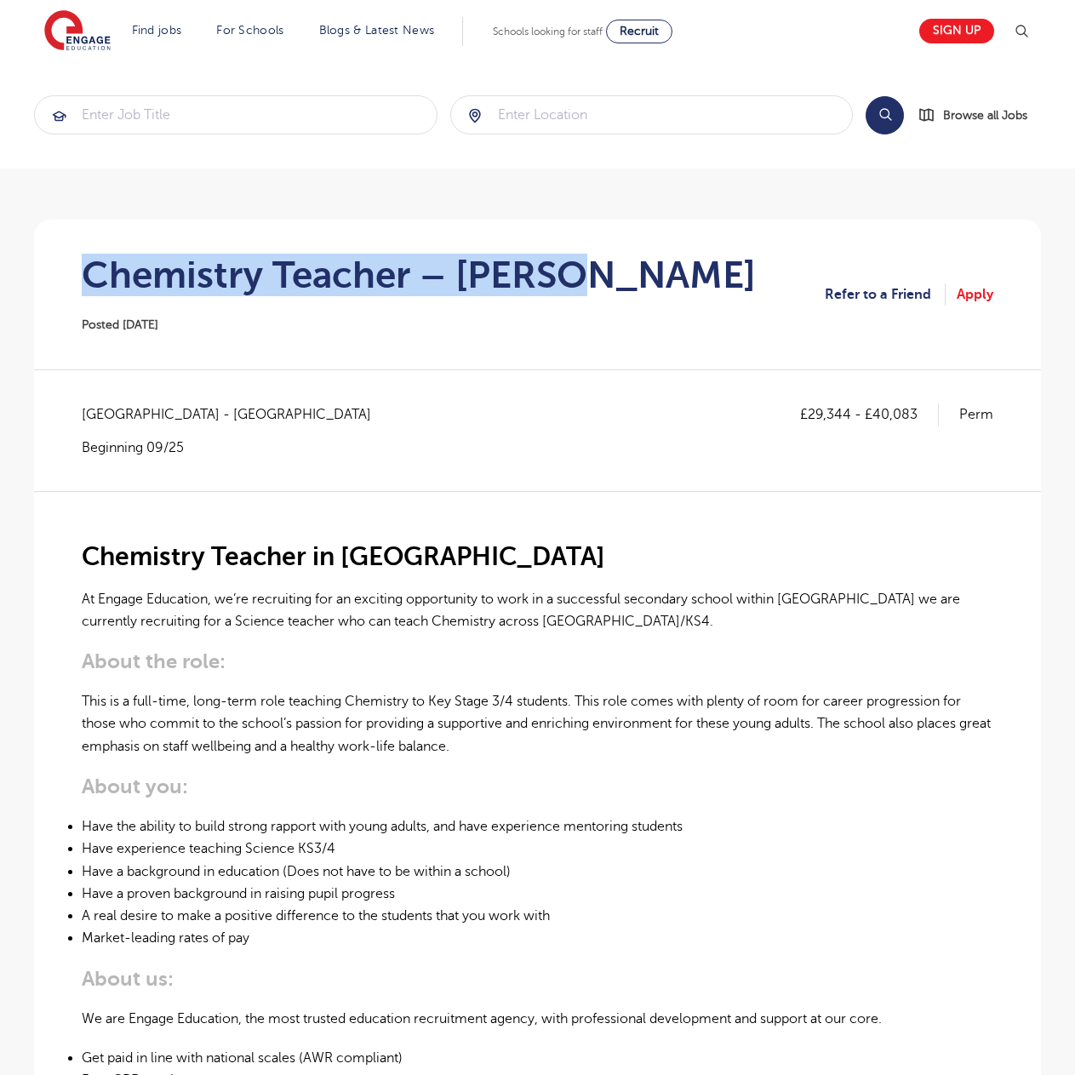
drag, startPoint x: 83, startPoint y: 277, endPoint x: 577, endPoint y: 269, distance: 493.6
click at [577, 269] on h1 "Chemistry Teacher – Merton" at bounding box center [419, 275] width 674 height 43
copy h1 "Chemistry Teacher – Merton"
click at [972, 288] on link "Apply" at bounding box center [974, 294] width 37 height 22
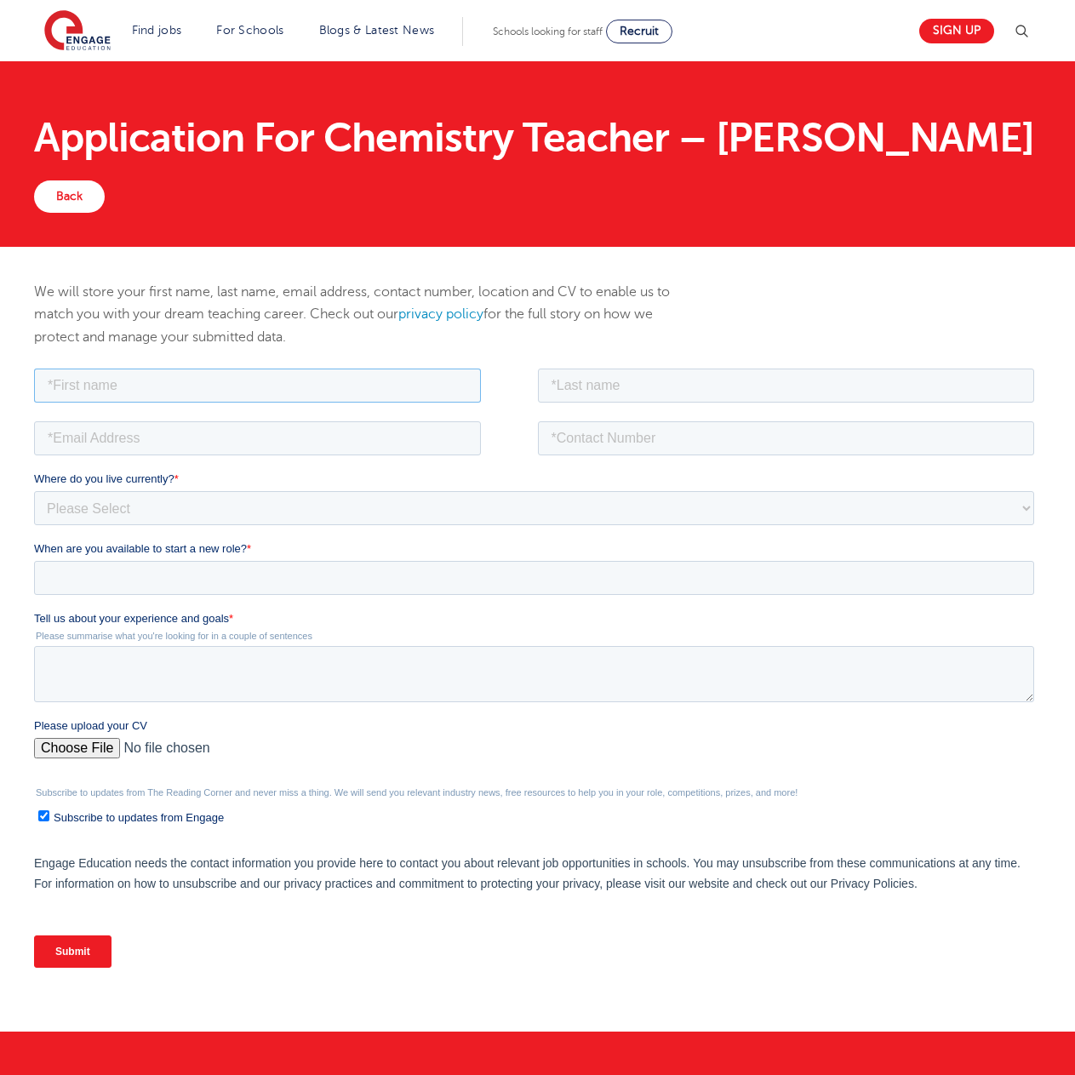
click at [194, 390] on input "text" at bounding box center [257, 385] width 447 height 34
type input "[PERSON_NAME]"
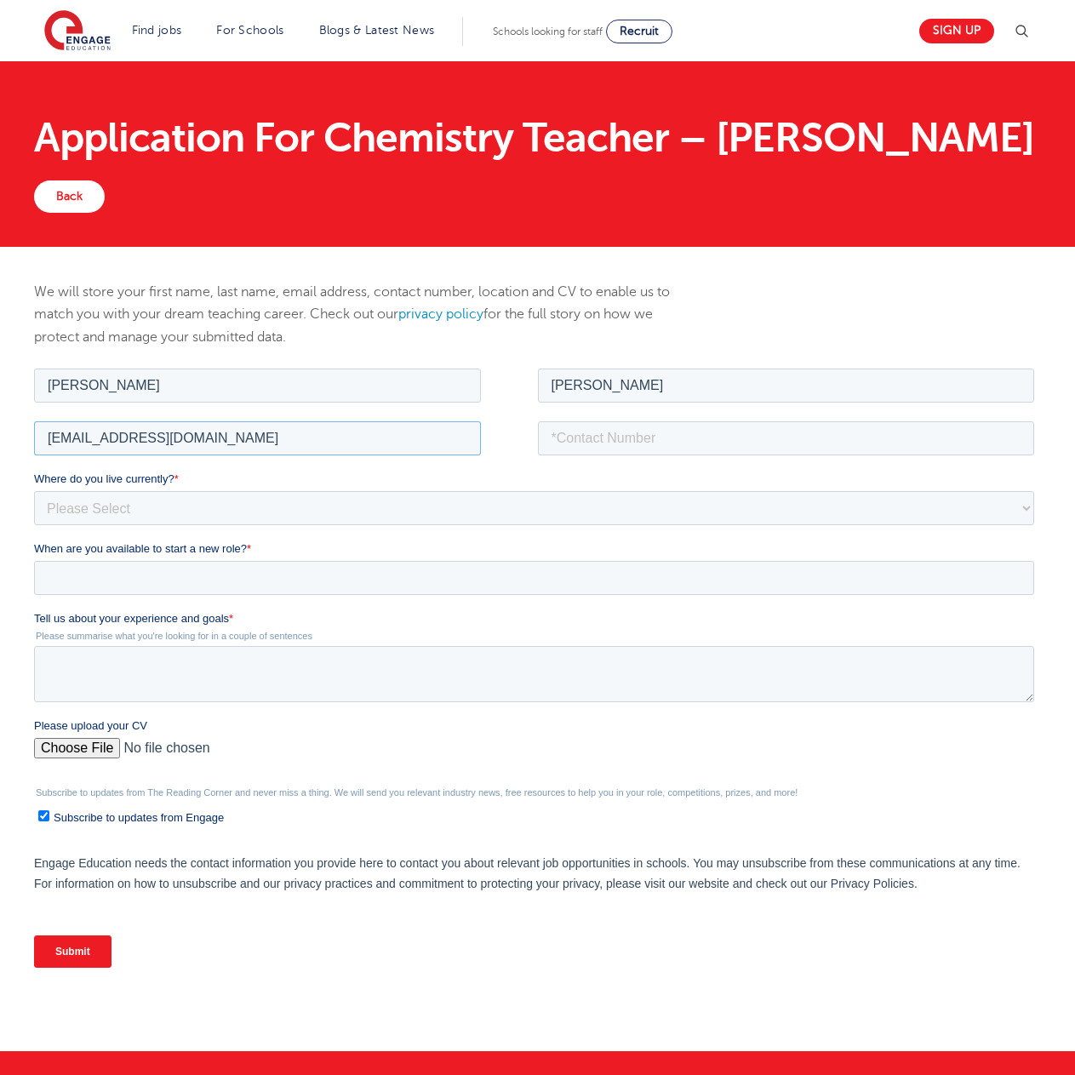
type input "djemcmartin@outlook.com"
type input "+61408656077"
click at [73, 509] on select "Please Select UK Canada Ireland Australia New Zealand Europe USA South Africa J…" at bounding box center [534, 507] width 1000 height 34
select select "Australia"
click at [34, 490] on select "Please Select UK Canada Ireland Australia New Zealand Europe USA South Africa J…" at bounding box center [534, 507] width 1000 height 34
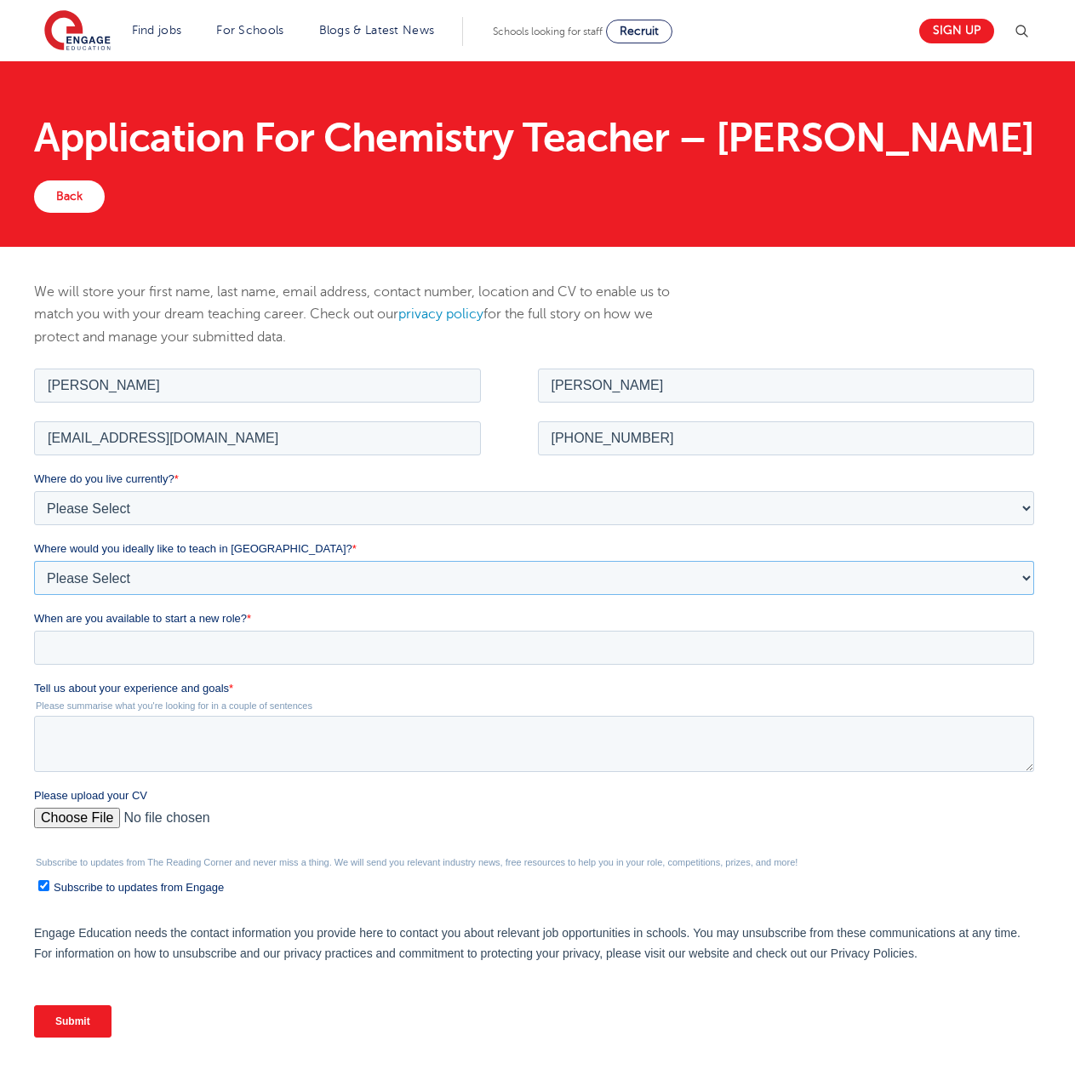
click at [1027, 576] on select "Please Select I'm flexible! London Any city in England Greater London/Home Coun…" at bounding box center [534, 577] width 1000 height 34
select select "Greater London/Home Counties"
click at [34, 560] on select "Please Select I'm flexible! London Any city in England Greater London/Home Coun…" at bounding box center [534, 577] width 1000 height 34
click at [282, 653] on input "When are you available to start a new role? *" at bounding box center [534, 647] width 1000 height 34
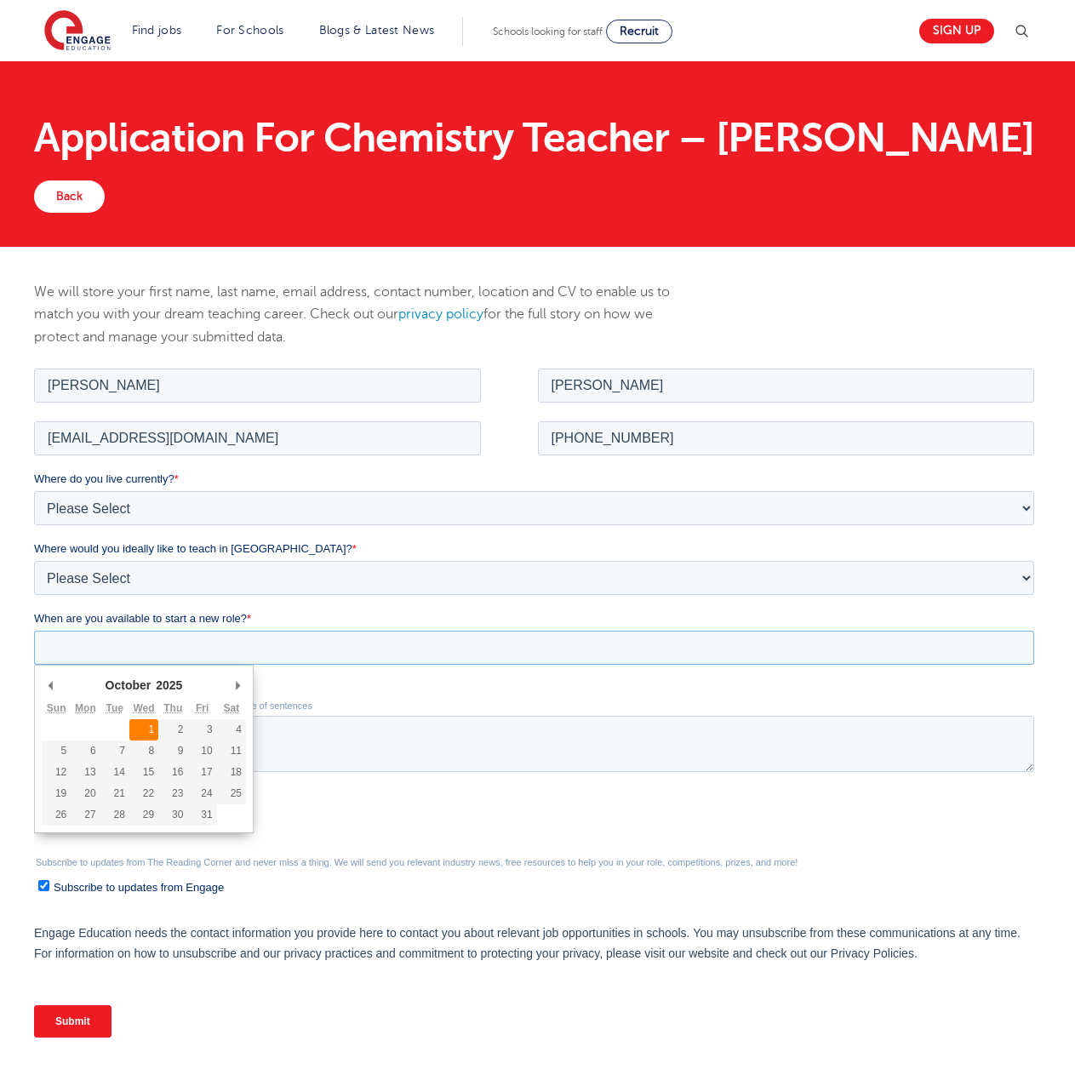
type div "2025-10-01"
type input "2025/10/01"
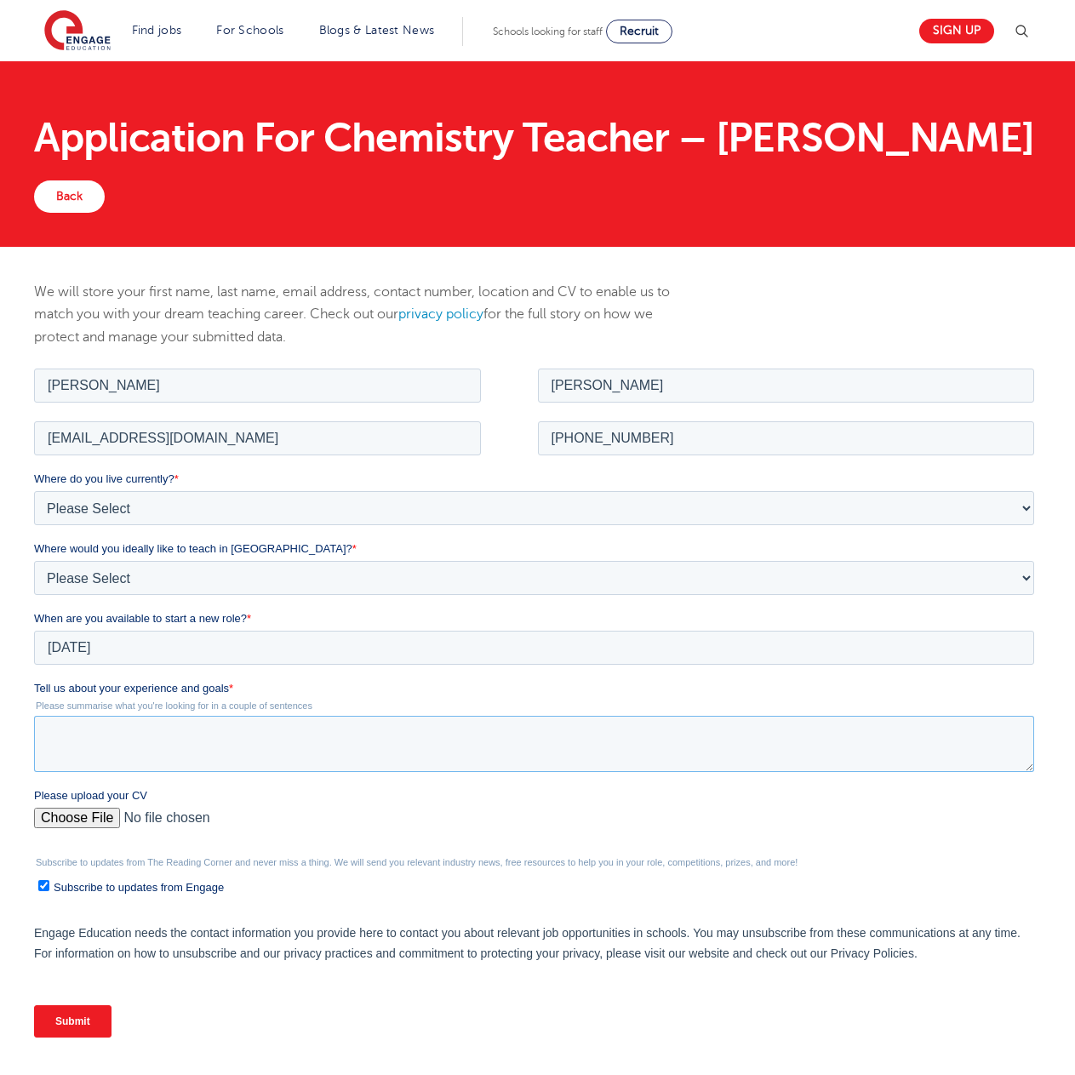
click at [51, 723] on textarea "Tell us about your experience and goals *" at bounding box center [534, 743] width 1000 height 56
paste textarea "Hello, My name is Darren McMartin, I'm Australian, 59 years old, teacher of Che…"
type textarea "Hello, My name is Darren McMartin, I'm Australian, 59 years old, teacher of Che…"
click at [101, 812] on input "Please upload your CV" at bounding box center [534, 824] width 1000 height 34
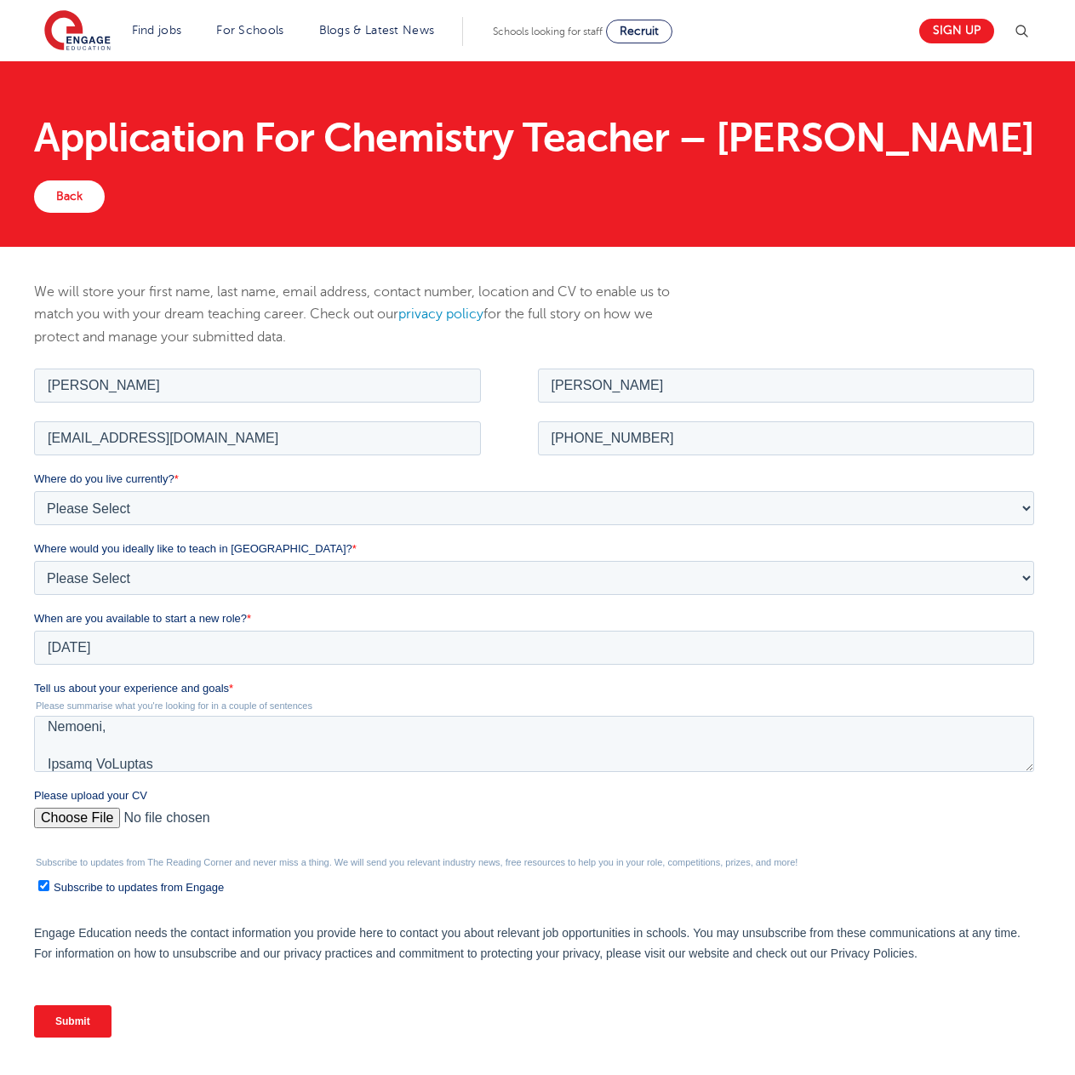
type input "C:\fakepath\Darren McMartin - Resume - 2025-09-01.pdf"
click at [71, 1020] on input "Submit" at bounding box center [72, 1020] width 77 height 32
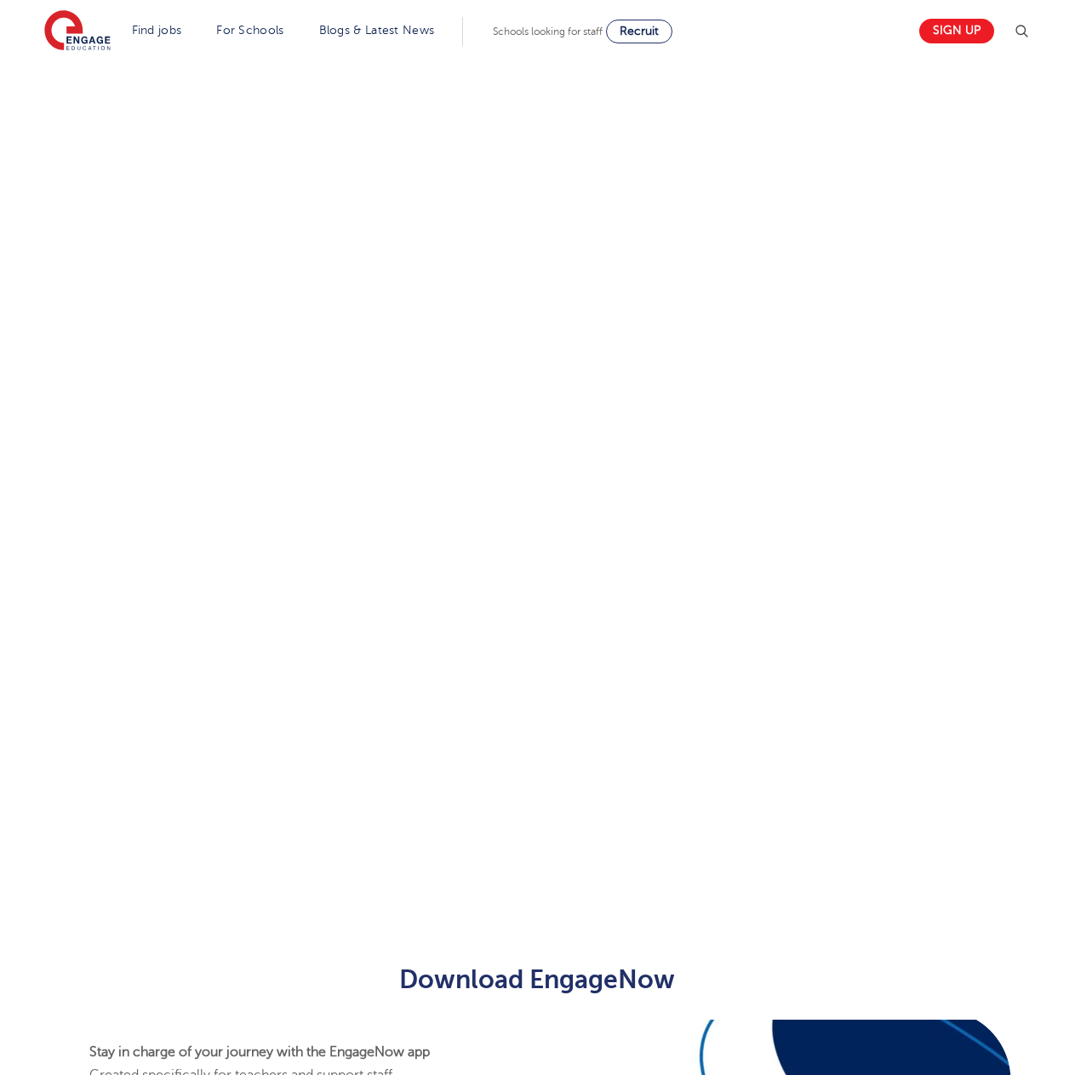
scroll to position [628, 0]
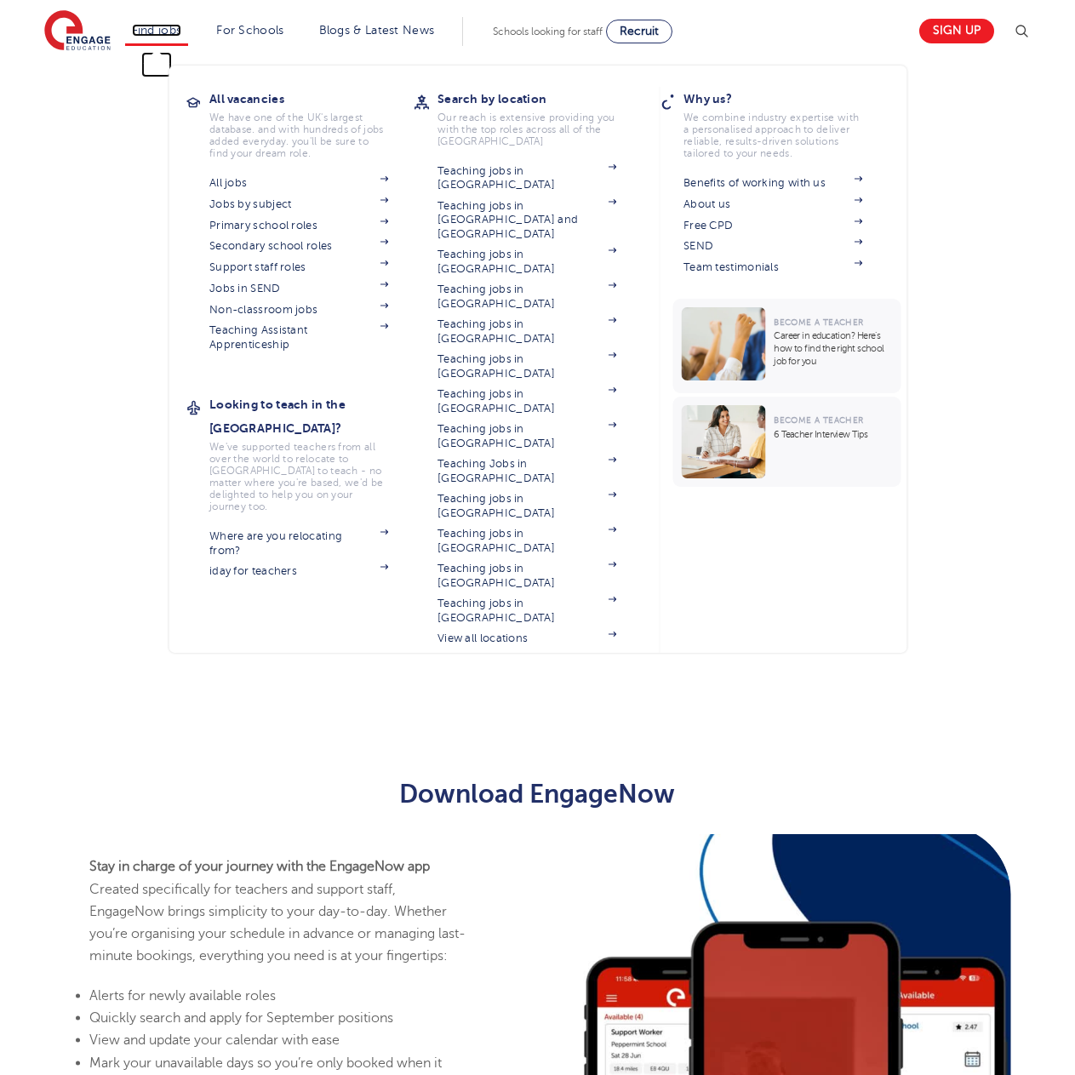
click at [163, 33] on link "Find jobs" at bounding box center [157, 30] width 50 height 13
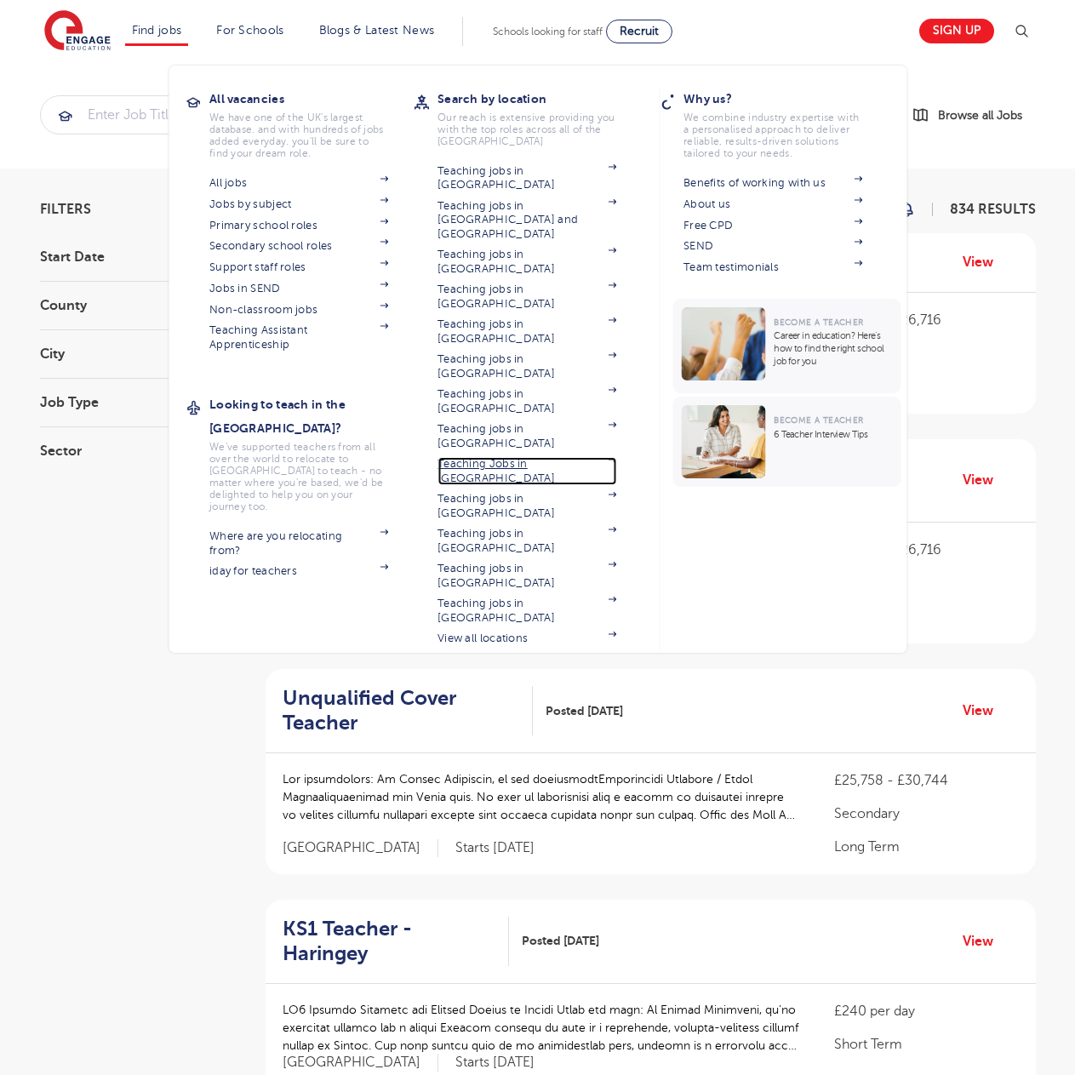
click at [505, 457] on link "Teaching Jobs in [GEOGRAPHIC_DATA]" at bounding box center [526, 471] width 179 height 28
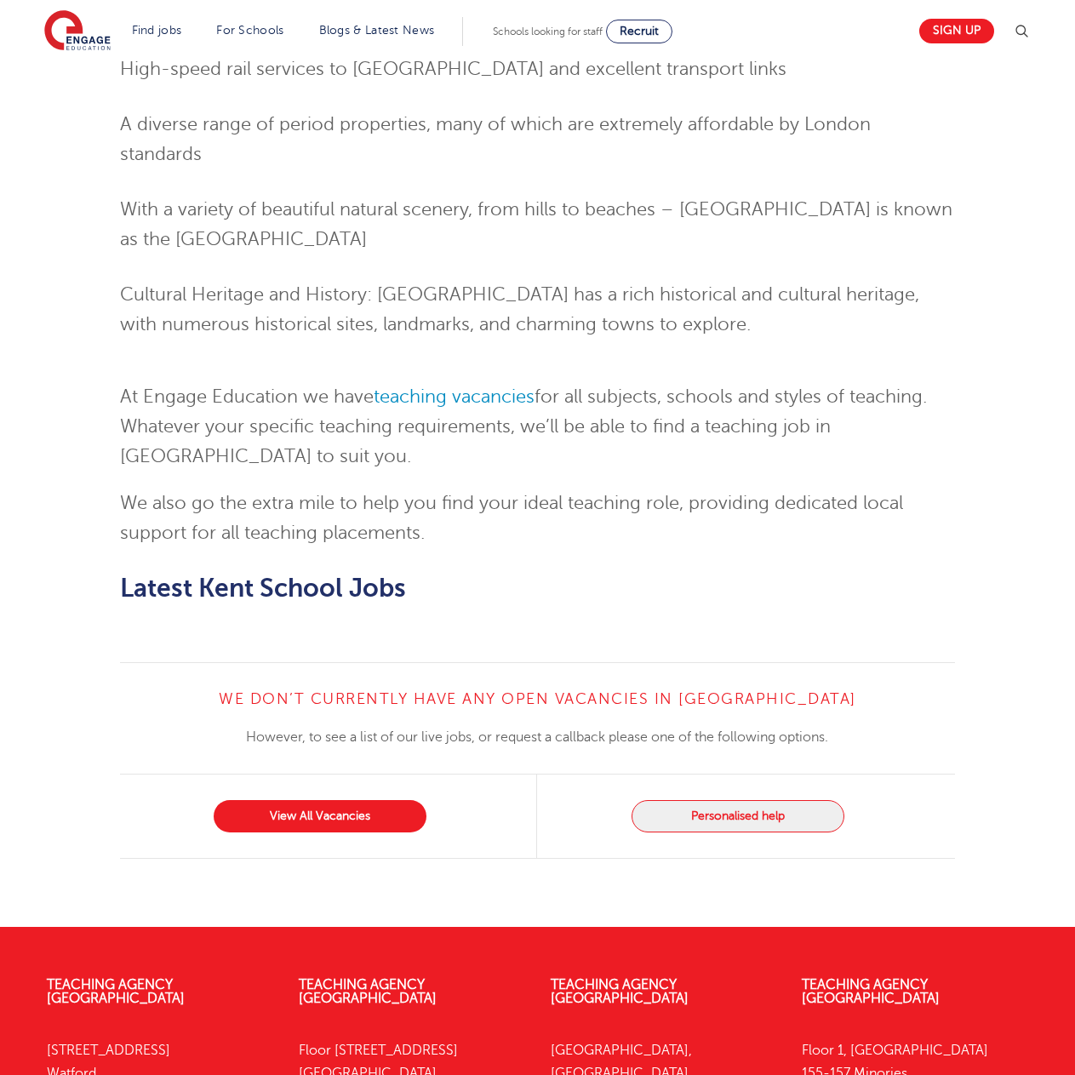
scroll to position [1957, 0]
